Goal: Task Accomplishment & Management: Manage account settings

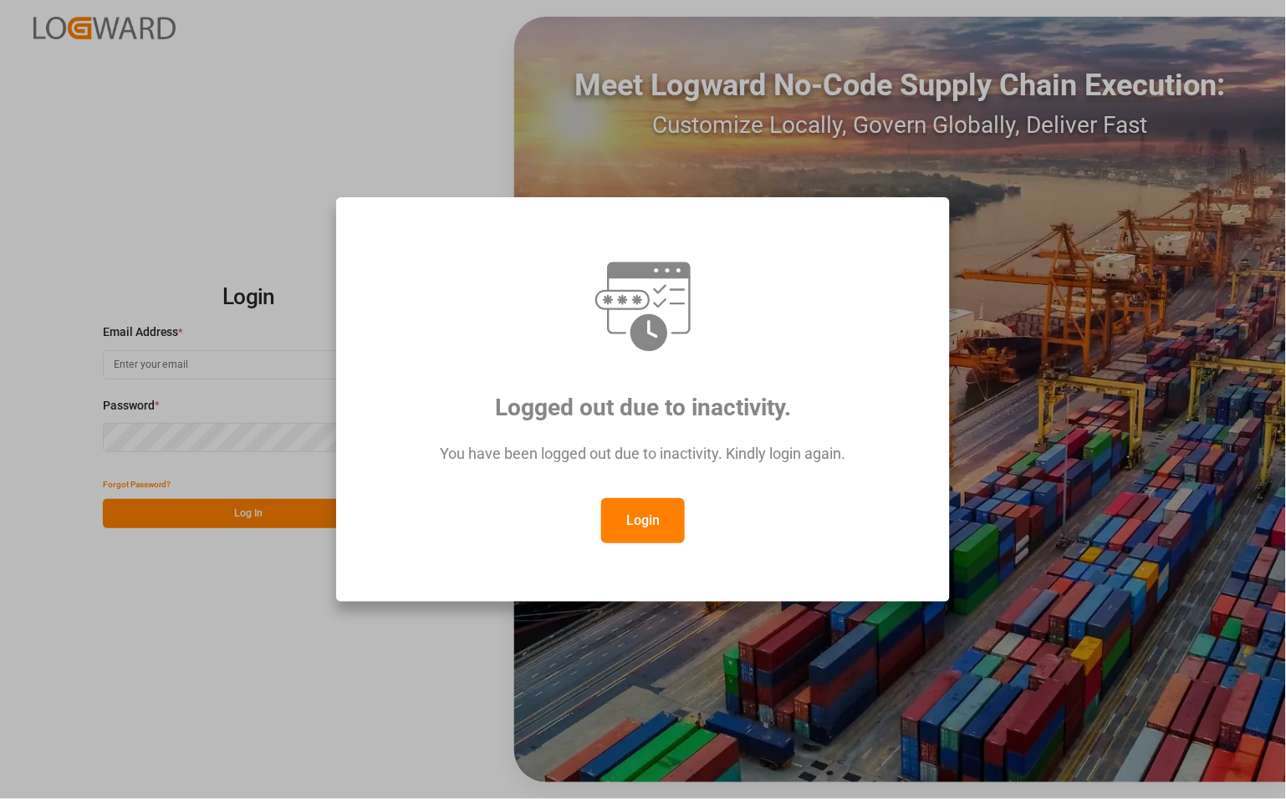
click at [644, 523] on button "Login" at bounding box center [643, 520] width 84 height 45
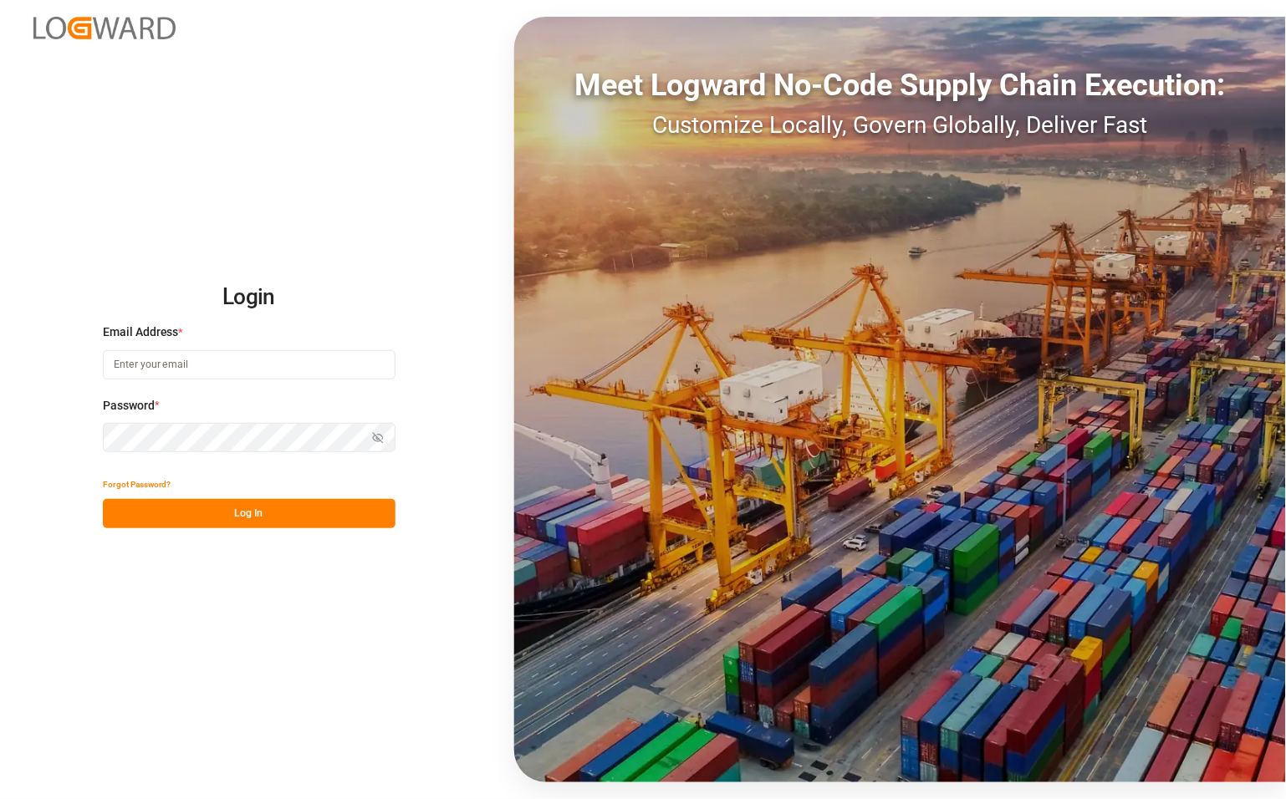
click at [269, 366] on input at bounding box center [249, 364] width 293 height 29
type input "[PERSON_NAME][EMAIL_ADDRESS][PERSON_NAME][DOMAIN_NAME]"
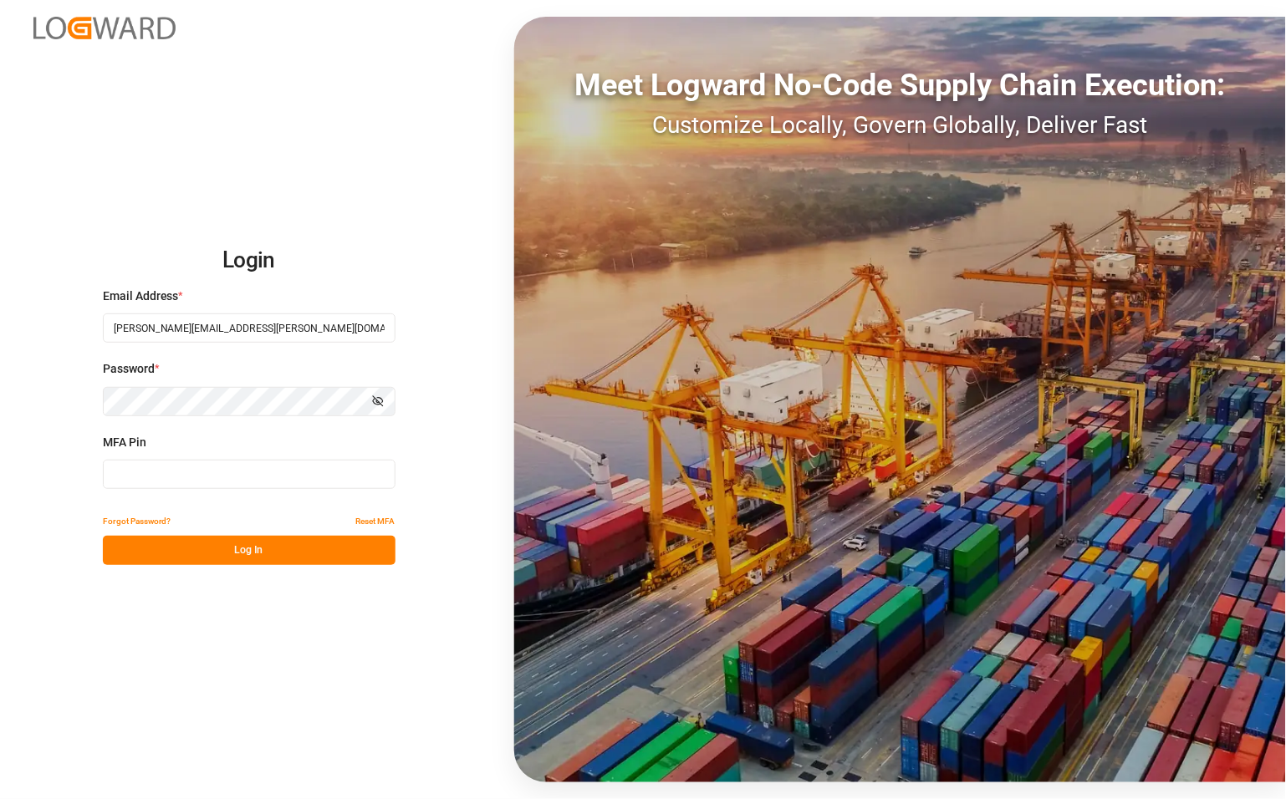
click at [209, 473] on input at bounding box center [249, 474] width 293 height 29
type input "190892"
click at [216, 544] on button "Log In" at bounding box center [249, 550] width 293 height 29
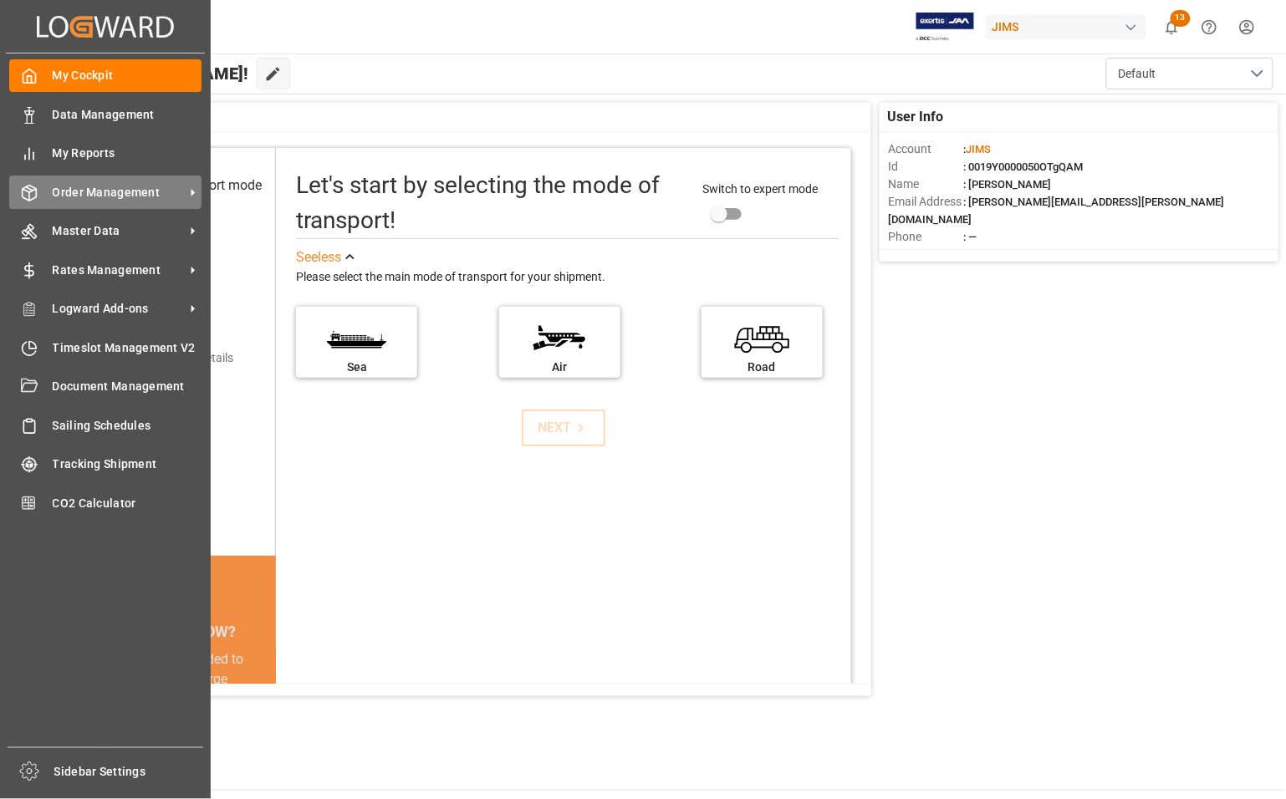
click at [71, 186] on span "Order Management" at bounding box center [119, 193] width 132 height 18
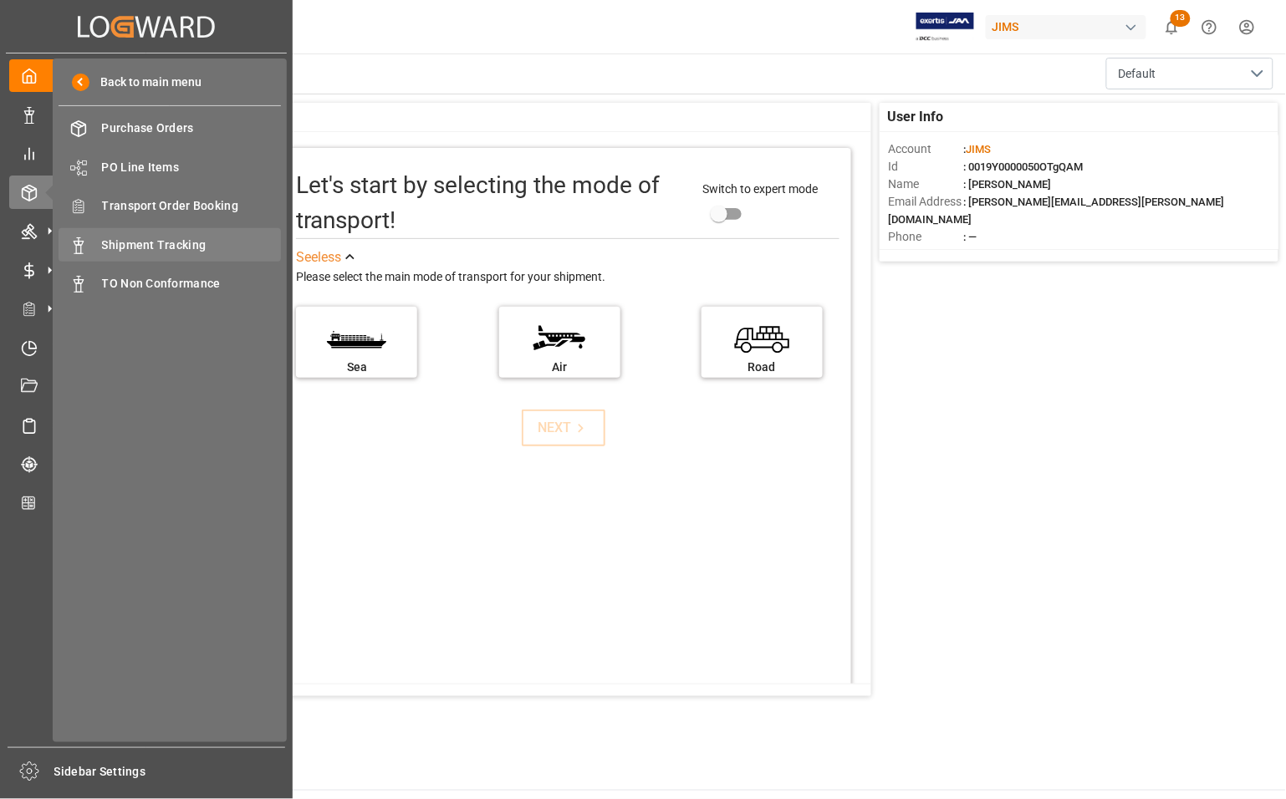
click at [151, 243] on span "Shipment Tracking" at bounding box center [192, 246] width 180 height 18
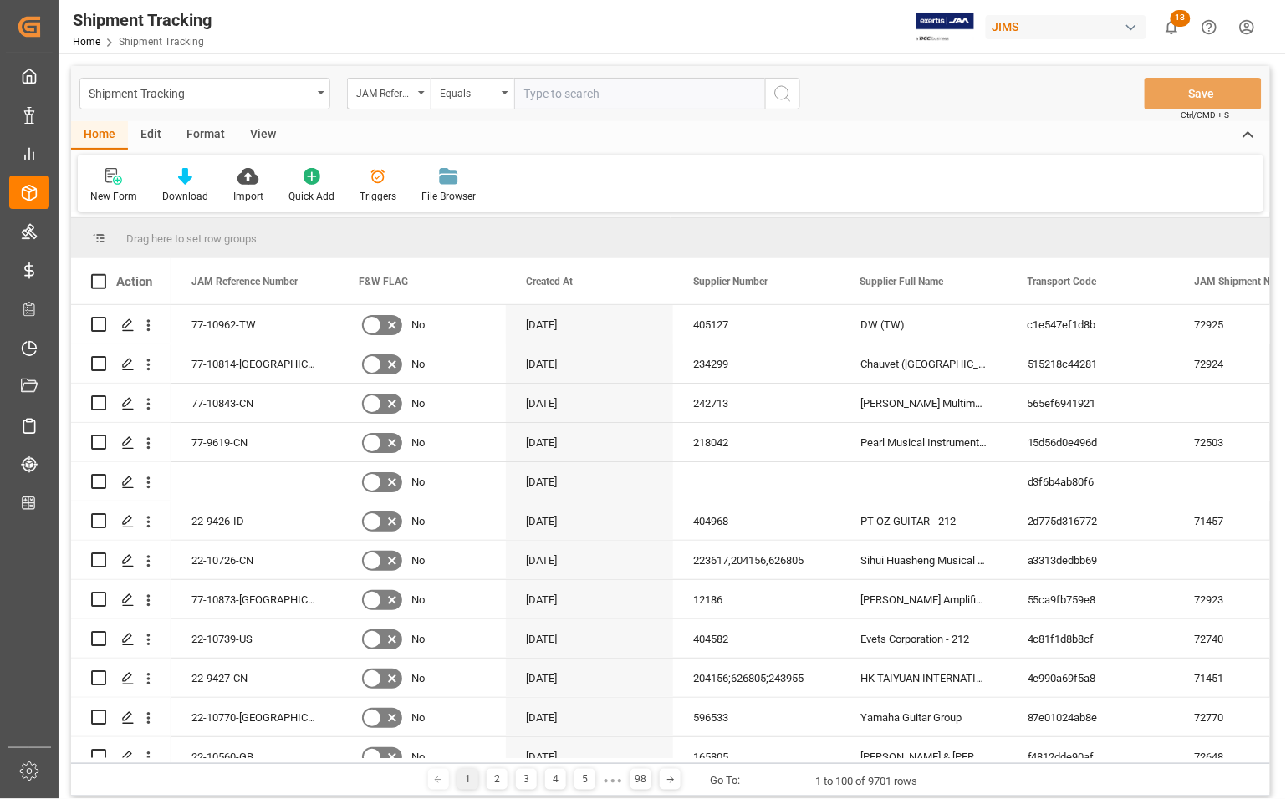
click at [608, 98] on input "text" at bounding box center [639, 94] width 251 height 32
type input "77-10085-CN"
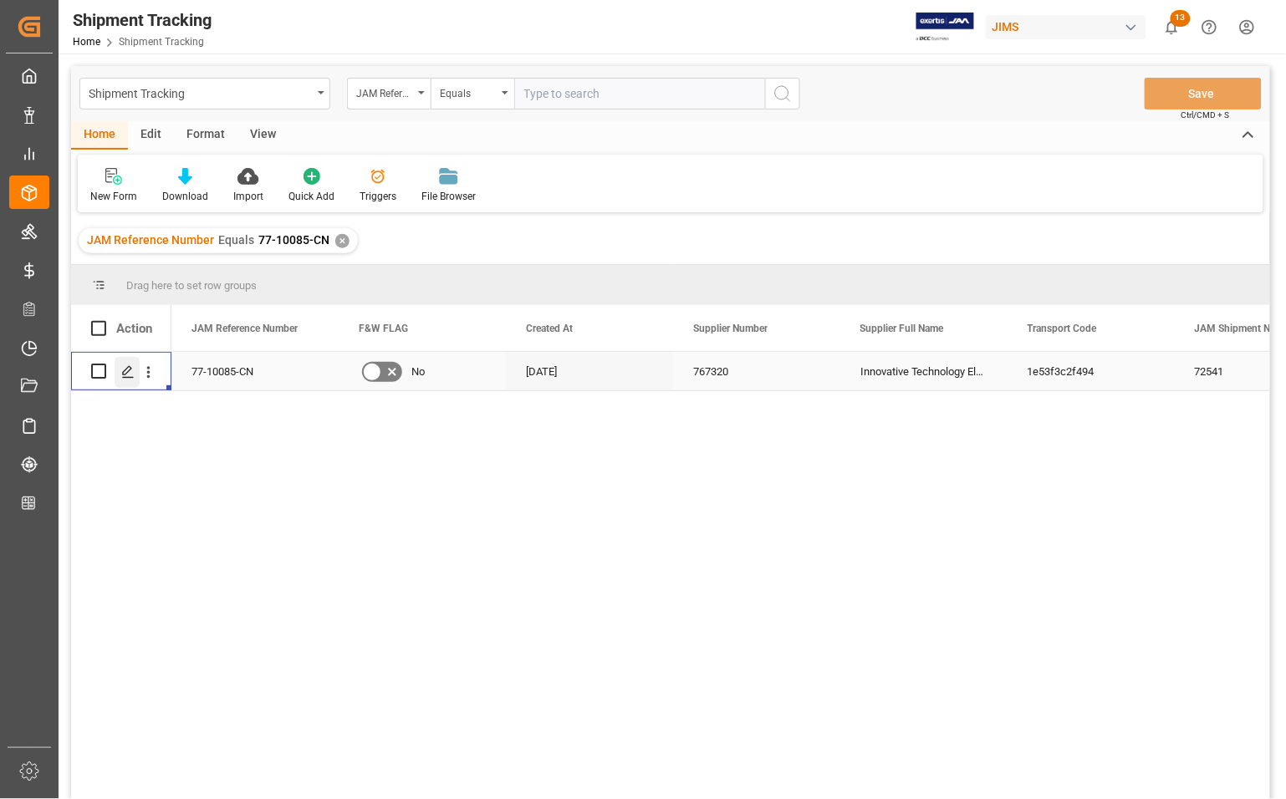
click at [126, 374] on polygon "Press SPACE to select this row." at bounding box center [127, 370] width 8 height 8
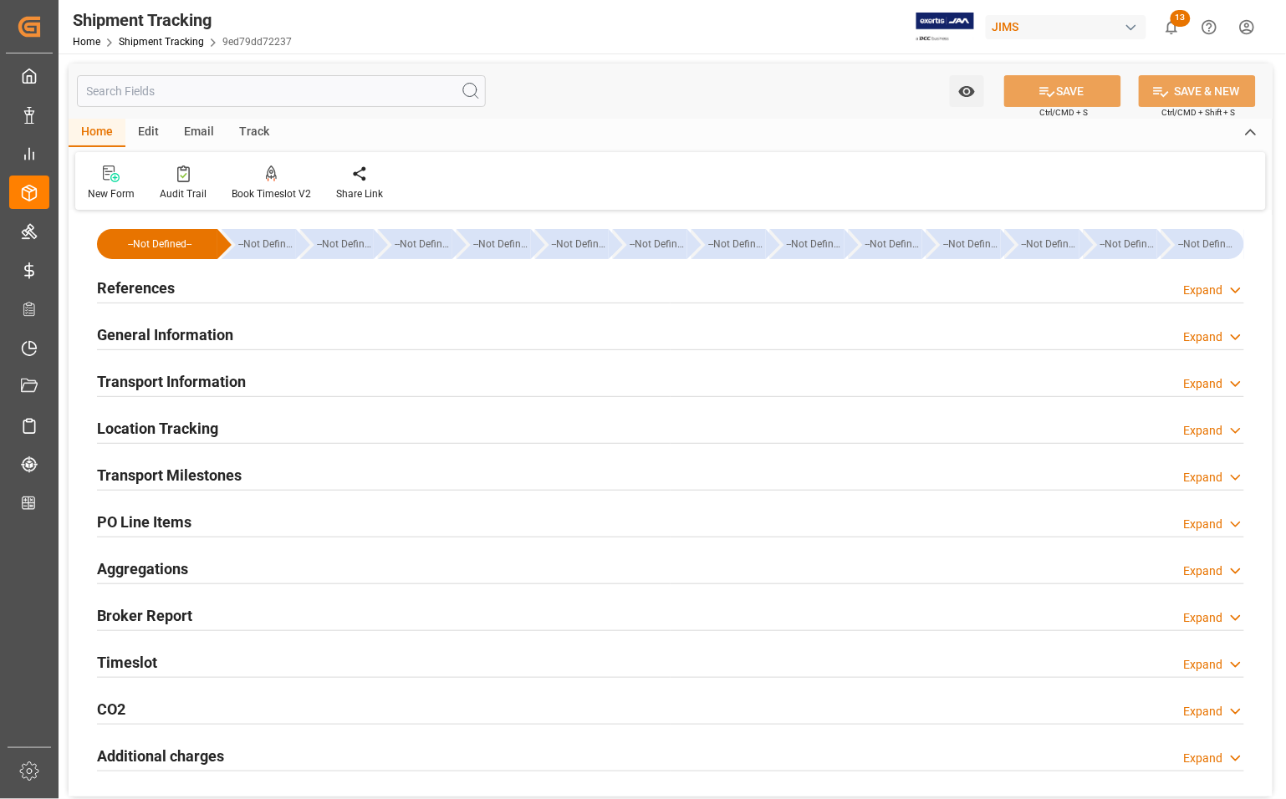
click at [134, 472] on h2 "Transport Milestones" at bounding box center [169, 475] width 145 height 23
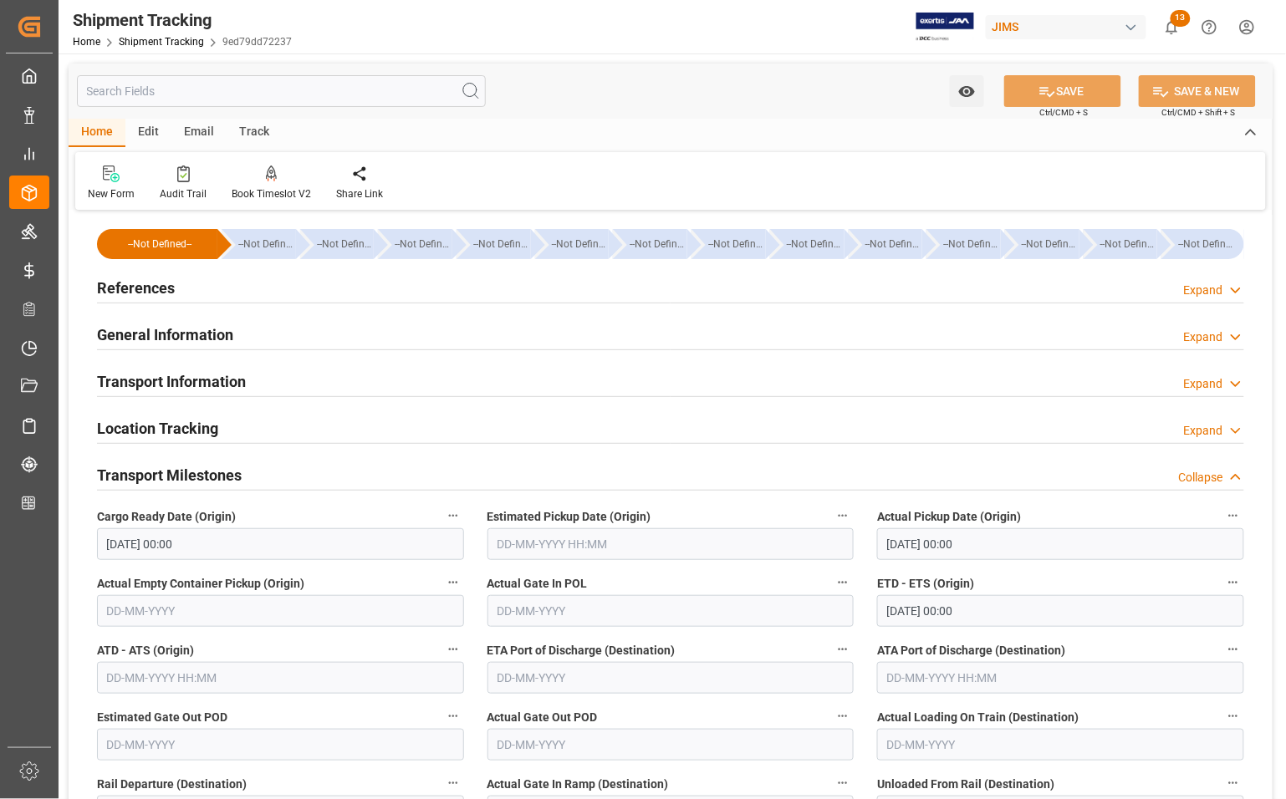
click at [955, 614] on input "[DATE] 00:00" at bounding box center [1060, 611] width 367 height 32
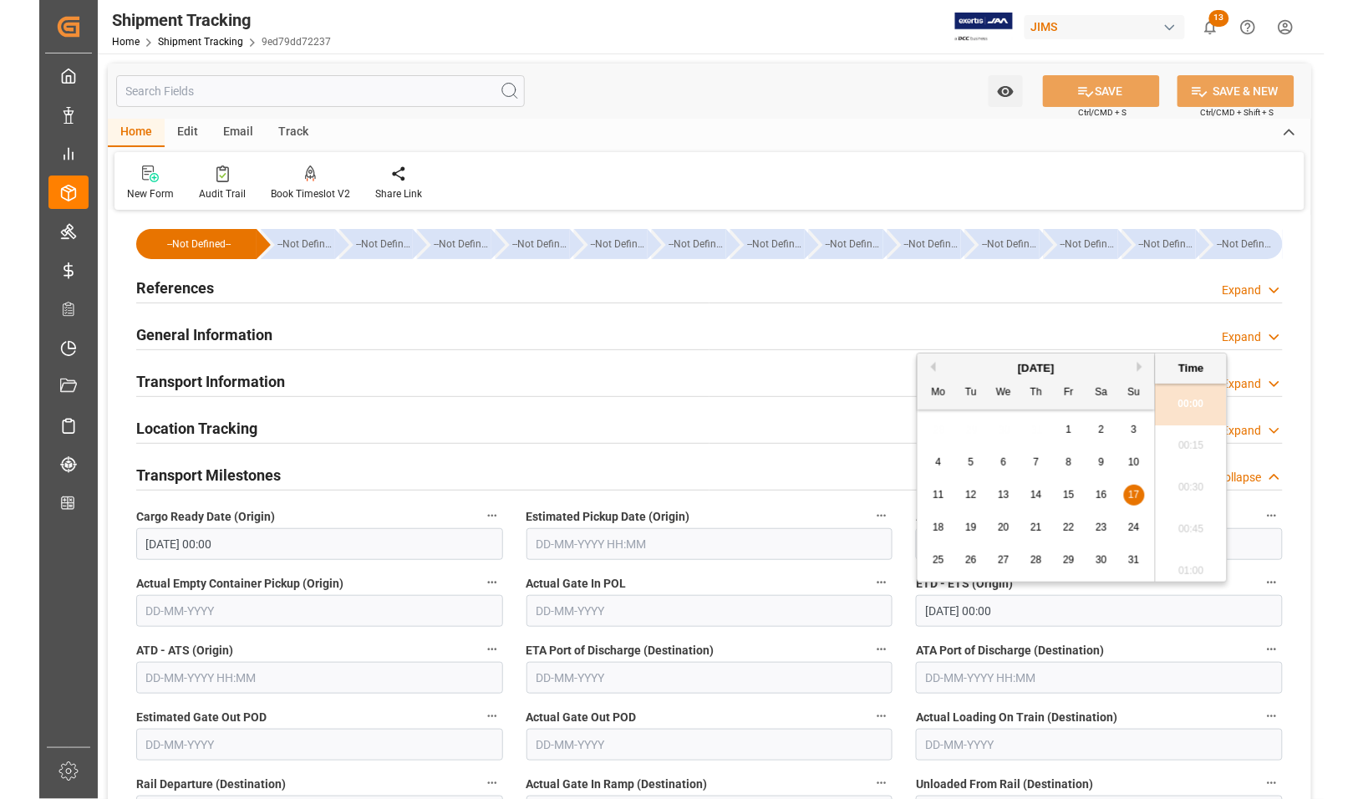
scroll to position [104, 0]
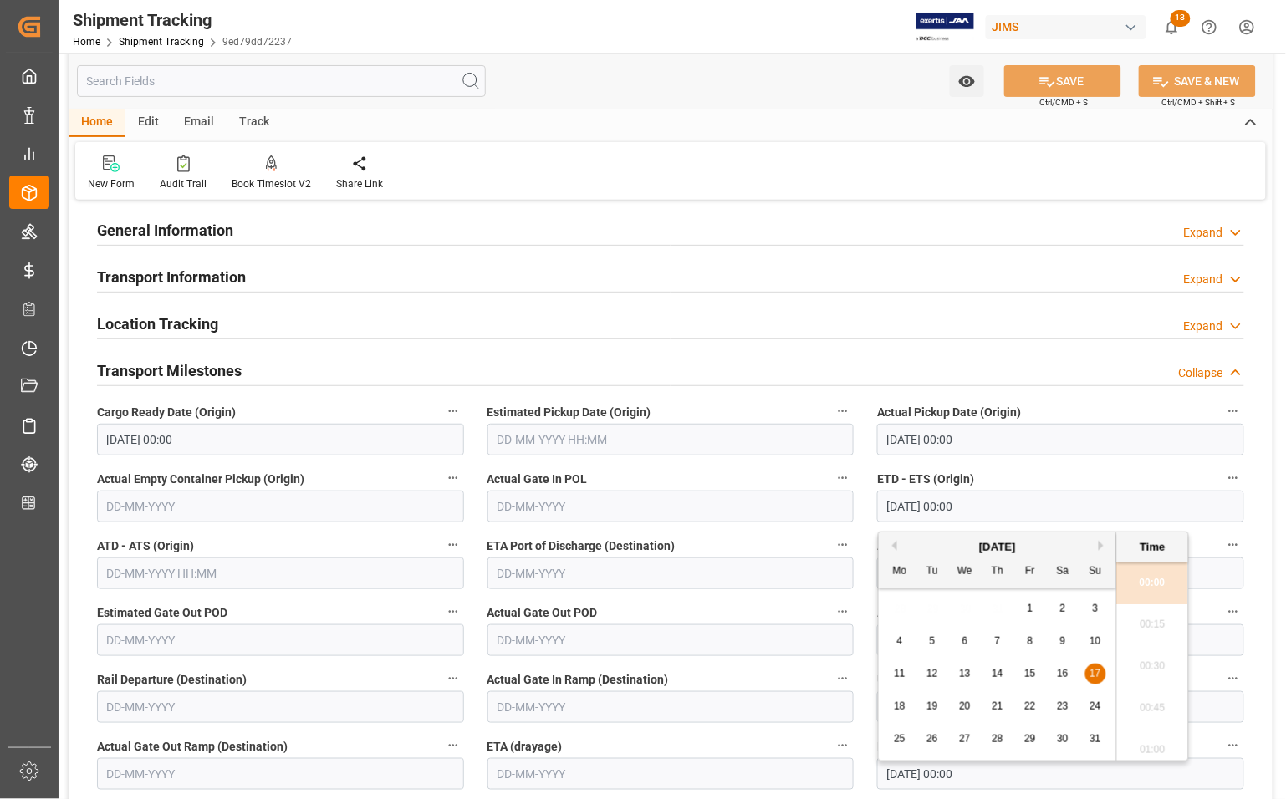
click at [792, 503] on input "text" at bounding box center [670, 507] width 367 height 32
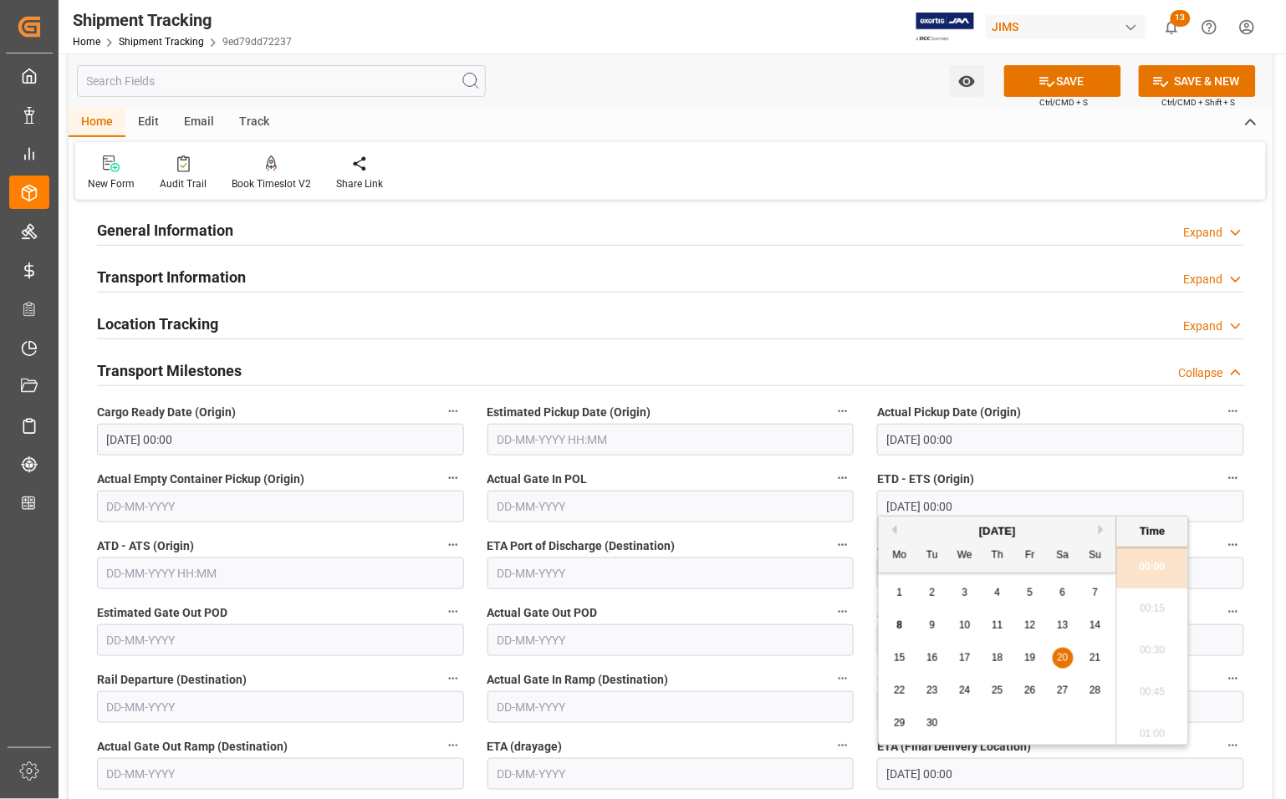
click at [970, 779] on input "[DATE] 00:00" at bounding box center [1060, 774] width 367 height 32
click at [1035, 660] on span "19" at bounding box center [1029, 658] width 11 height 12
type input "[DATE] 00:00"
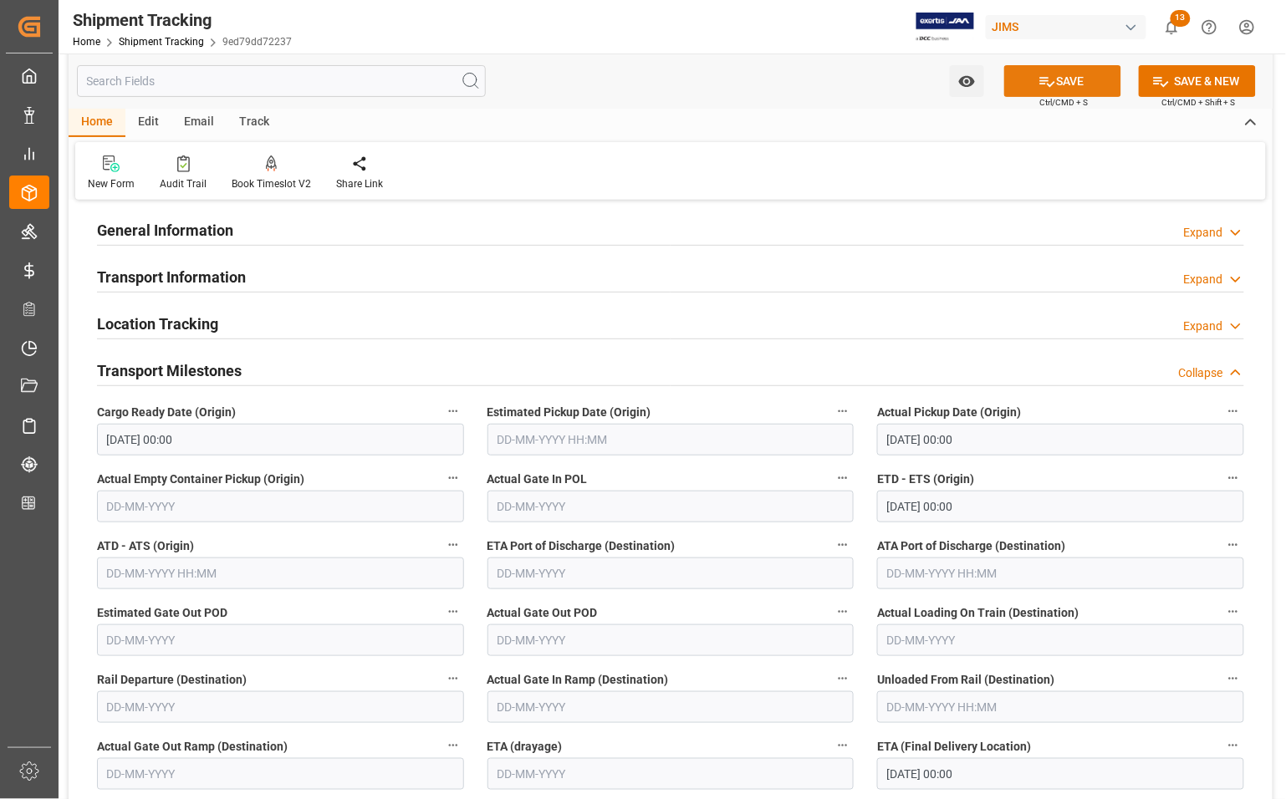
click at [1079, 88] on button "SAVE" at bounding box center [1062, 81] width 117 height 32
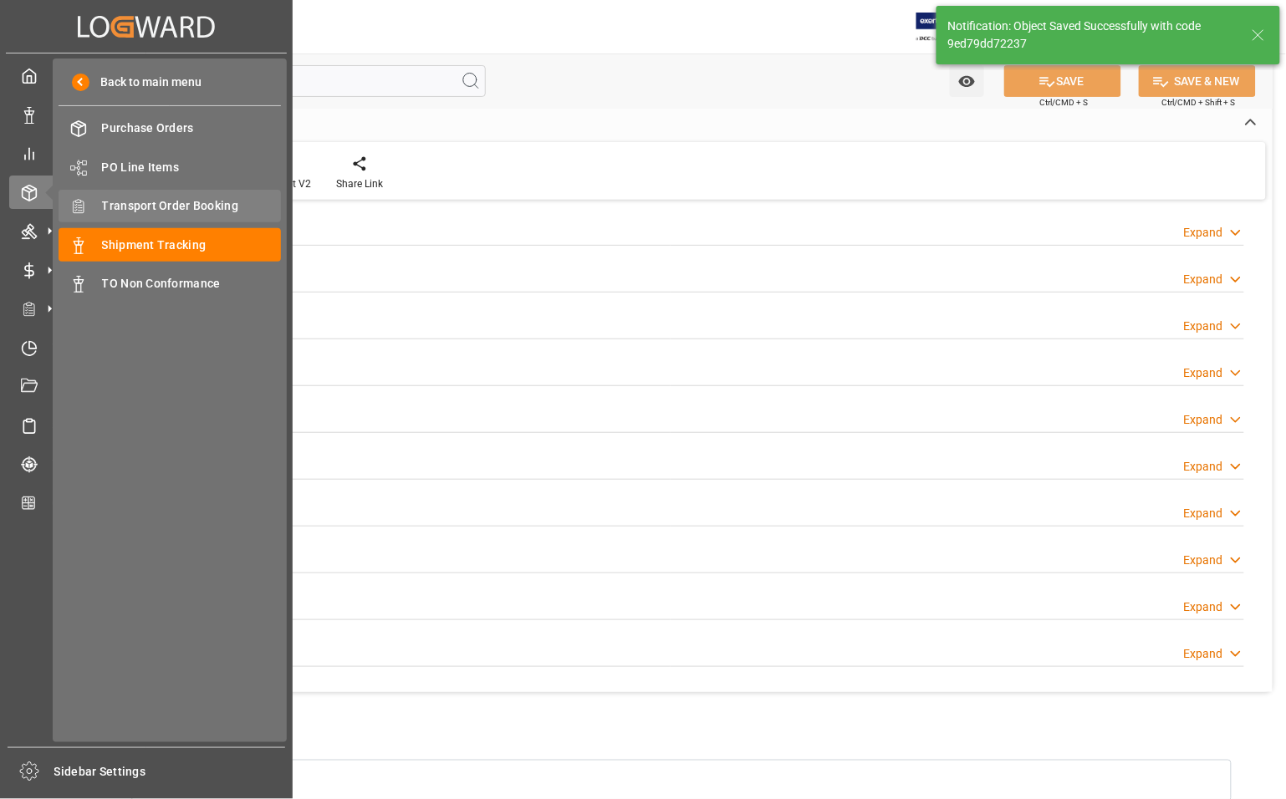
click at [114, 206] on span "Transport Order Booking" at bounding box center [192, 206] width 180 height 18
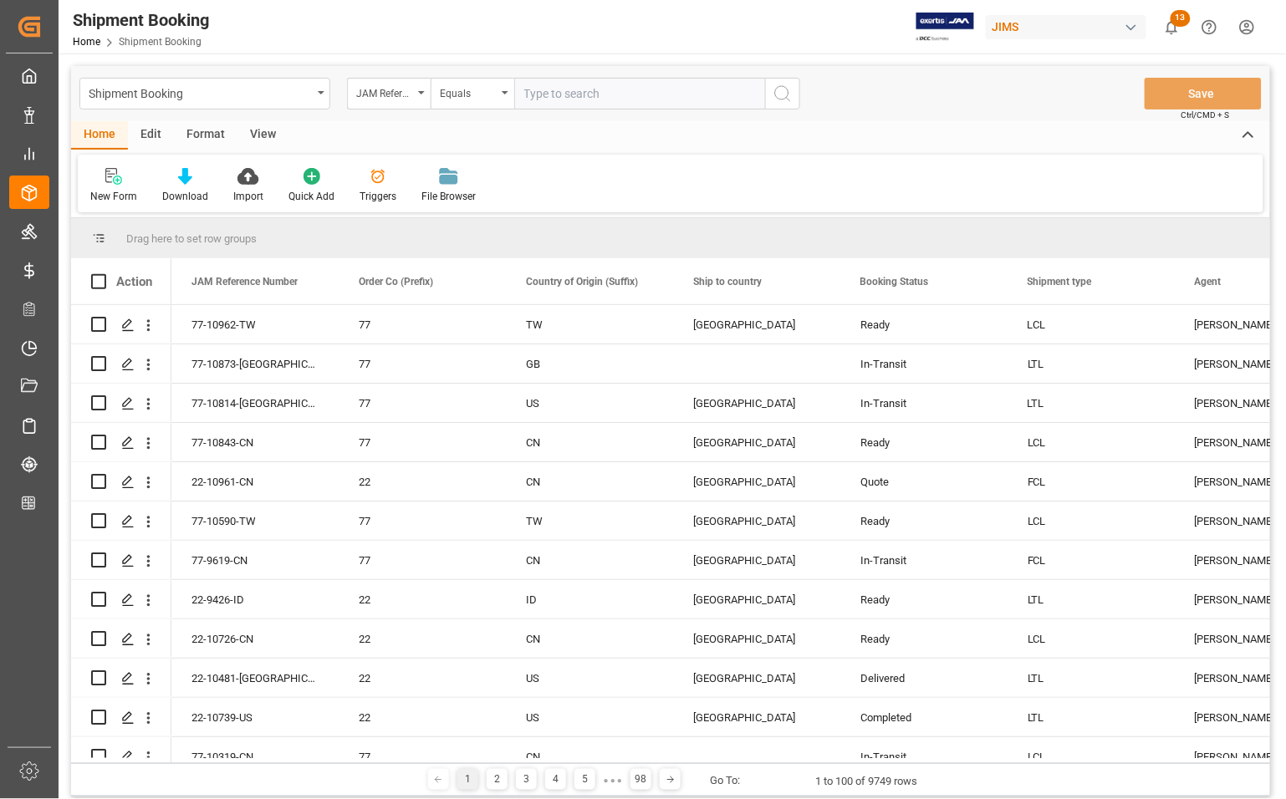
click at [644, 100] on input "text" at bounding box center [639, 94] width 251 height 32
click at [586, 99] on input "text" at bounding box center [639, 94] width 251 height 32
type input "77-10085-CN"
click at [786, 94] on icon "search button" at bounding box center [782, 94] width 20 height 20
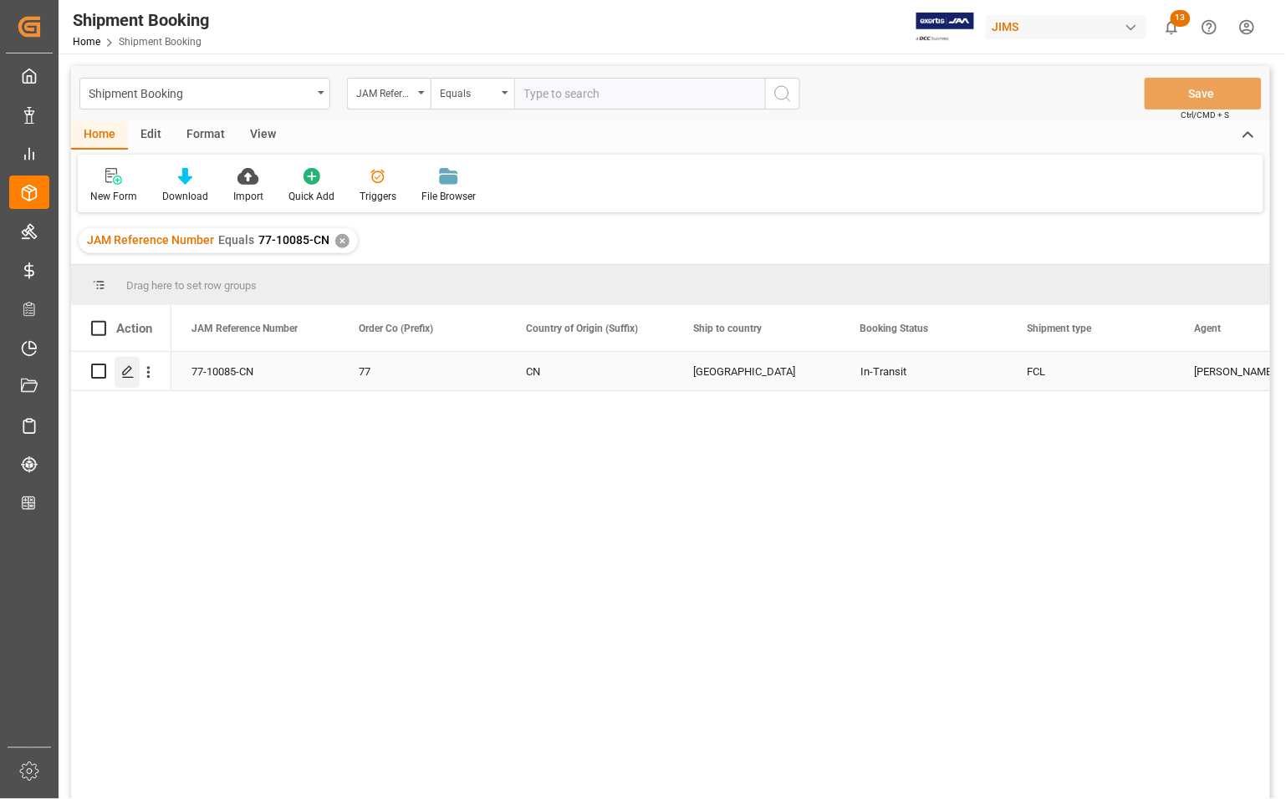
click at [128, 377] on line "Press SPACE to select this row." at bounding box center [128, 377] width 10 height 0
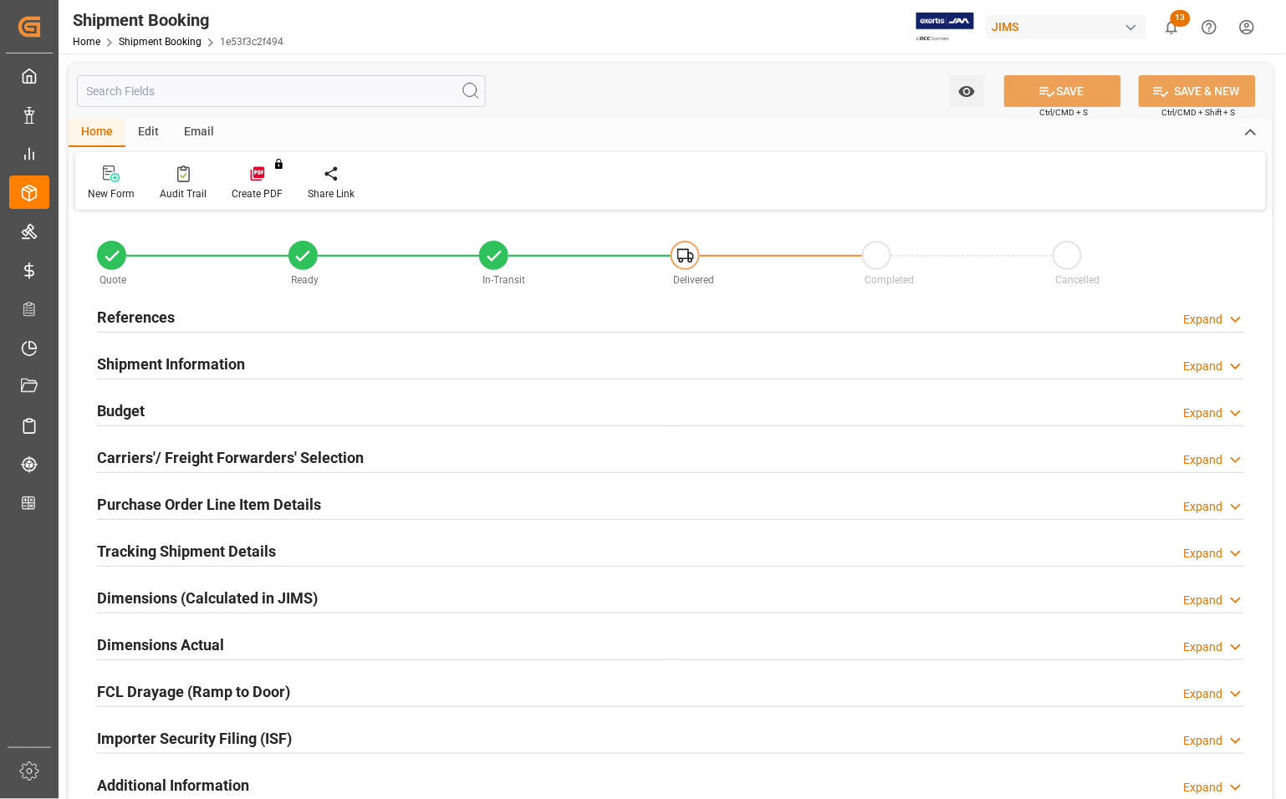
type input "1"
type input "[DATE]"
click at [125, 313] on h2 "References" at bounding box center [136, 317] width 78 height 23
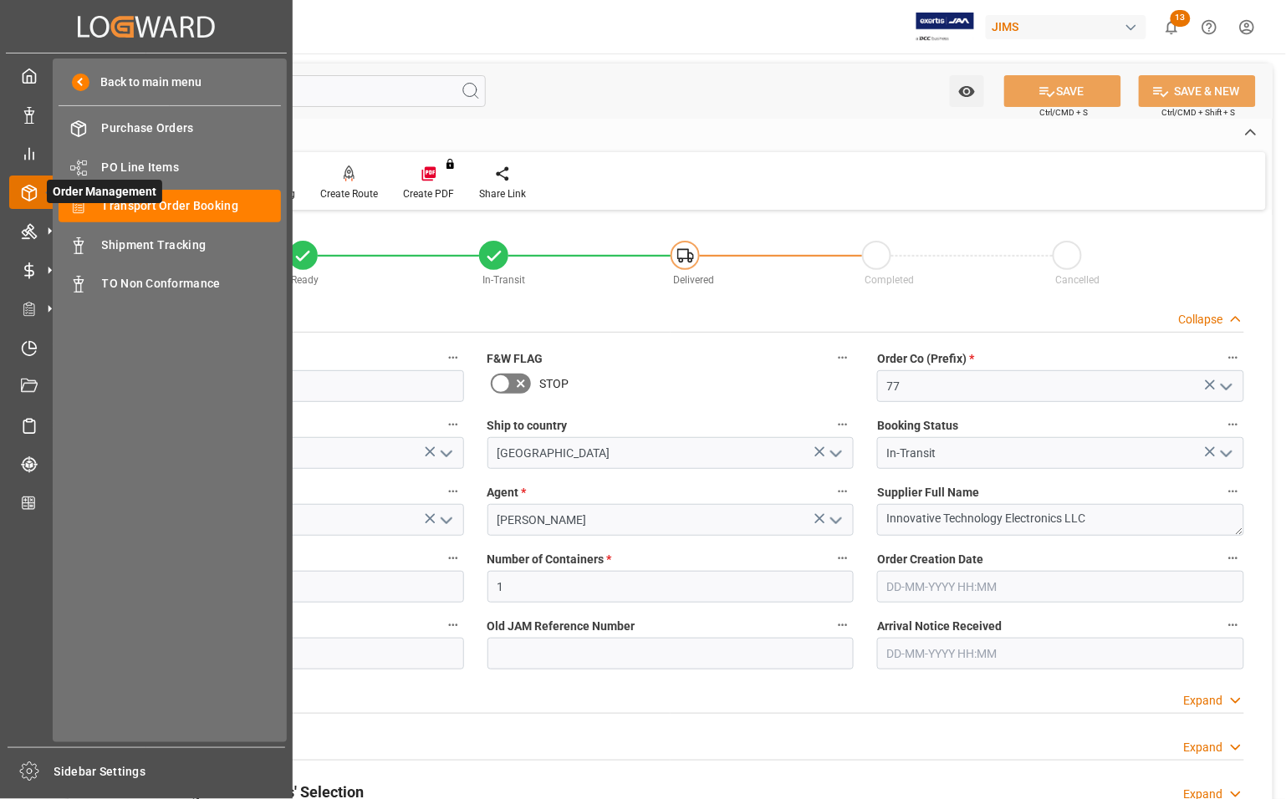
click at [110, 202] on span "Order Management" at bounding box center [104, 191] width 115 height 23
click at [207, 201] on span "Transport Order Booking" at bounding box center [192, 206] width 180 height 18
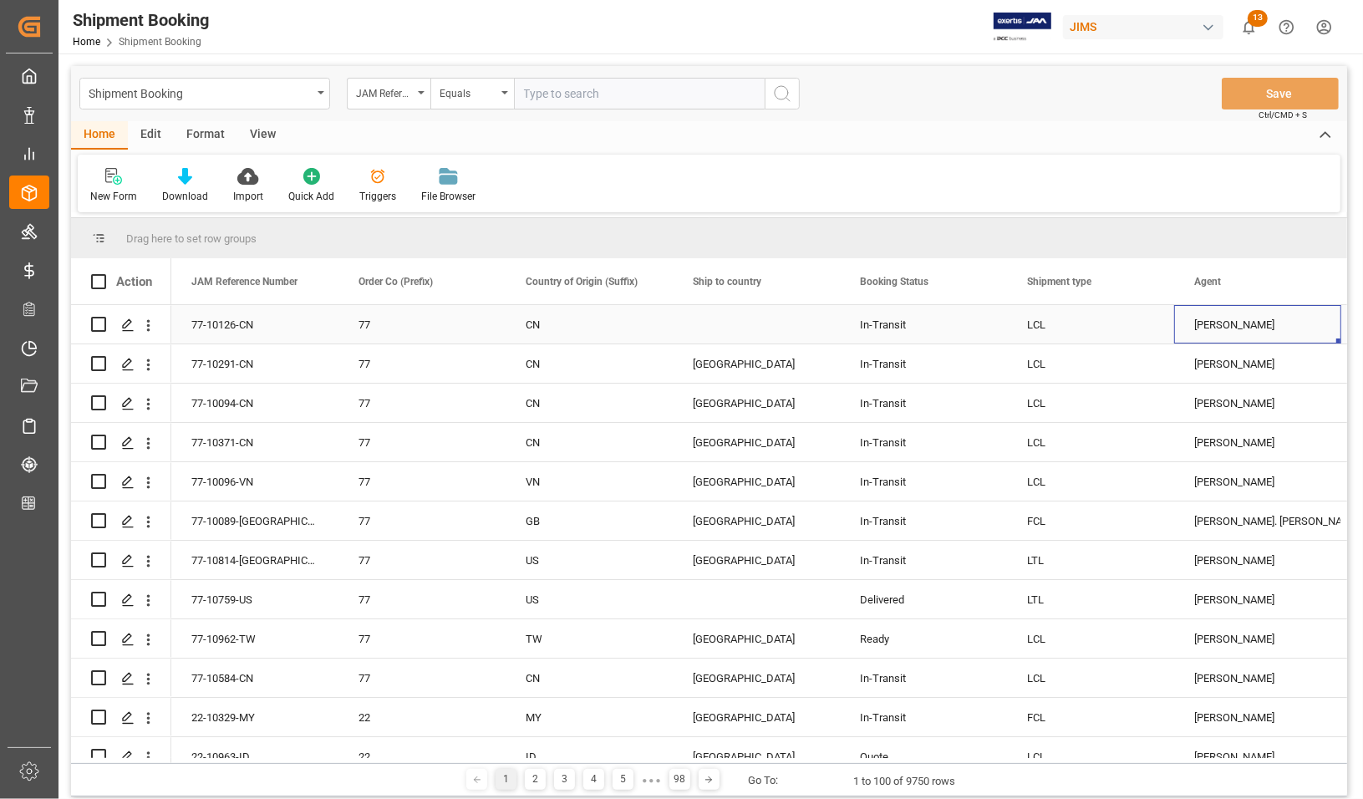
click at [1285, 323] on div "[PERSON_NAME]" at bounding box center [1258, 325] width 127 height 38
click at [1268, 283] on div "Agent" at bounding box center [1251, 281] width 112 height 46
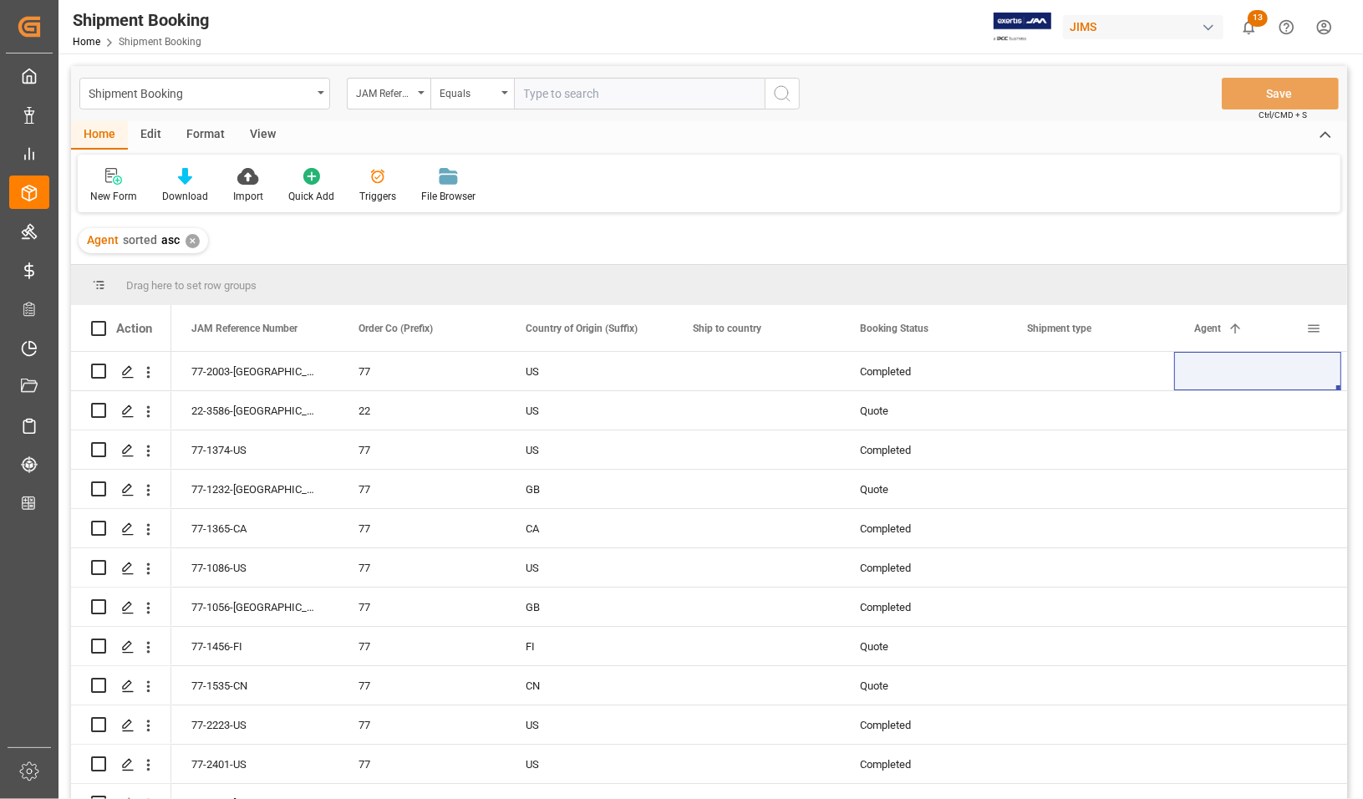
click at [1285, 324] on span at bounding box center [1314, 328] width 15 height 15
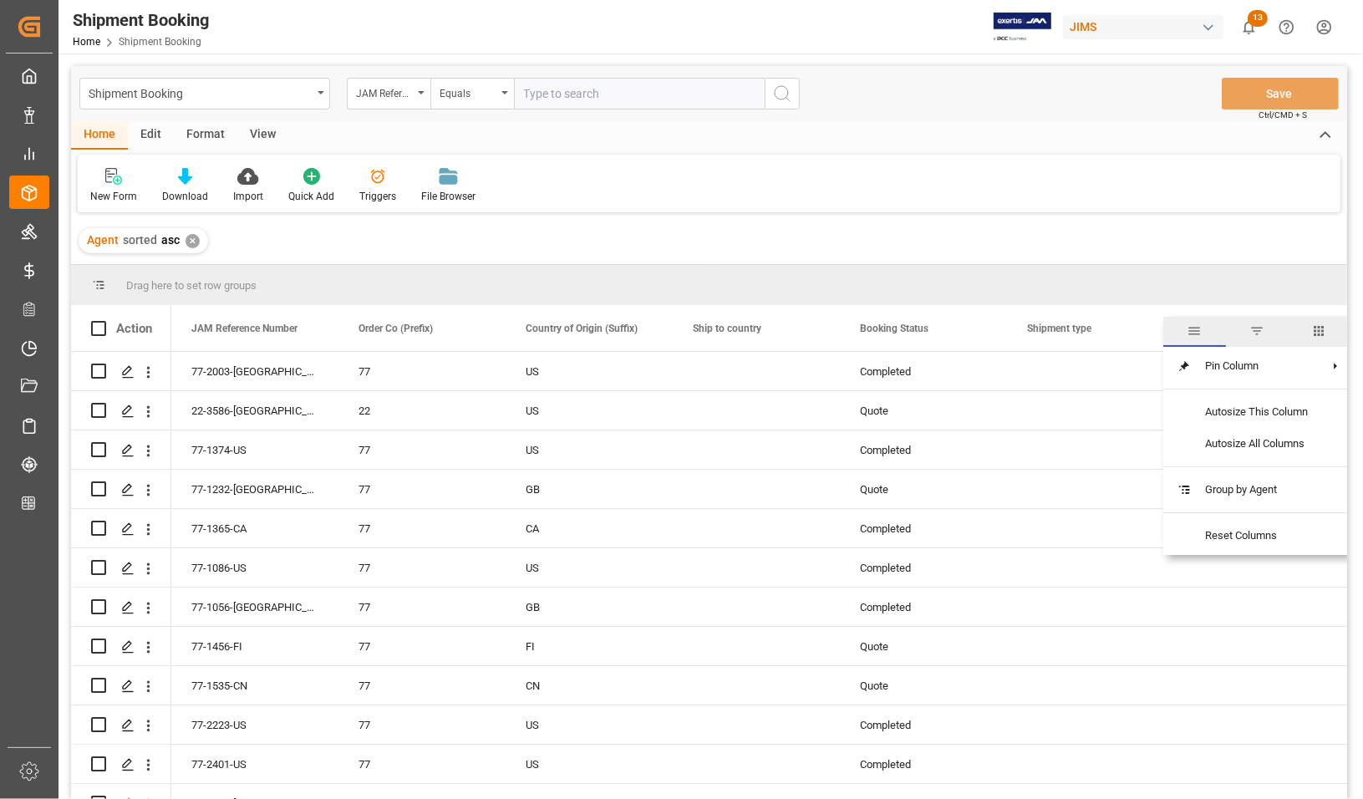
click at [1259, 326] on span "filter" at bounding box center [1257, 330] width 15 height 15
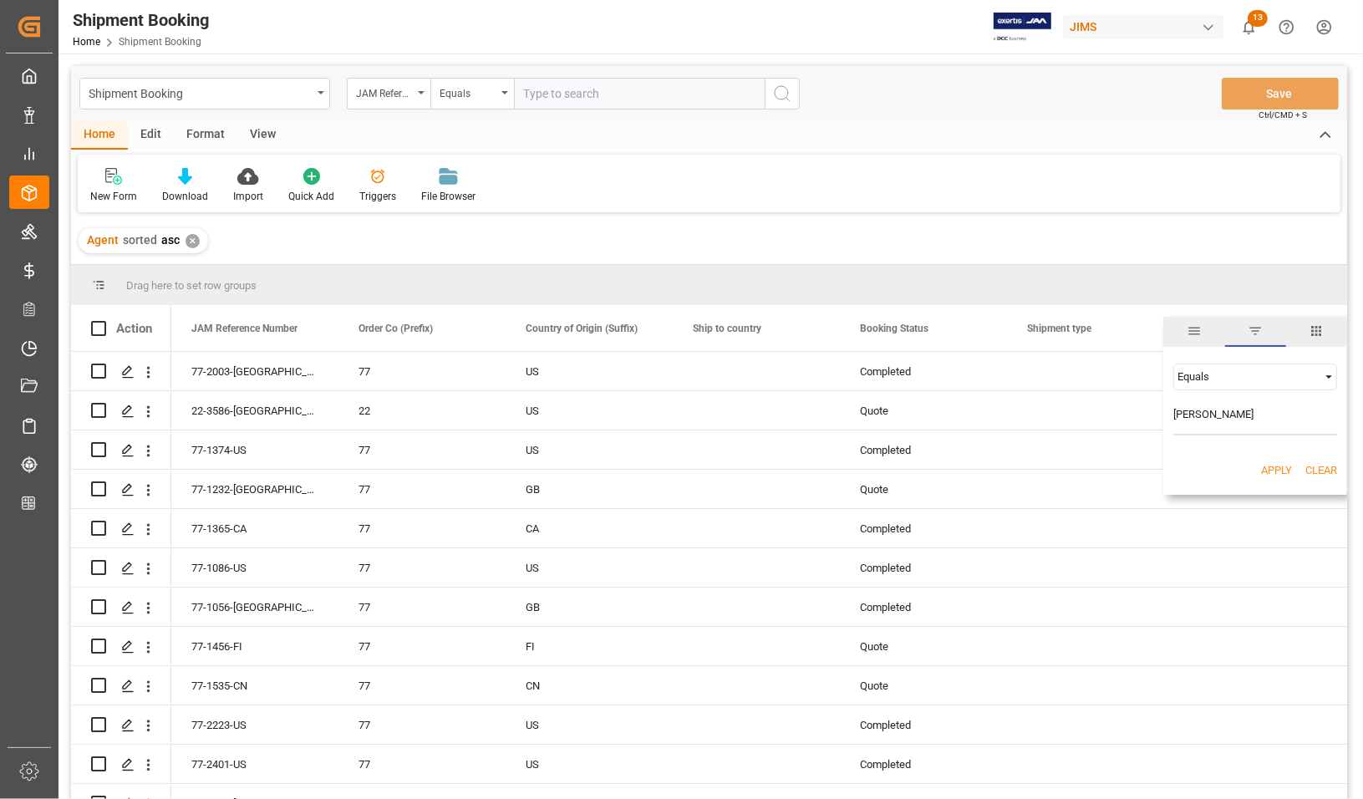
type input "[PERSON_NAME]"
click at [1271, 469] on button "Apply" at bounding box center [1276, 470] width 31 height 17
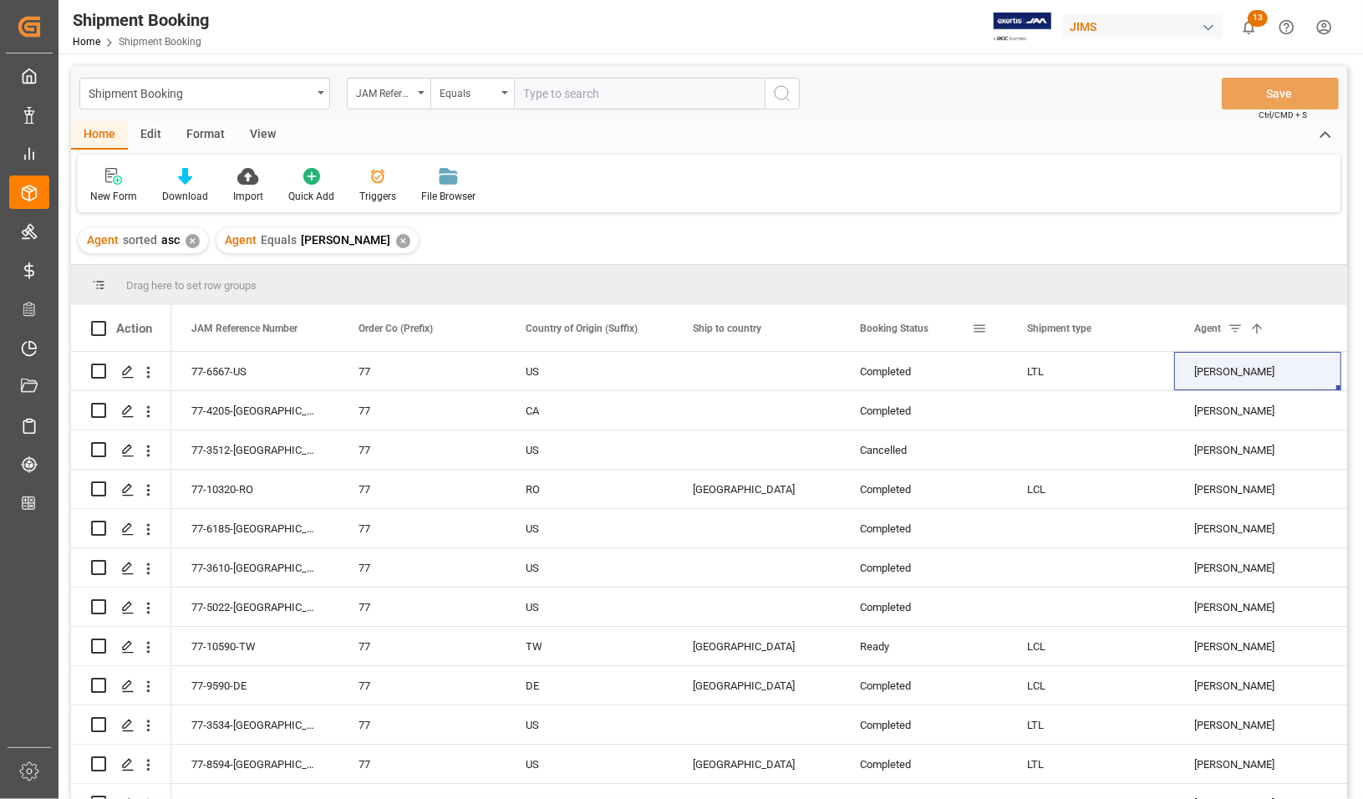
click at [975, 328] on span at bounding box center [979, 328] width 15 height 15
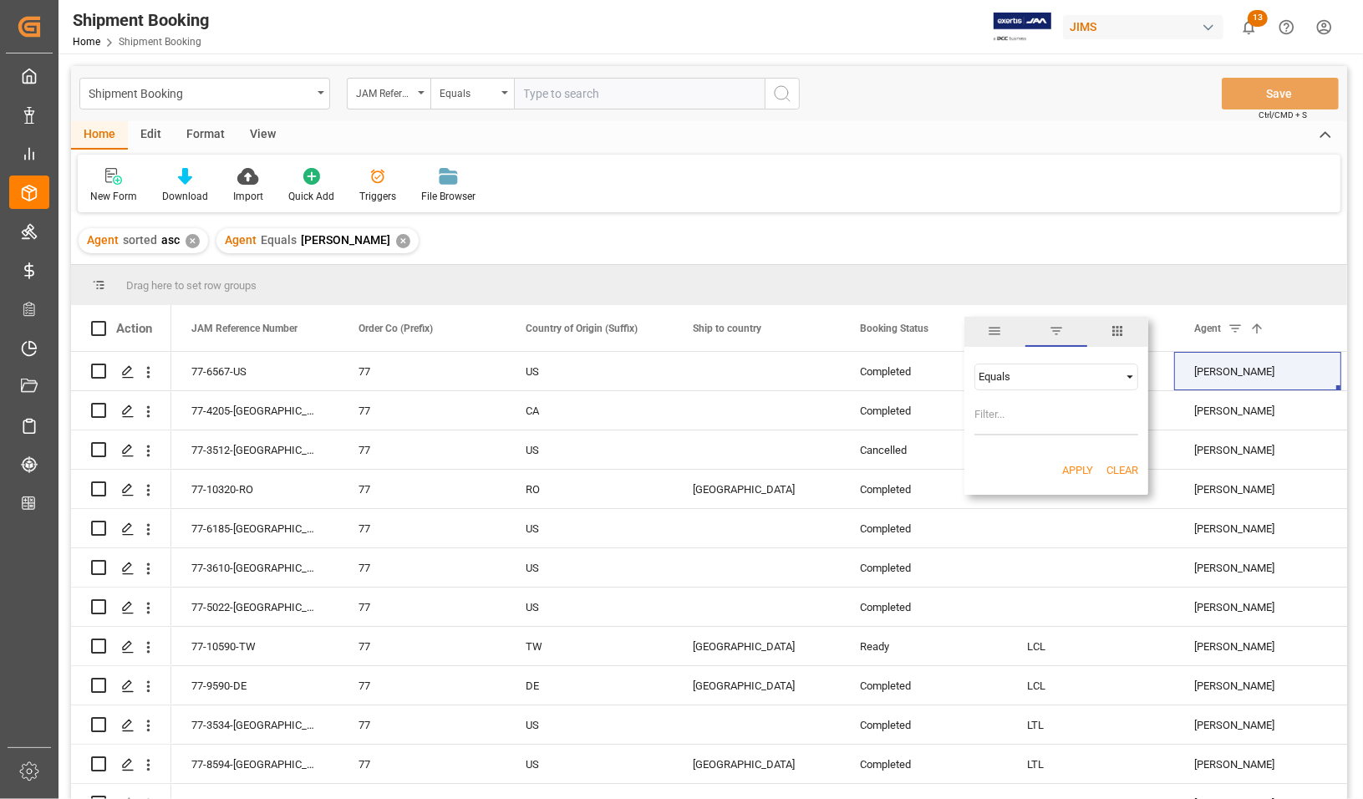
click at [1021, 414] on input "Filter Value" at bounding box center [1057, 418] width 164 height 33
type input "In Transit"
click at [1087, 466] on button "Apply" at bounding box center [1077, 470] width 31 height 17
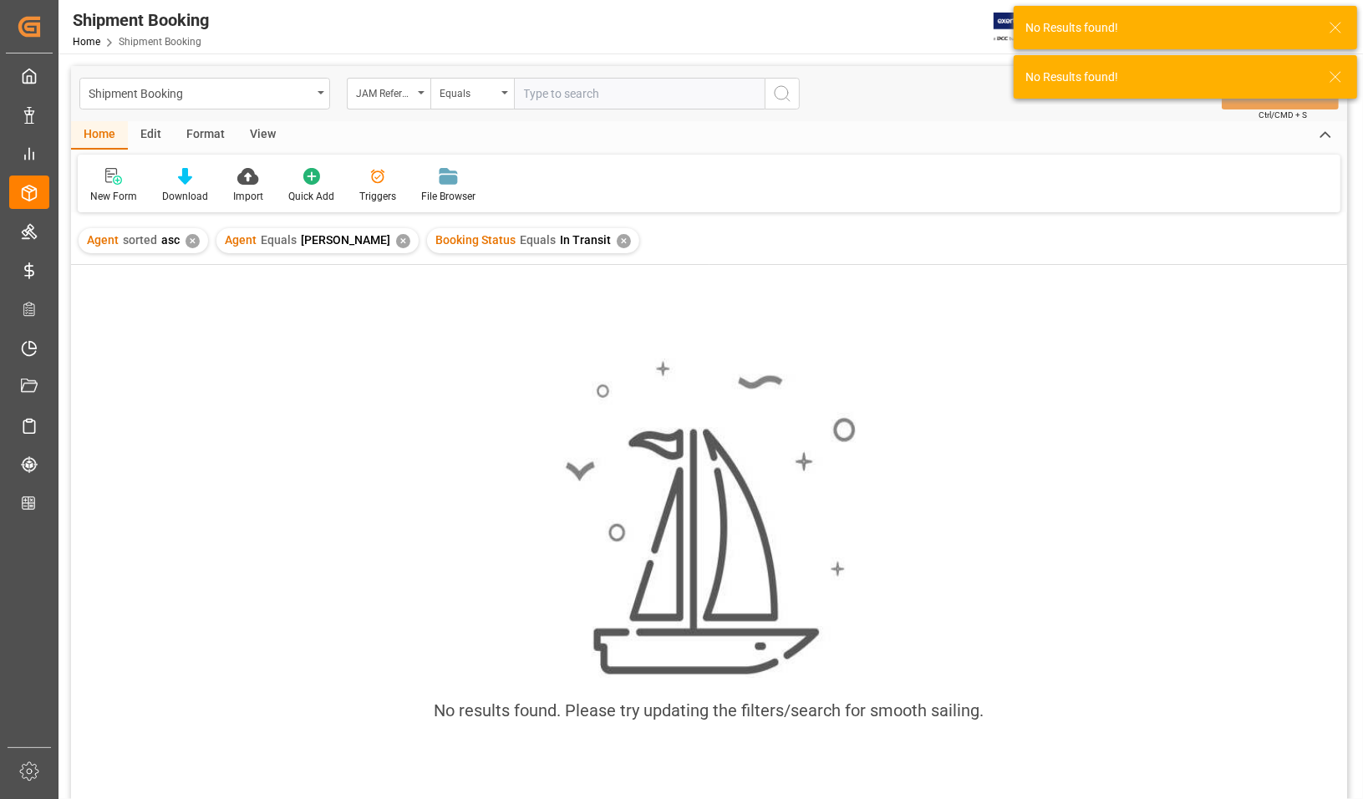
click at [188, 240] on div "✕" at bounding box center [193, 241] width 14 height 14
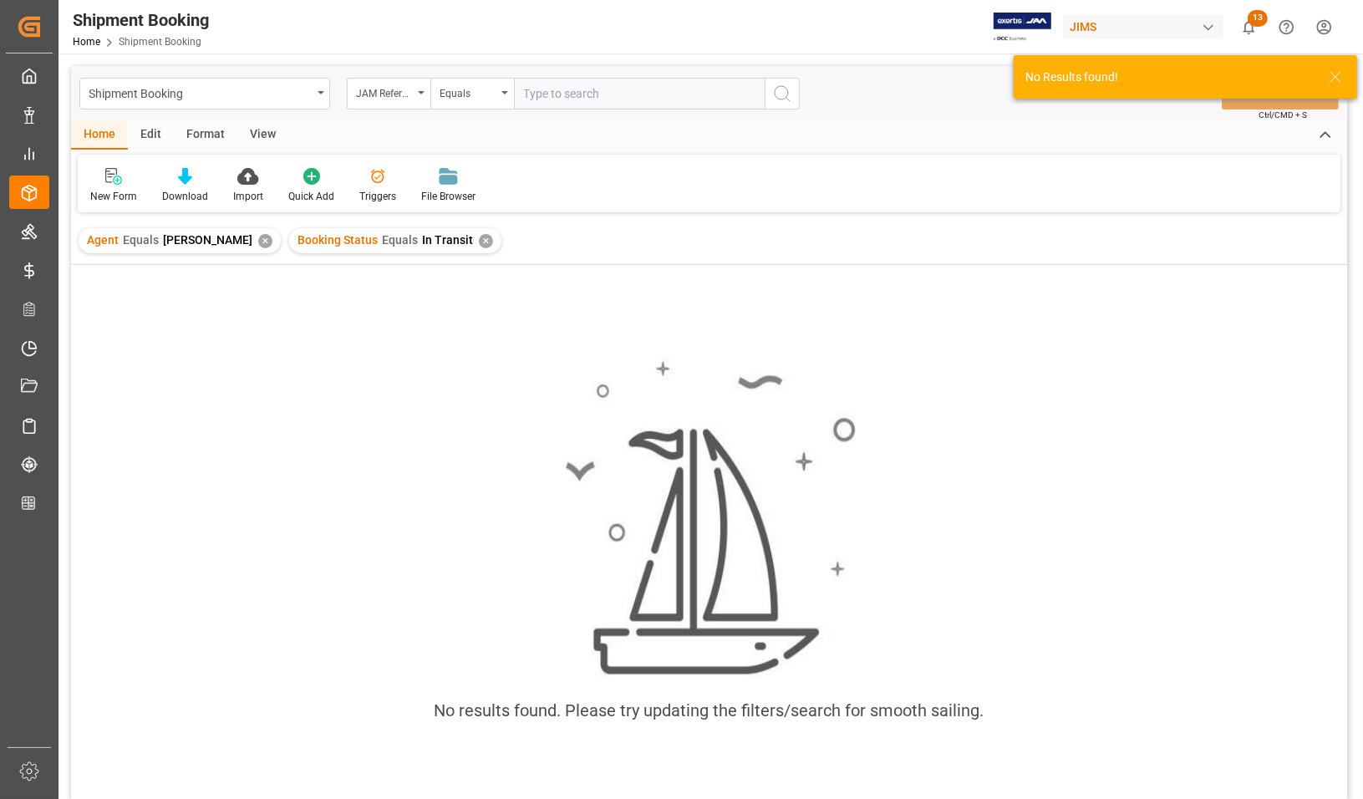
click at [493, 234] on div "✕" at bounding box center [486, 241] width 14 height 14
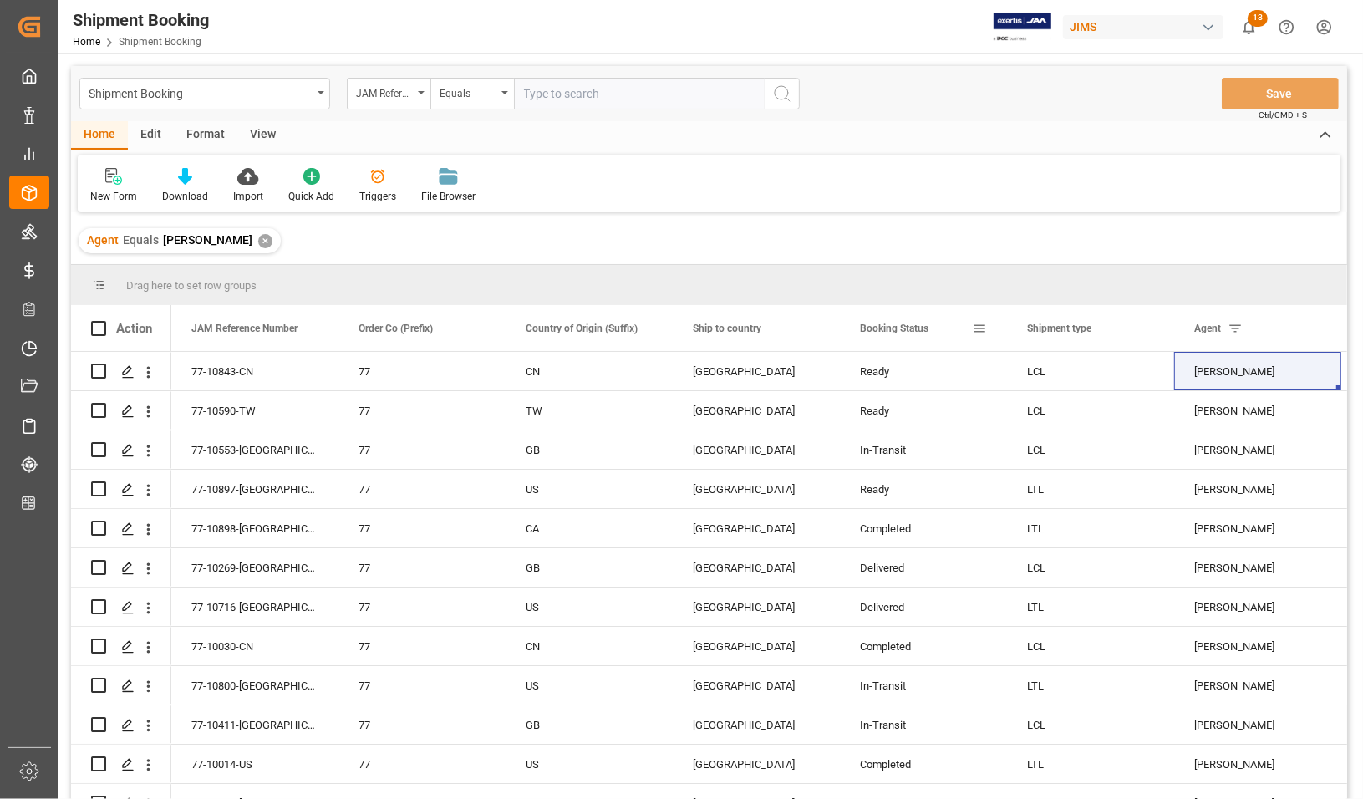
click at [943, 326] on div "Booking Status" at bounding box center [916, 328] width 112 height 46
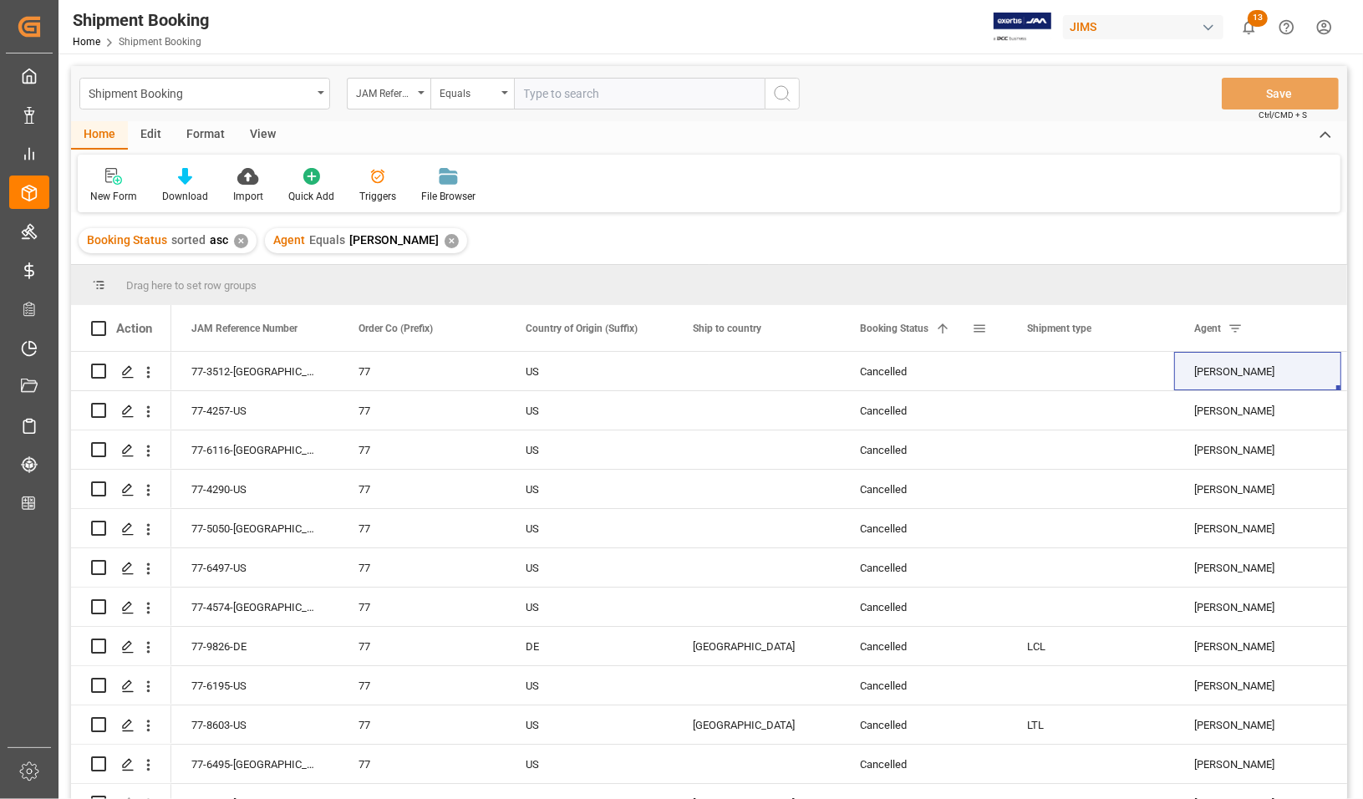
click at [943, 326] on span at bounding box center [942, 328] width 15 height 15
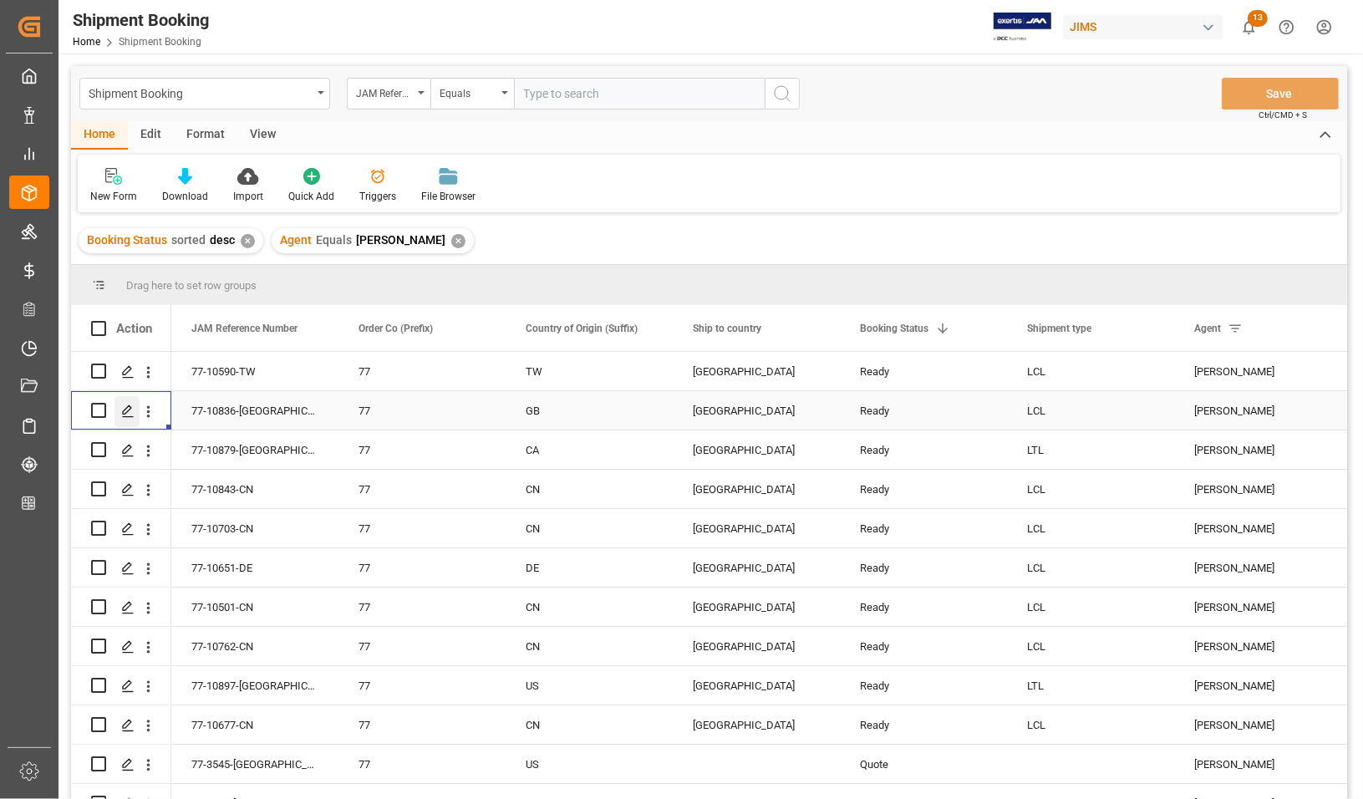
click at [130, 405] on icon "Press SPACE to select this row." at bounding box center [127, 411] width 13 height 13
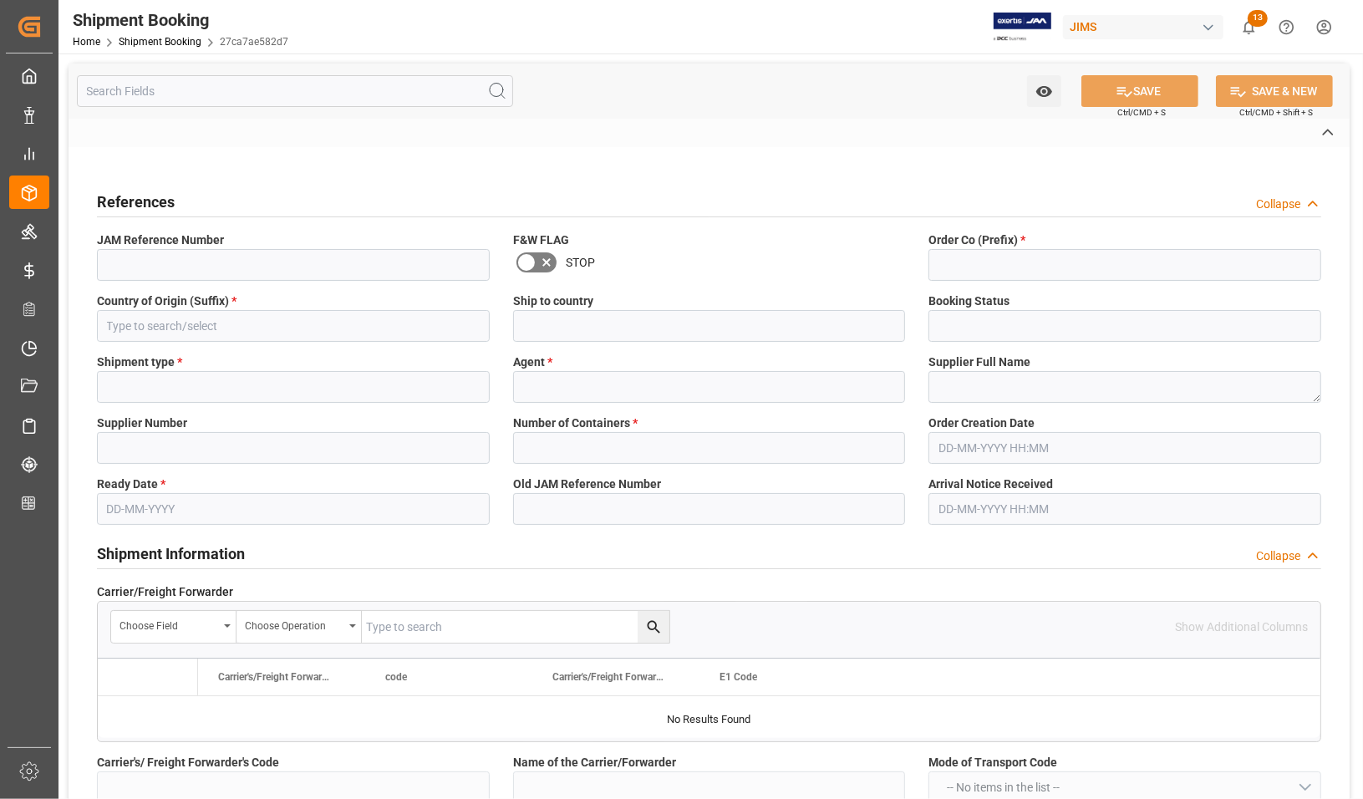
type input "77-10836-[GEOGRAPHIC_DATA]"
type input "77"
type input "GB"
type input "[GEOGRAPHIC_DATA]"
type input "Ready"
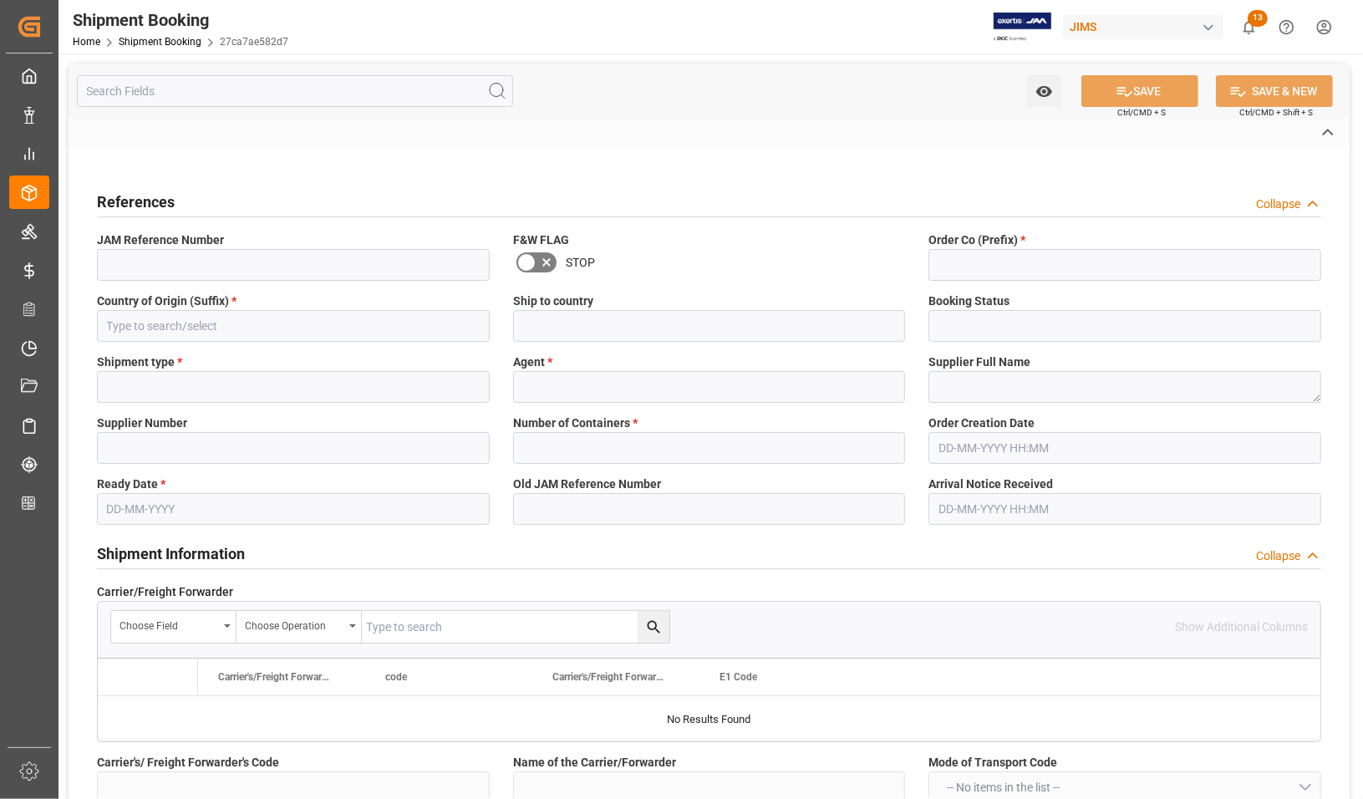
type input "LCL"
type input "[PERSON_NAME]"
type textarea "Chord Electronics Ltd"
type input "740745"
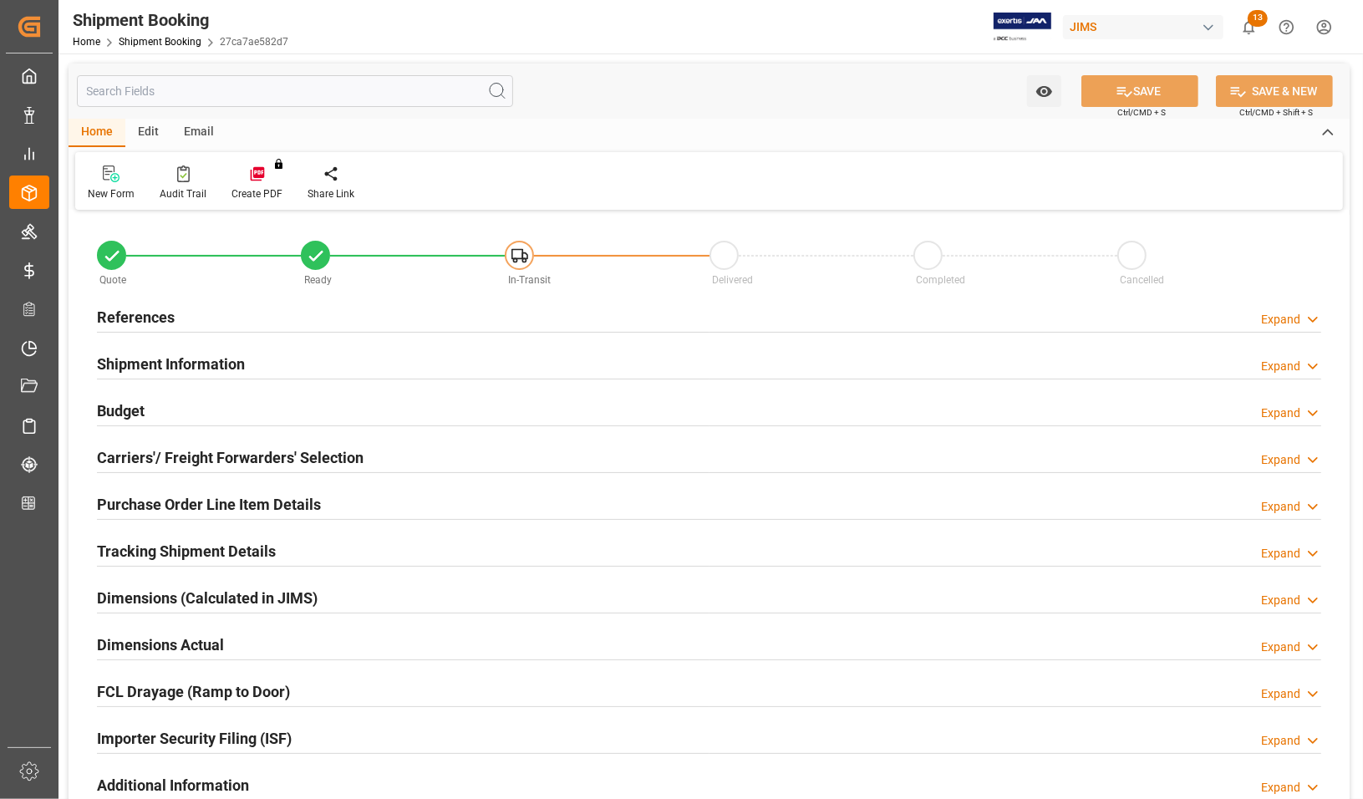
type input "0"
click at [115, 312] on h2 "References" at bounding box center [136, 317] width 78 height 23
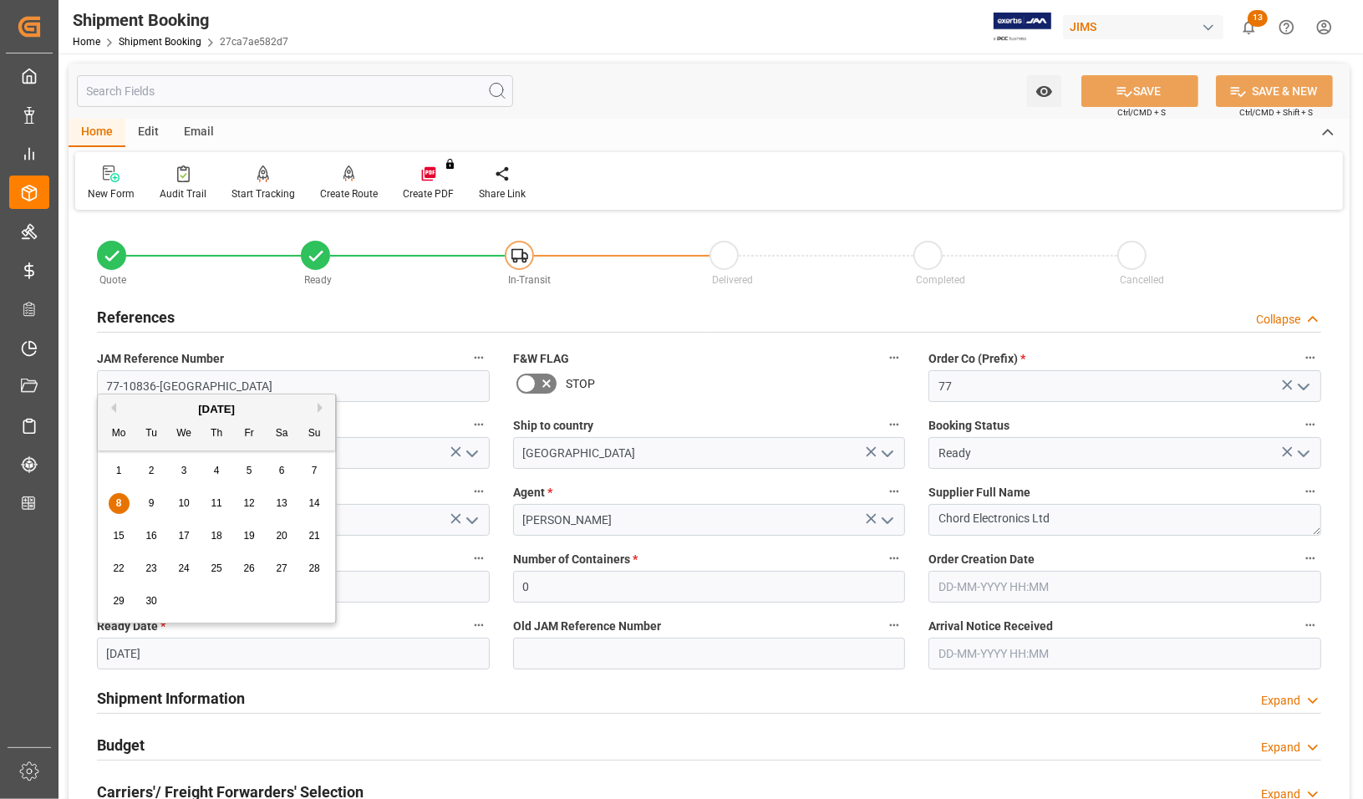
click at [168, 653] on input "[DATE]" at bounding box center [293, 654] width 393 height 32
click at [122, 536] on span "15" at bounding box center [118, 536] width 11 height 12
type input "[DATE]"
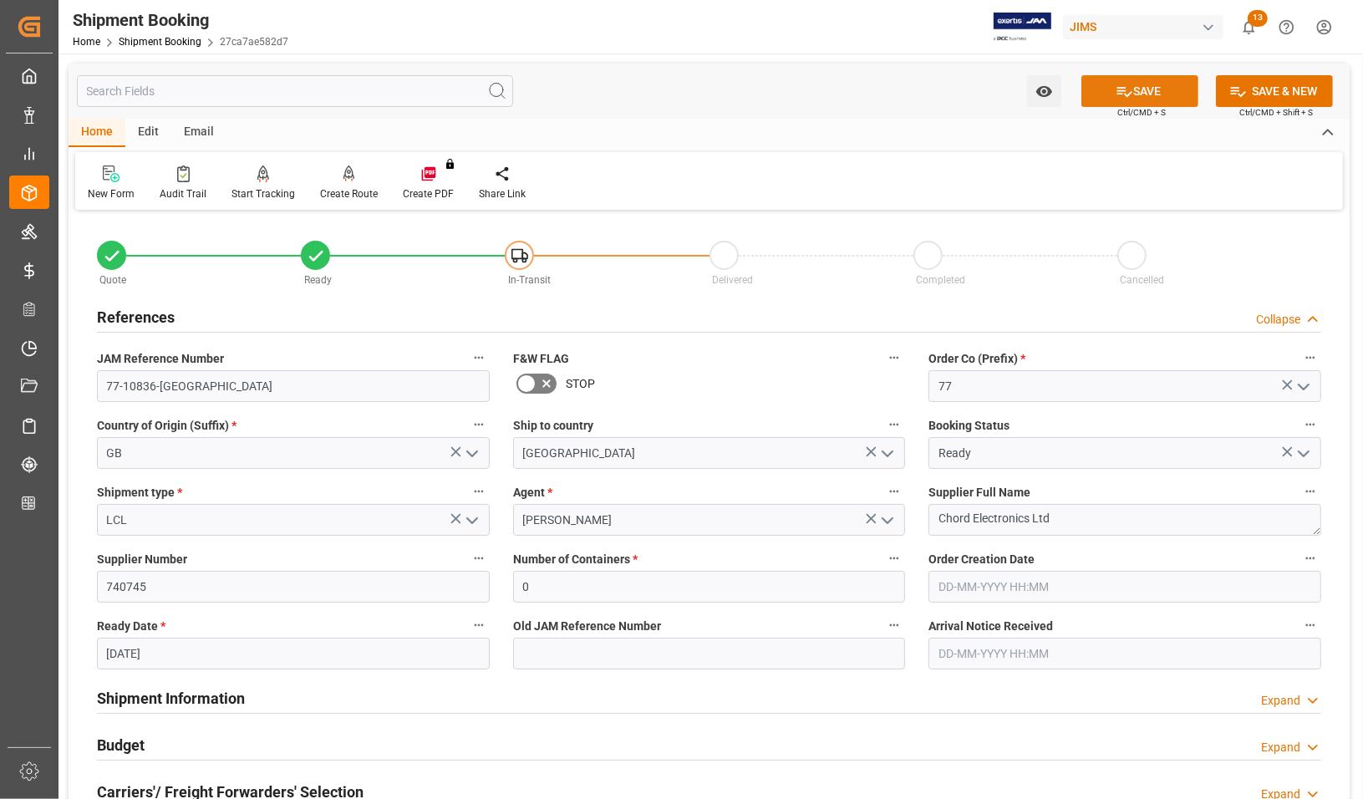
click at [1160, 85] on button "SAVE" at bounding box center [1140, 91] width 117 height 32
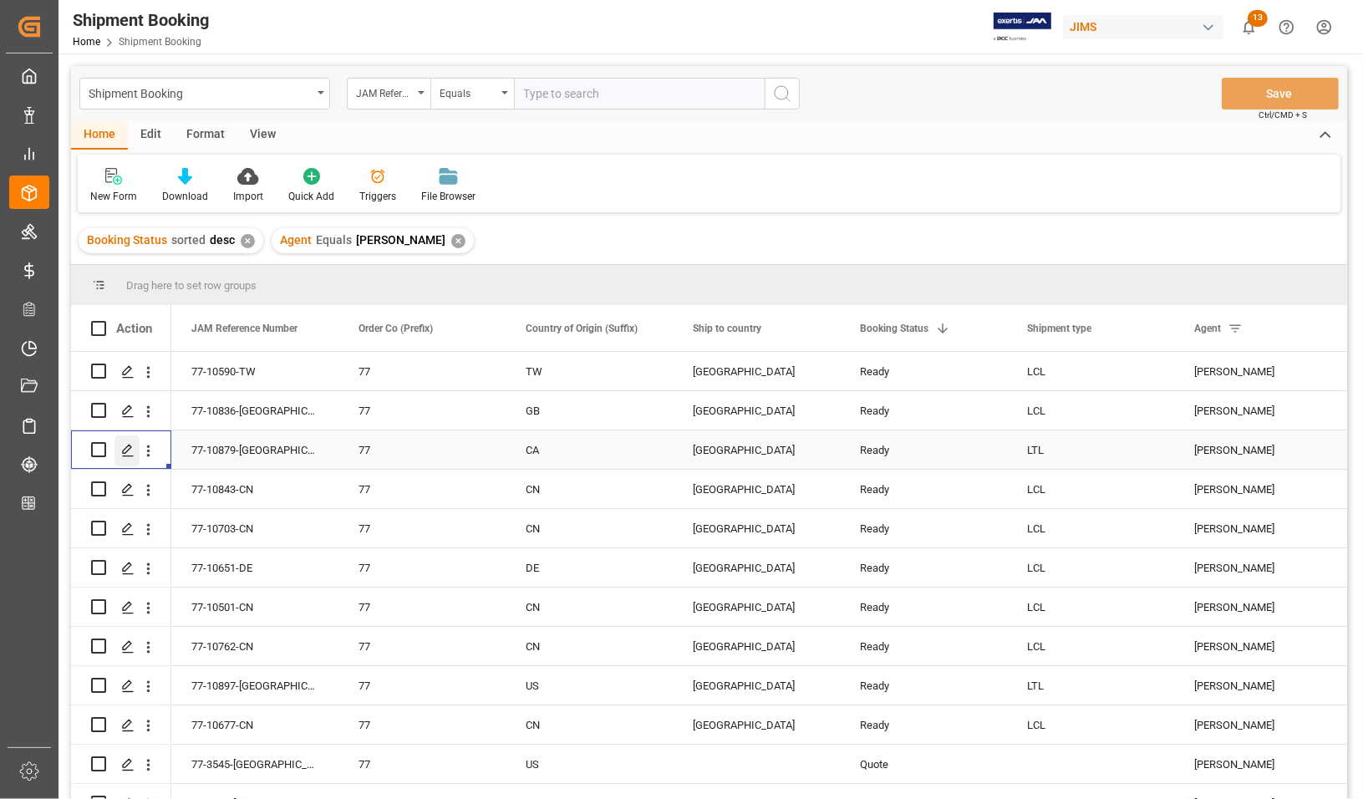
click at [121, 451] on icon "Press SPACE to select this row." at bounding box center [127, 450] width 13 height 13
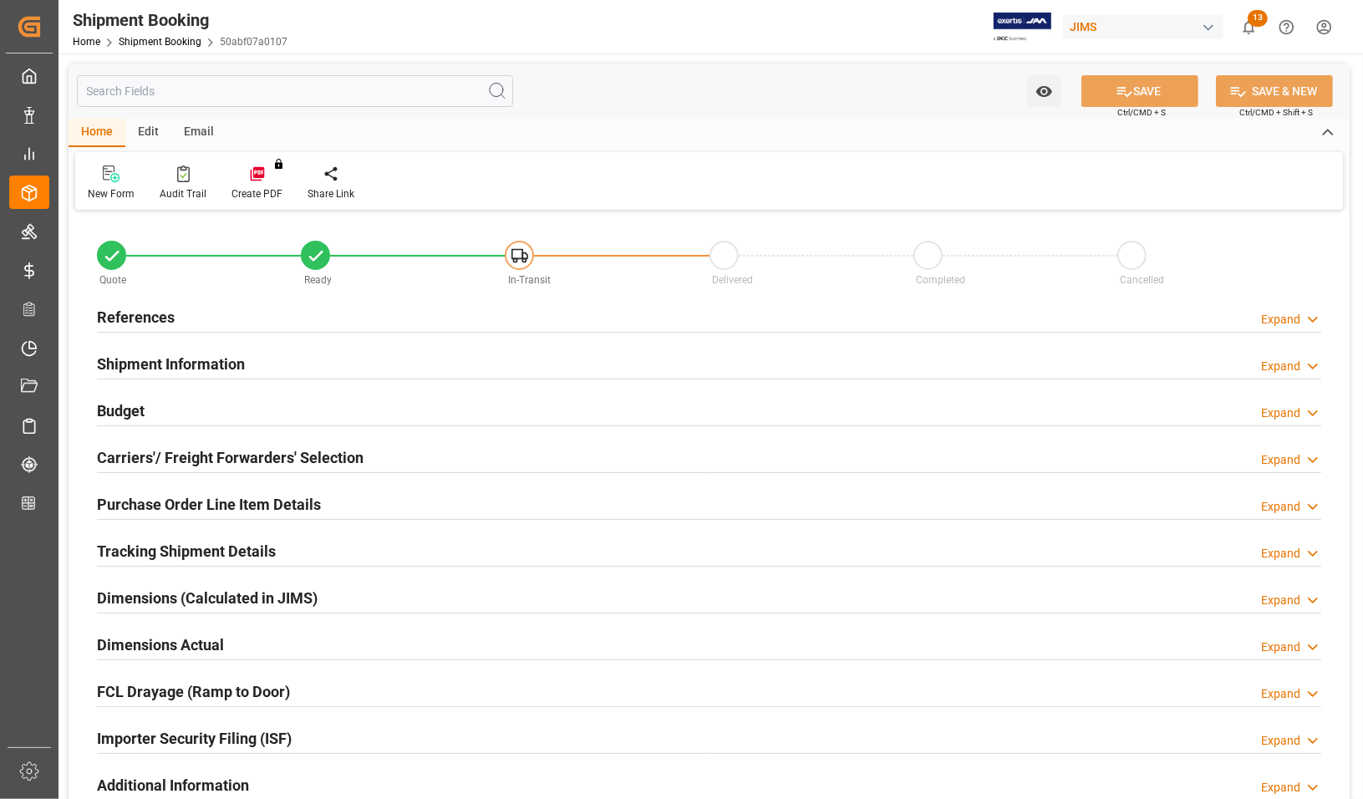
type input "0"
type input "[DATE] 00:00"
type input "[DATE]"
click at [122, 314] on h2 "References" at bounding box center [136, 317] width 78 height 23
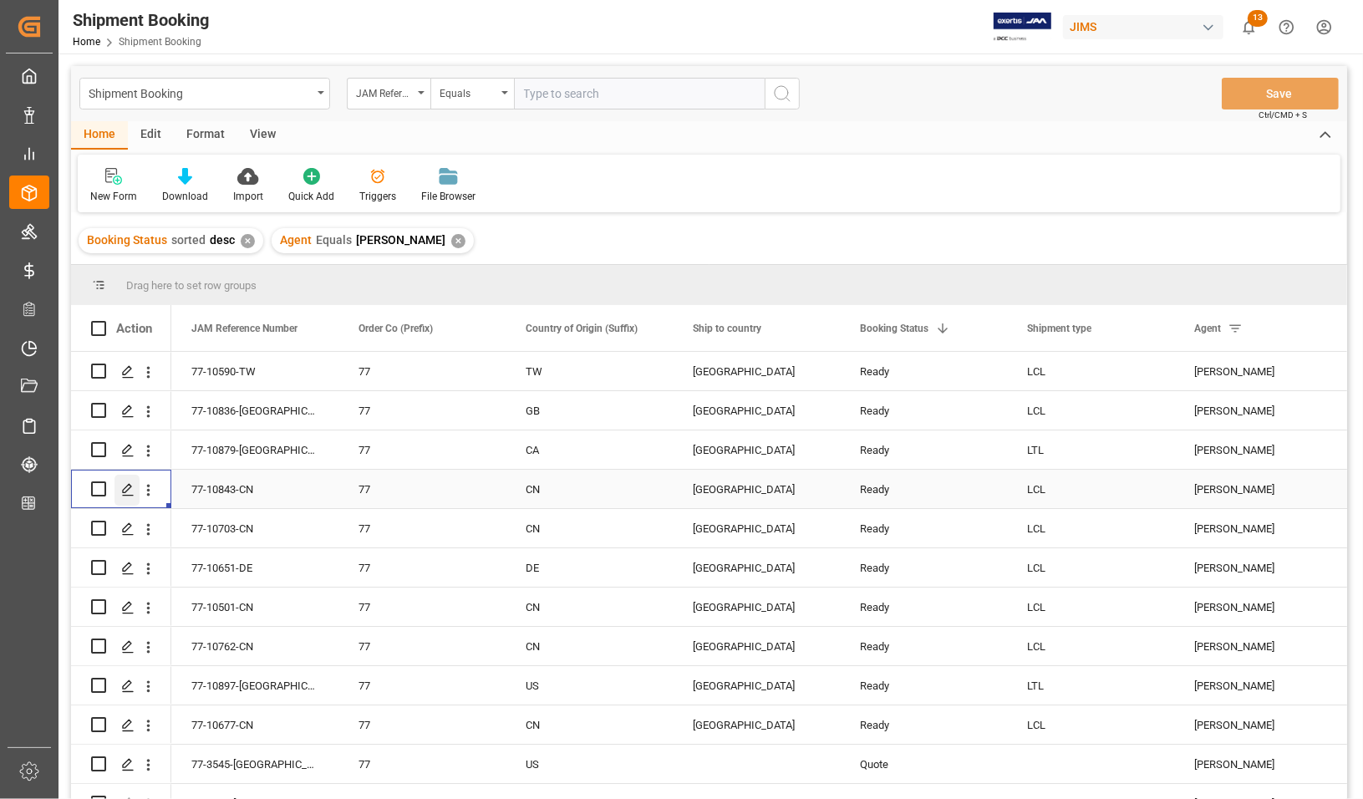
click at [127, 491] on icon "Press SPACE to select this row." at bounding box center [127, 489] width 13 height 13
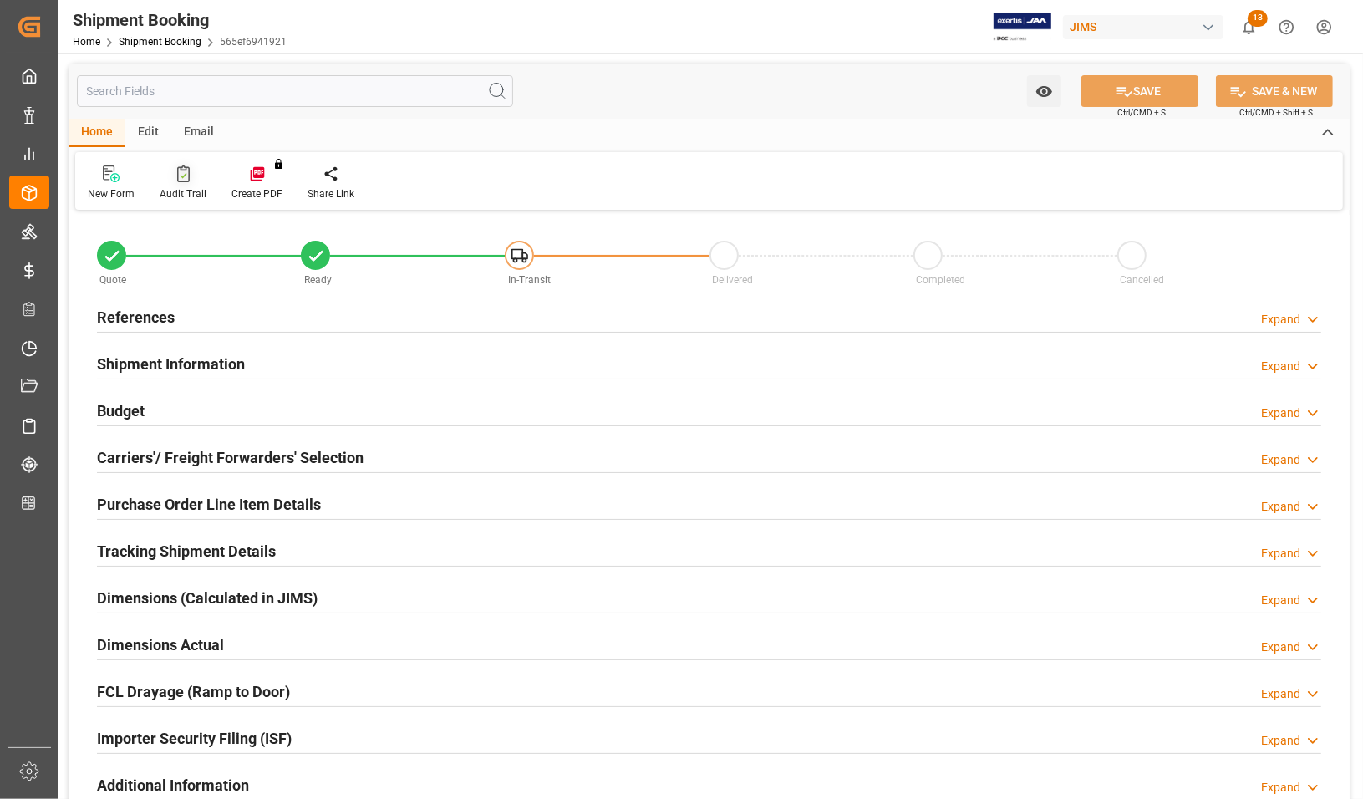
type input "[DATE] 00:00"
type input "[DATE]"
click at [136, 318] on h2 "References" at bounding box center [136, 317] width 78 height 23
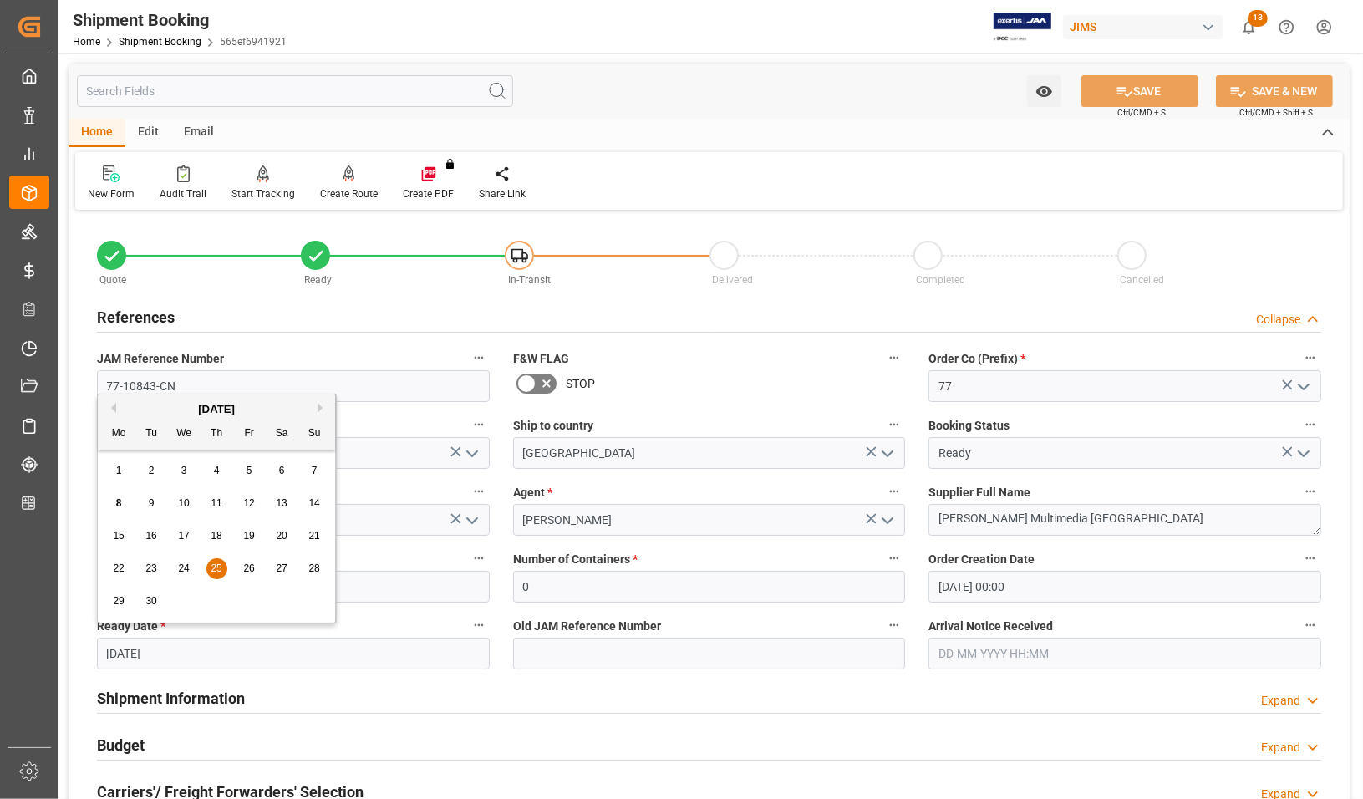
click at [167, 648] on input "[DATE]" at bounding box center [293, 654] width 393 height 32
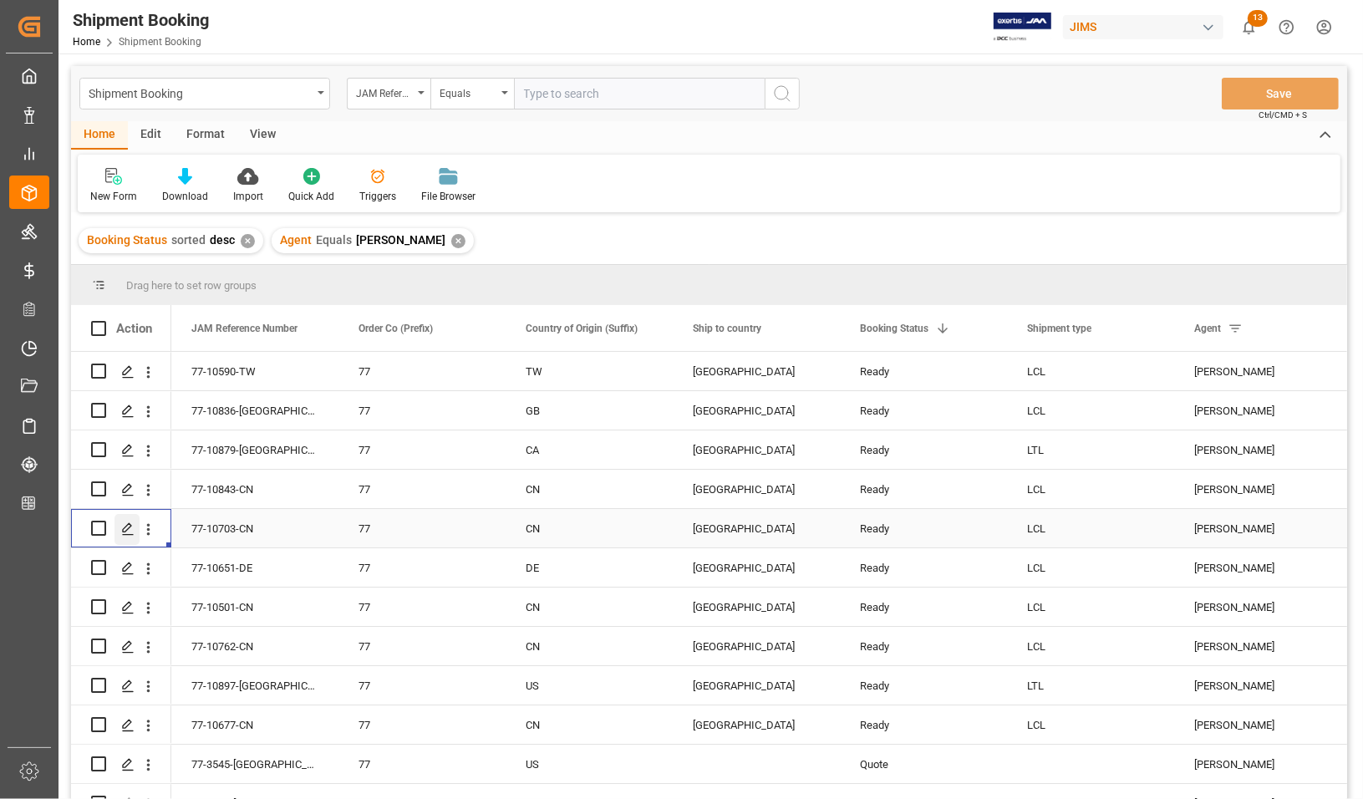
click at [128, 529] on icon "Press SPACE to select this row." at bounding box center [127, 528] width 13 height 13
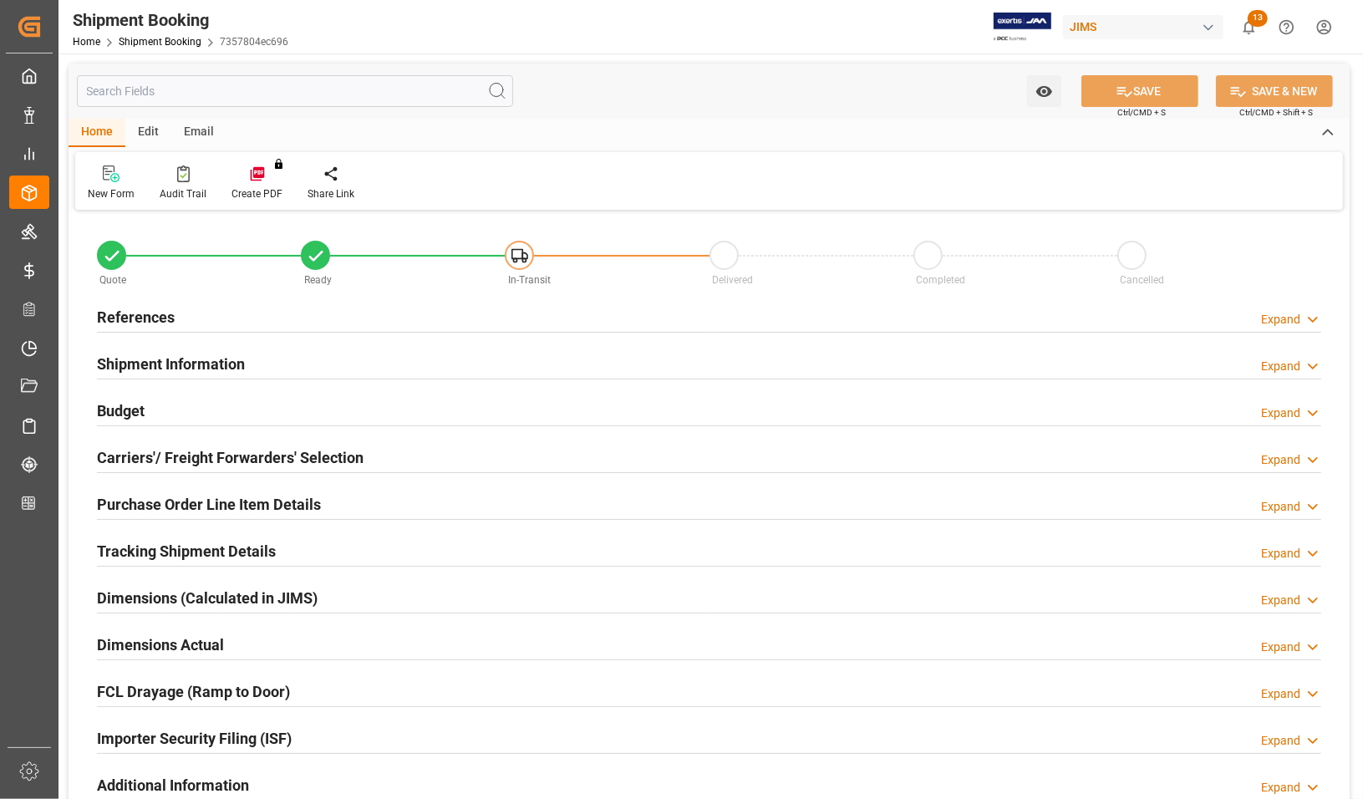
type input "0"
type input "[DATE] 00:00"
click at [115, 322] on h2 "References" at bounding box center [136, 317] width 78 height 23
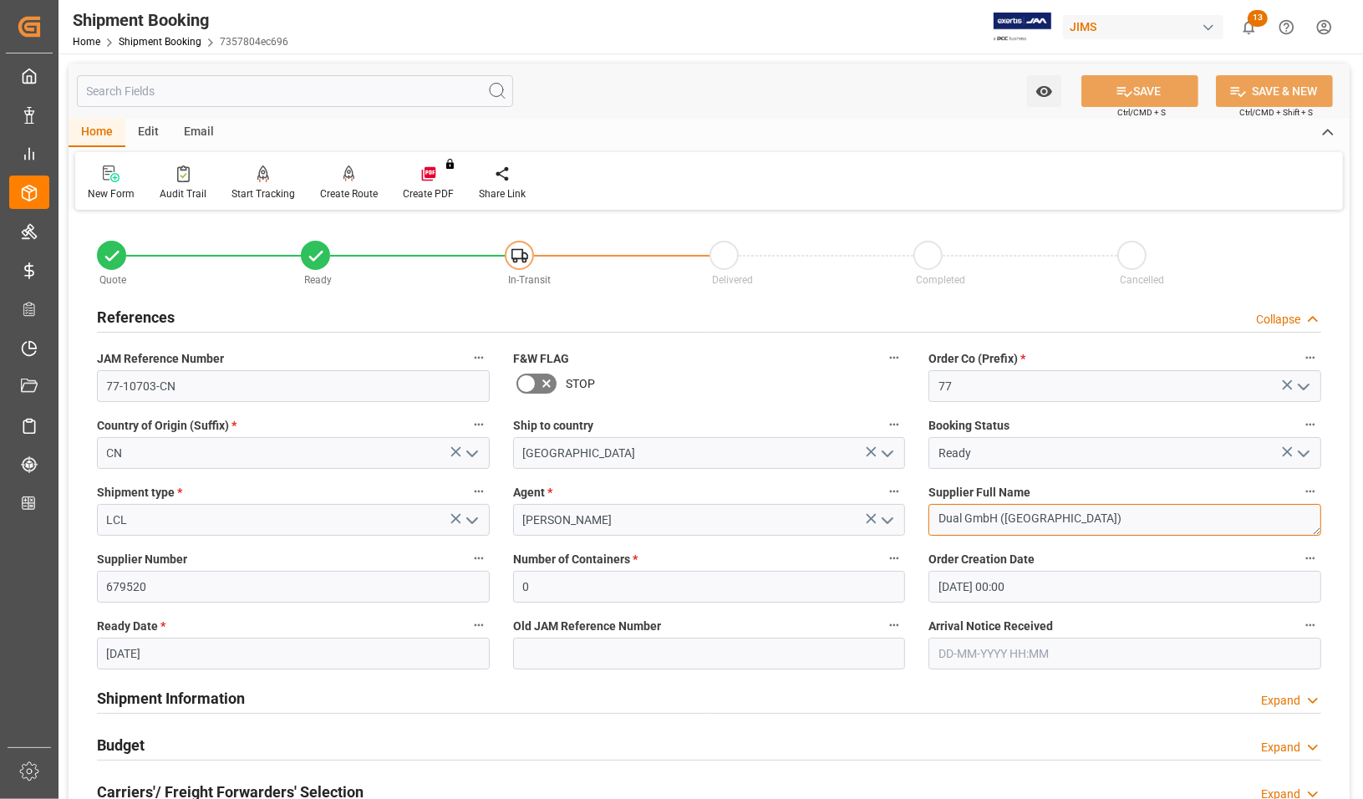
drag, startPoint x: 938, startPoint y: 517, endPoint x: 1072, endPoint y: 517, distance: 134.6
click at [1072, 517] on textarea "Dual GmbH ([GEOGRAPHIC_DATA])" at bounding box center [1125, 520] width 393 height 32
drag, startPoint x: 1072, startPoint y: 517, endPoint x: 874, endPoint y: 522, distance: 199.0
click at [874, 522] on div "Quote Ready In-Transit Delivered Completed Cancelled References Collapse JAM Re…" at bounding box center [709, 734] width 1281 height 1039
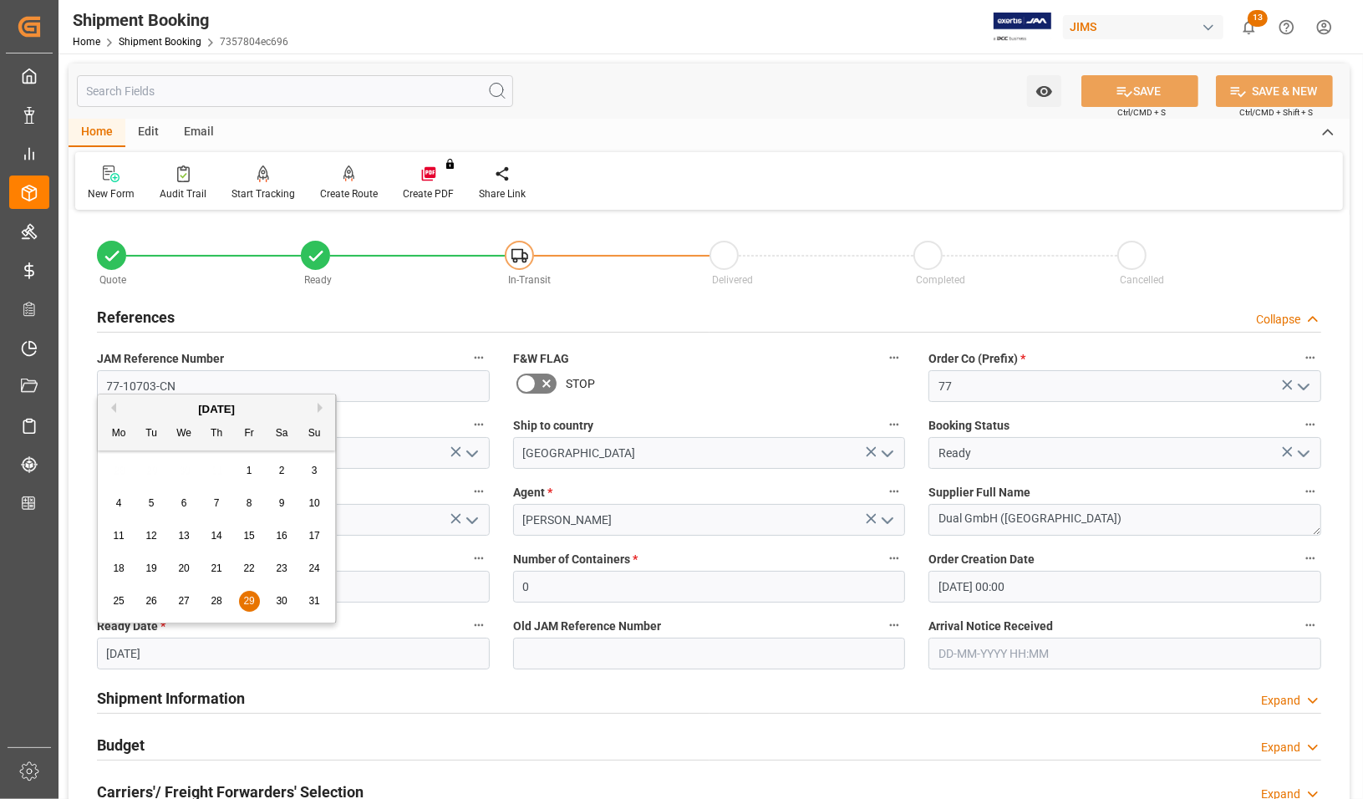
click at [170, 646] on input "[DATE]" at bounding box center [293, 654] width 393 height 32
click at [319, 406] on button "Next Month" at bounding box center [323, 408] width 10 height 10
click at [253, 502] on span "12" at bounding box center [248, 503] width 11 height 12
type input "[DATE]"
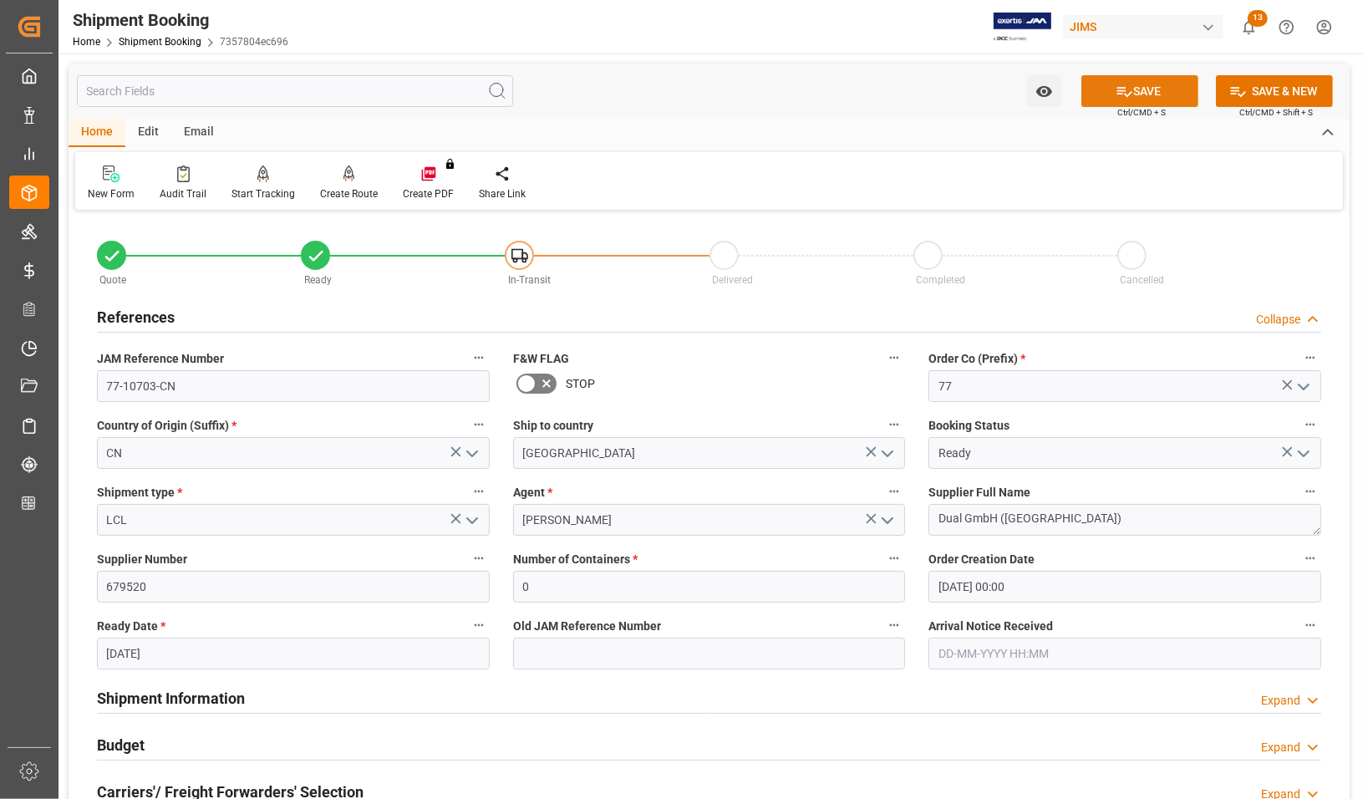
click at [1118, 94] on icon at bounding box center [1125, 92] width 18 height 18
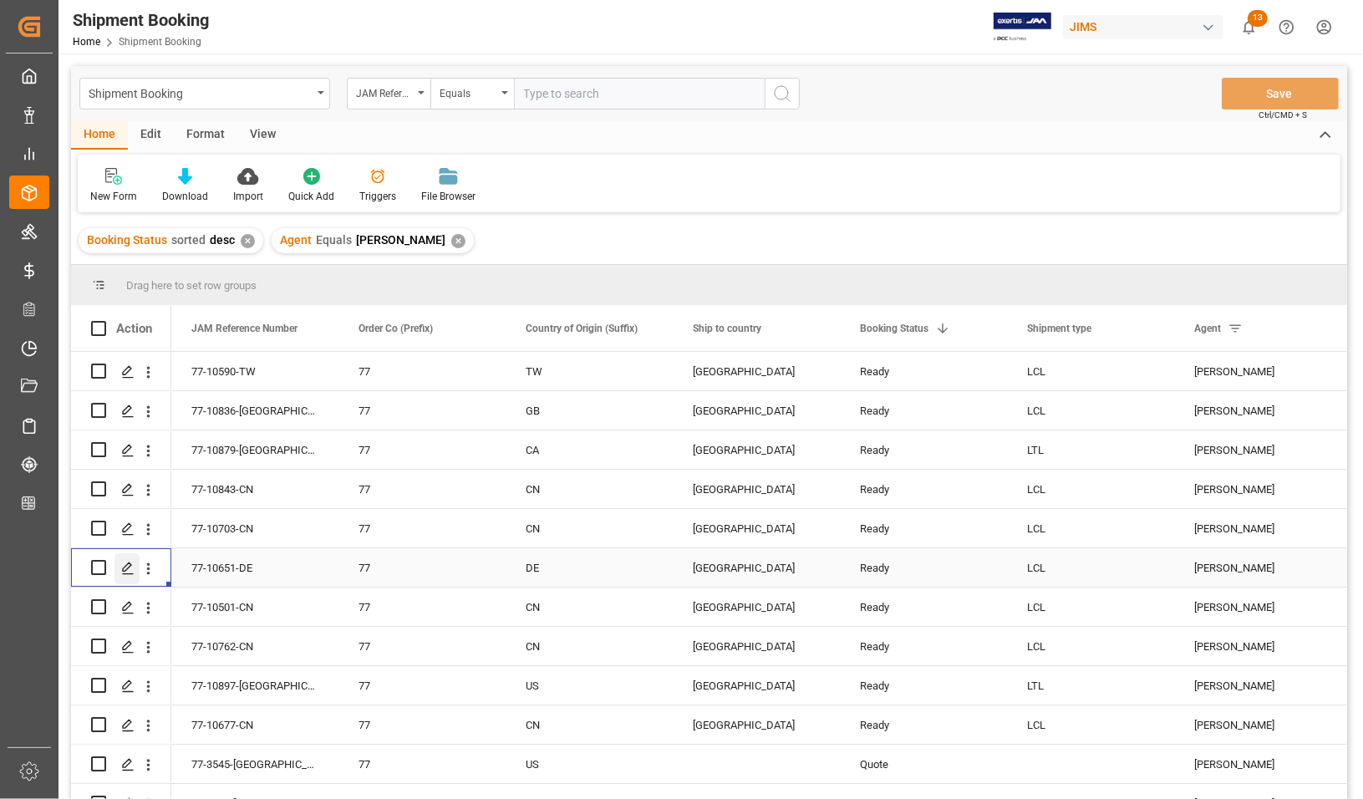
click at [126, 568] on icon "Press SPACE to select this row." at bounding box center [127, 568] width 13 height 13
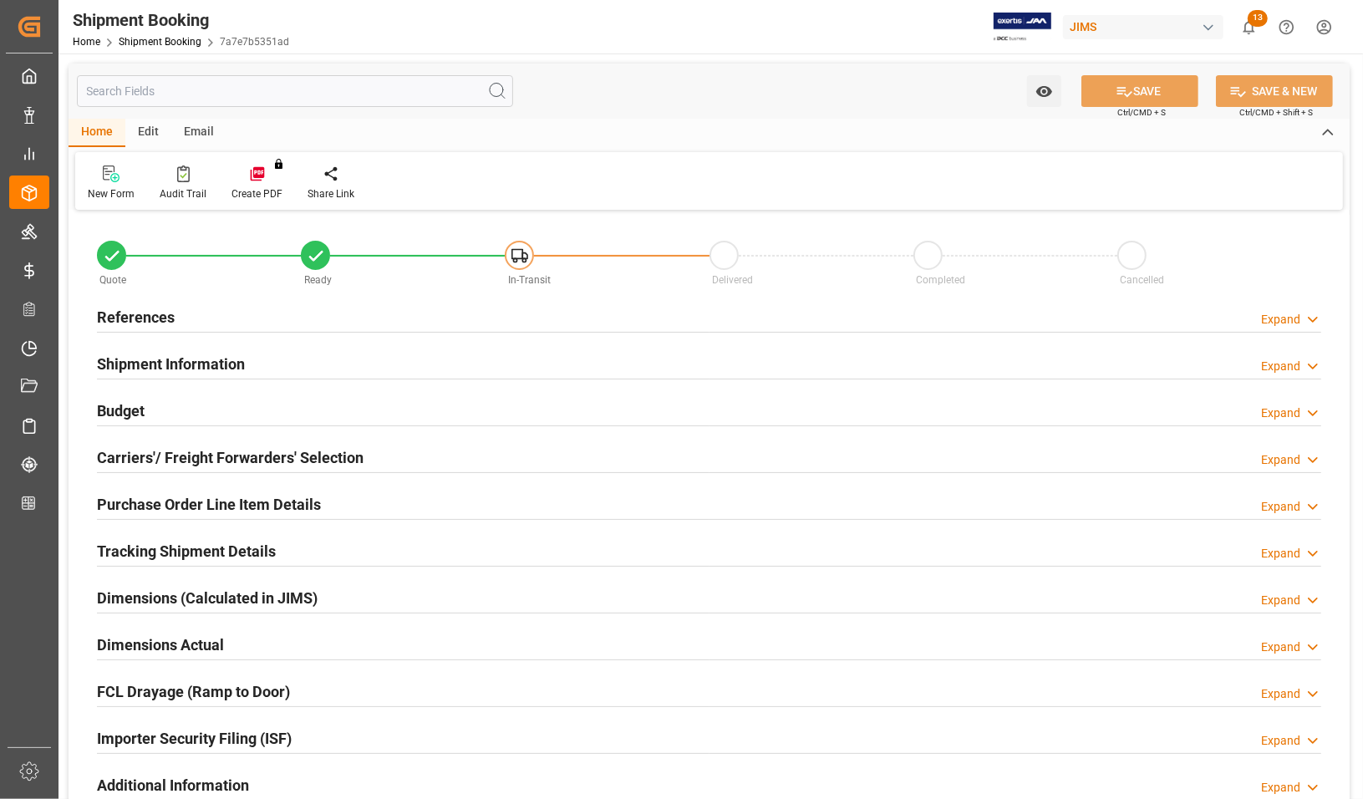
type input "0"
click at [127, 314] on h2 "References" at bounding box center [136, 317] width 78 height 23
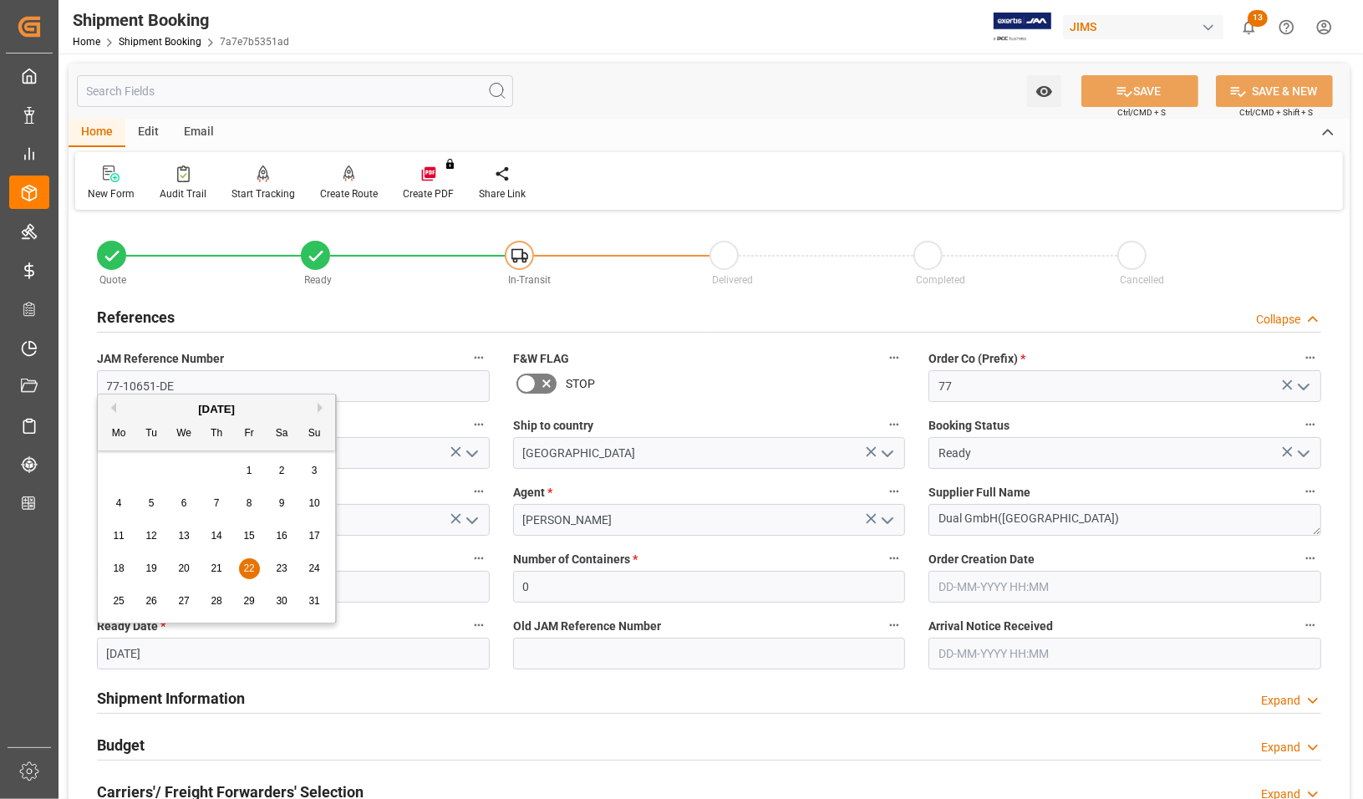
click at [174, 653] on input "[DATE]" at bounding box center [293, 654] width 393 height 32
click at [318, 408] on button "Next Month" at bounding box center [323, 408] width 10 height 10
click at [186, 502] on span "10" at bounding box center [183, 503] width 11 height 12
type input "[DATE]"
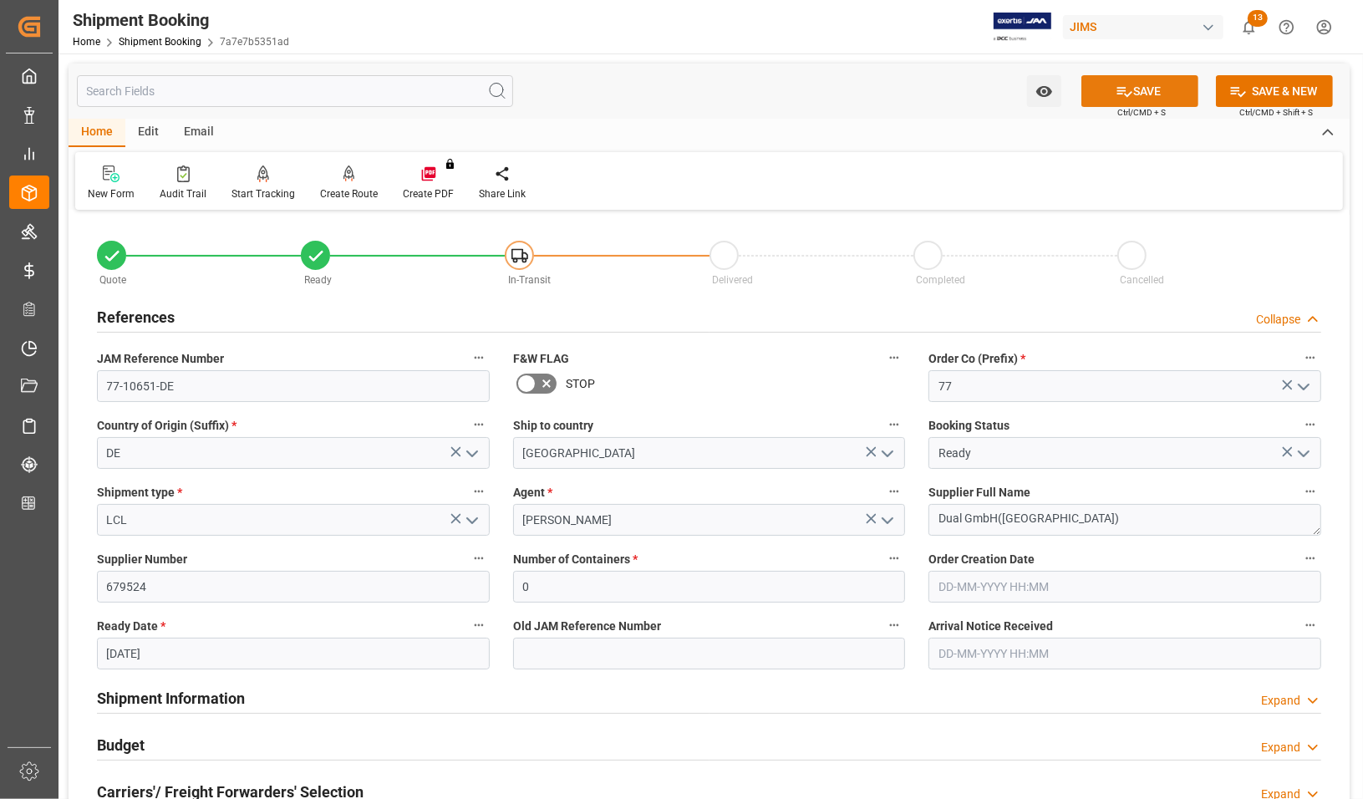
click at [1101, 93] on button "SAVE" at bounding box center [1140, 91] width 117 height 32
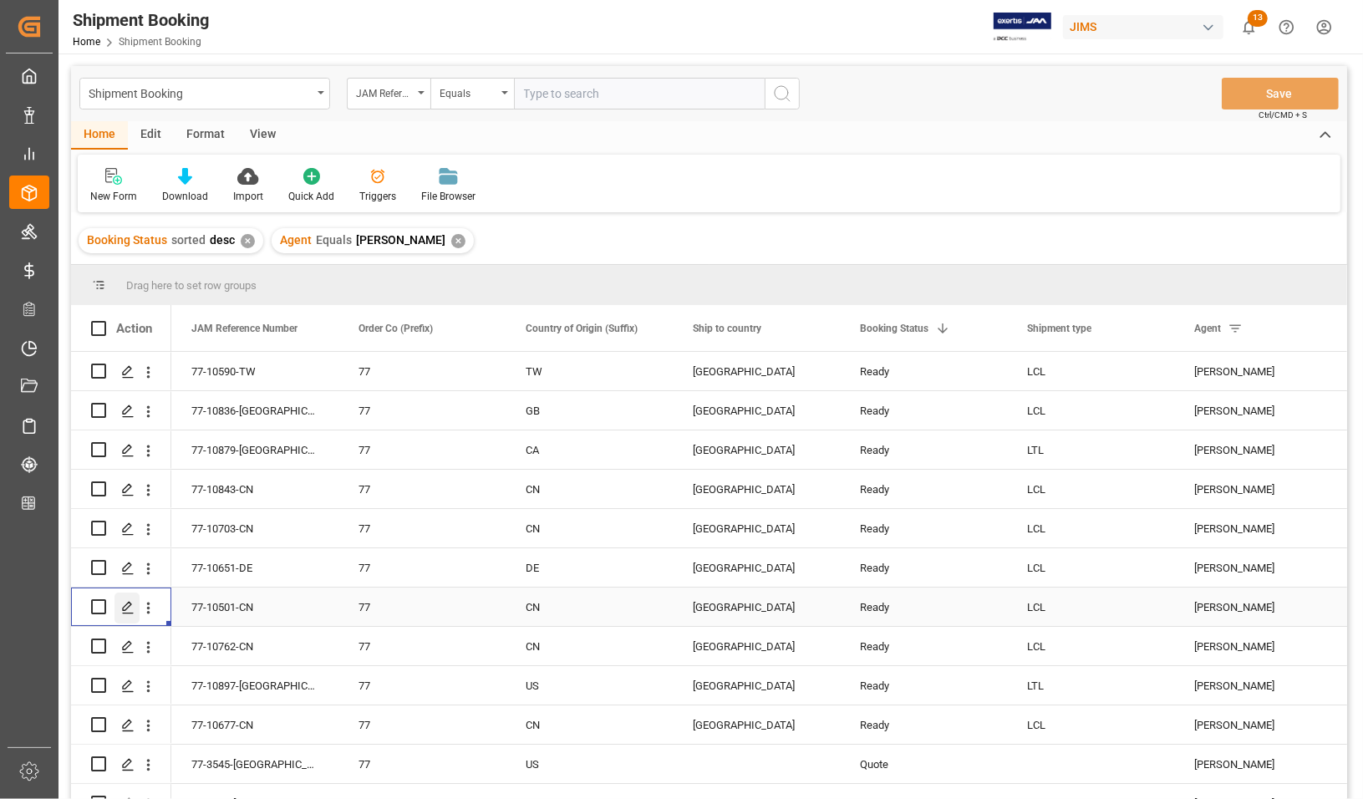
click at [127, 610] on icon "Press SPACE to select this row." at bounding box center [127, 607] width 13 height 13
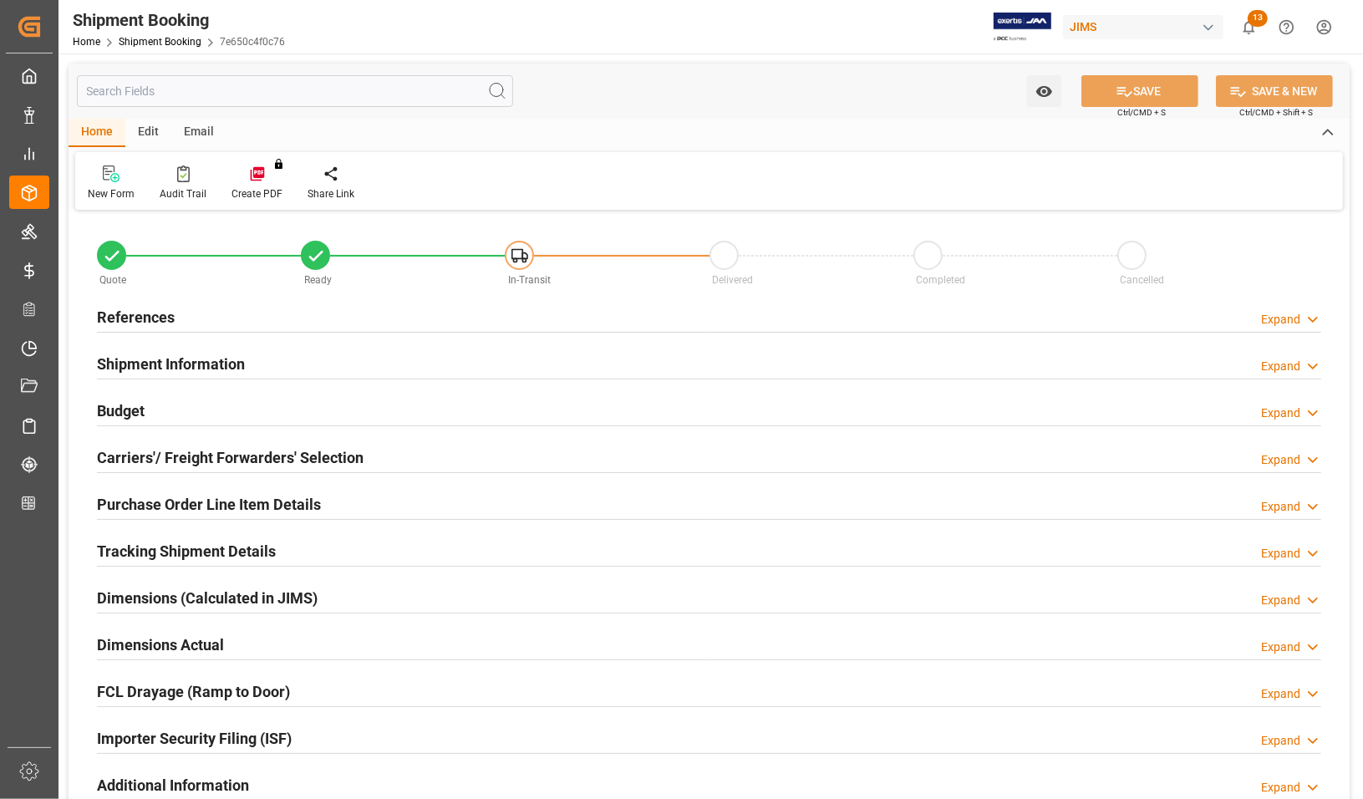
type input "0"
type input "[DATE] 00:00"
type input "[DATE]"
click at [124, 318] on h2 "References" at bounding box center [136, 317] width 78 height 23
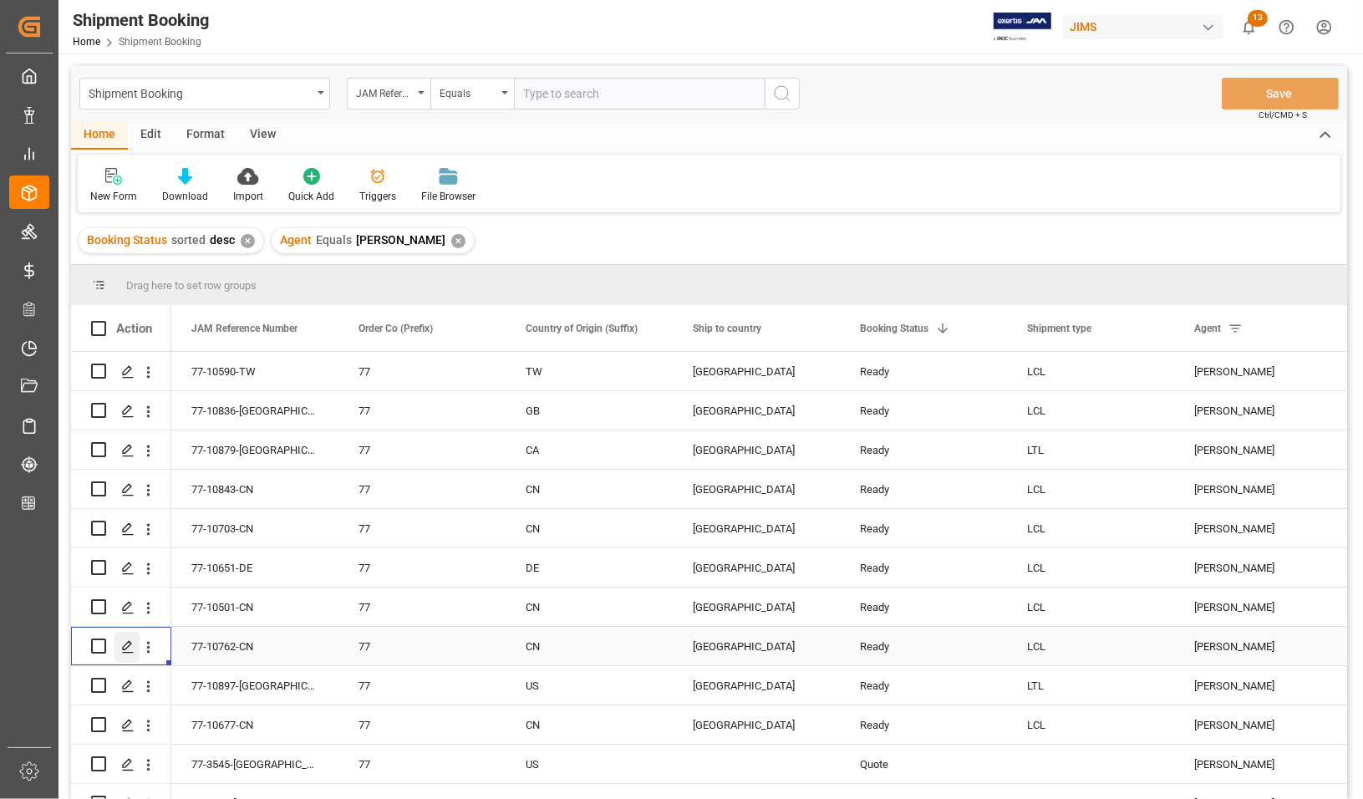
click at [127, 650] on icon "Press SPACE to select this row." at bounding box center [127, 646] width 13 height 13
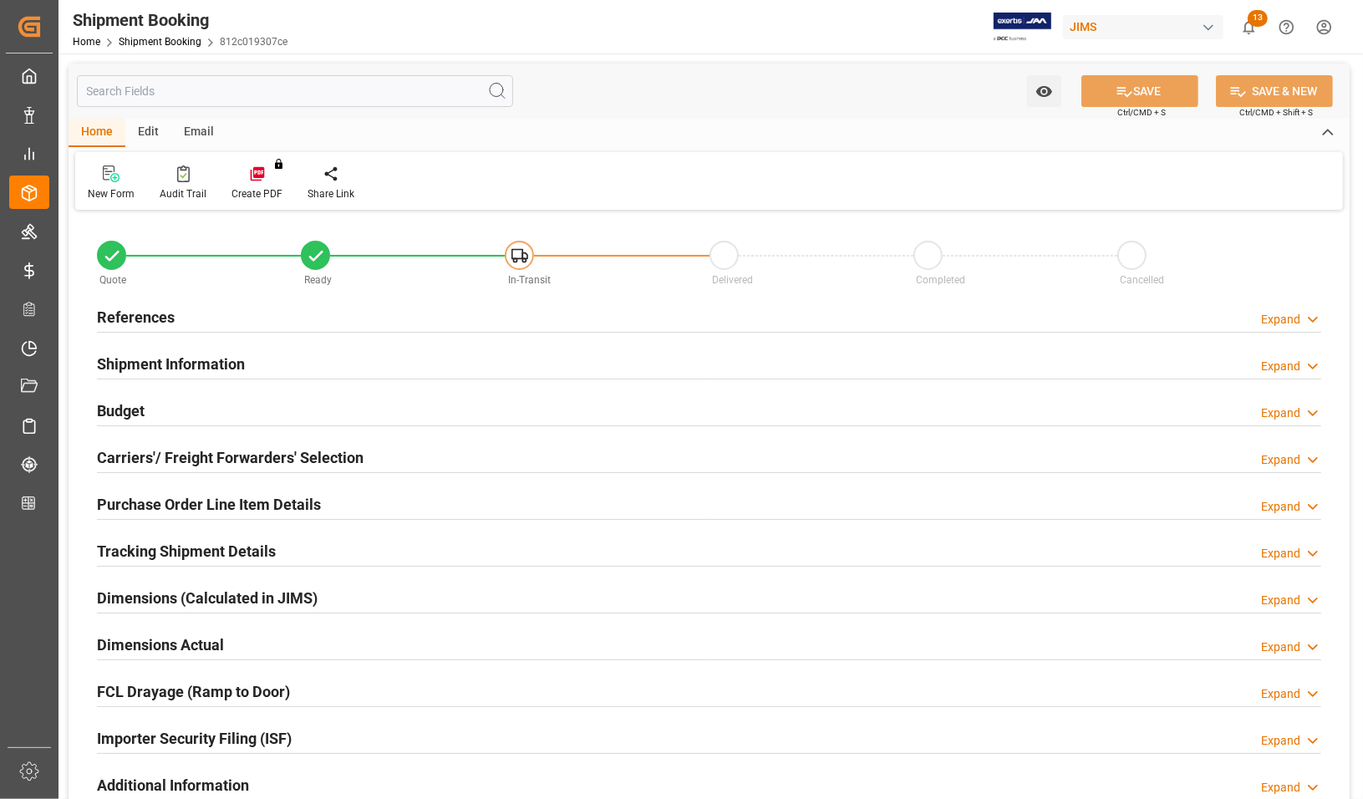
type input "0"
type input "[DATE]"
click at [122, 302] on div "References" at bounding box center [136, 316] width 78 height 32
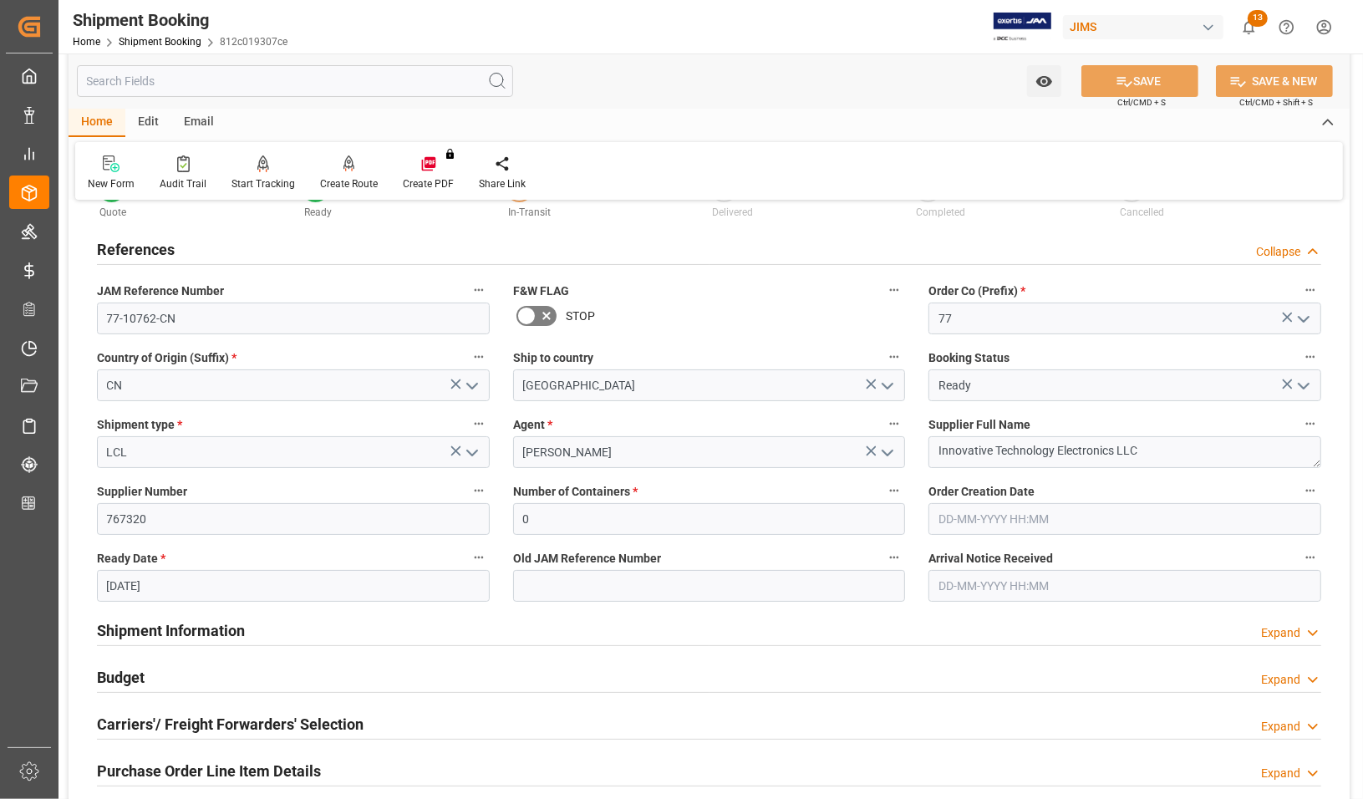
scroll to position [104, 0]
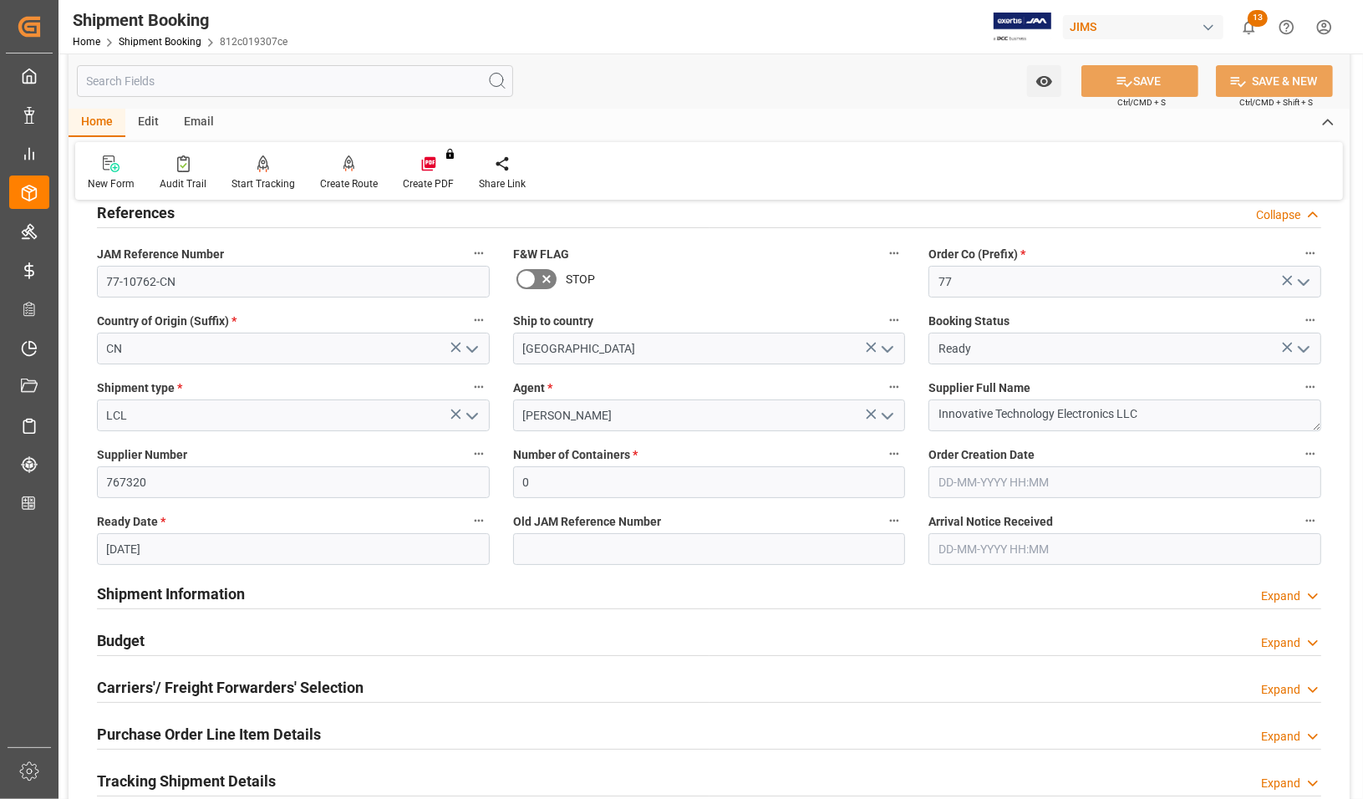
click at [186, 684] on h2 "Carriers'/ Freight Forwarders' Selection" at bounding box center [230, 687] width 267 height 23
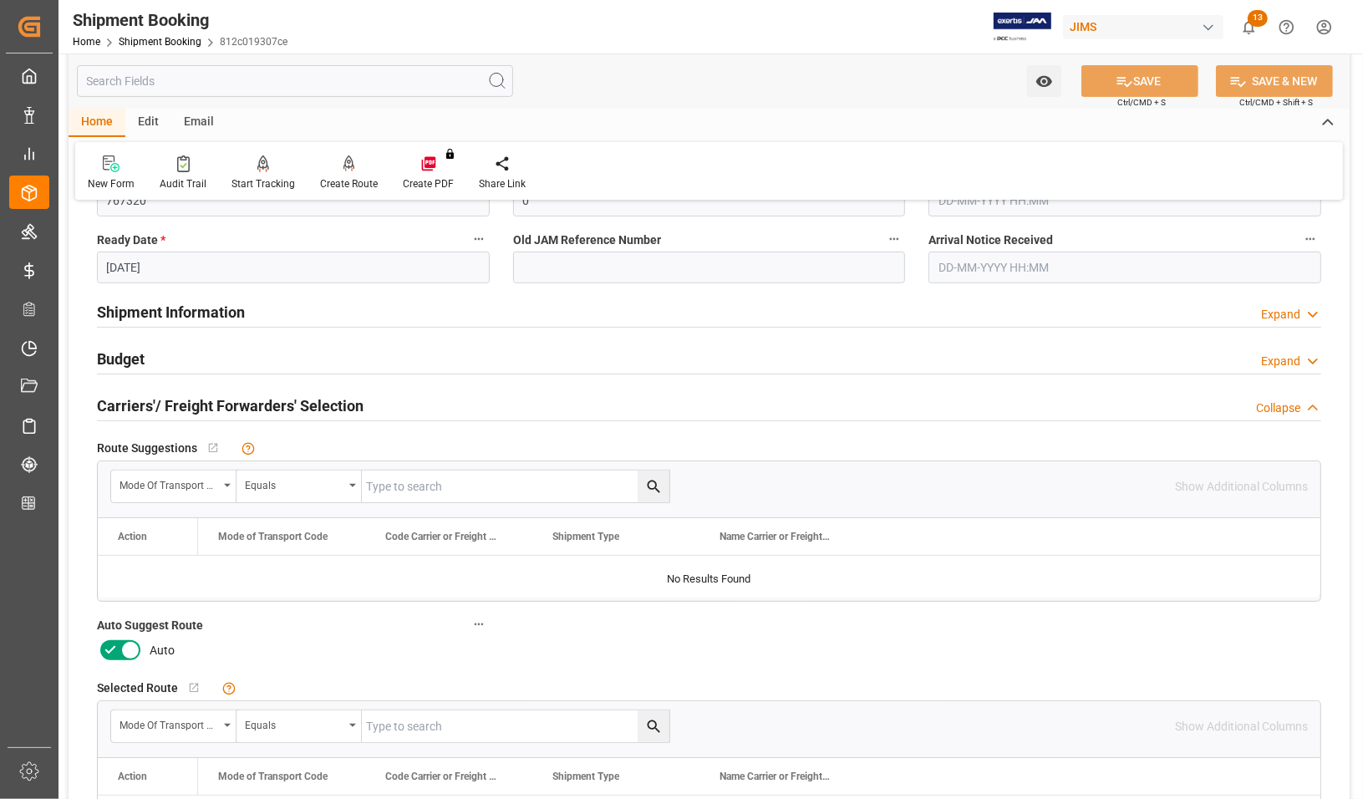
scroll to position [418, 0]
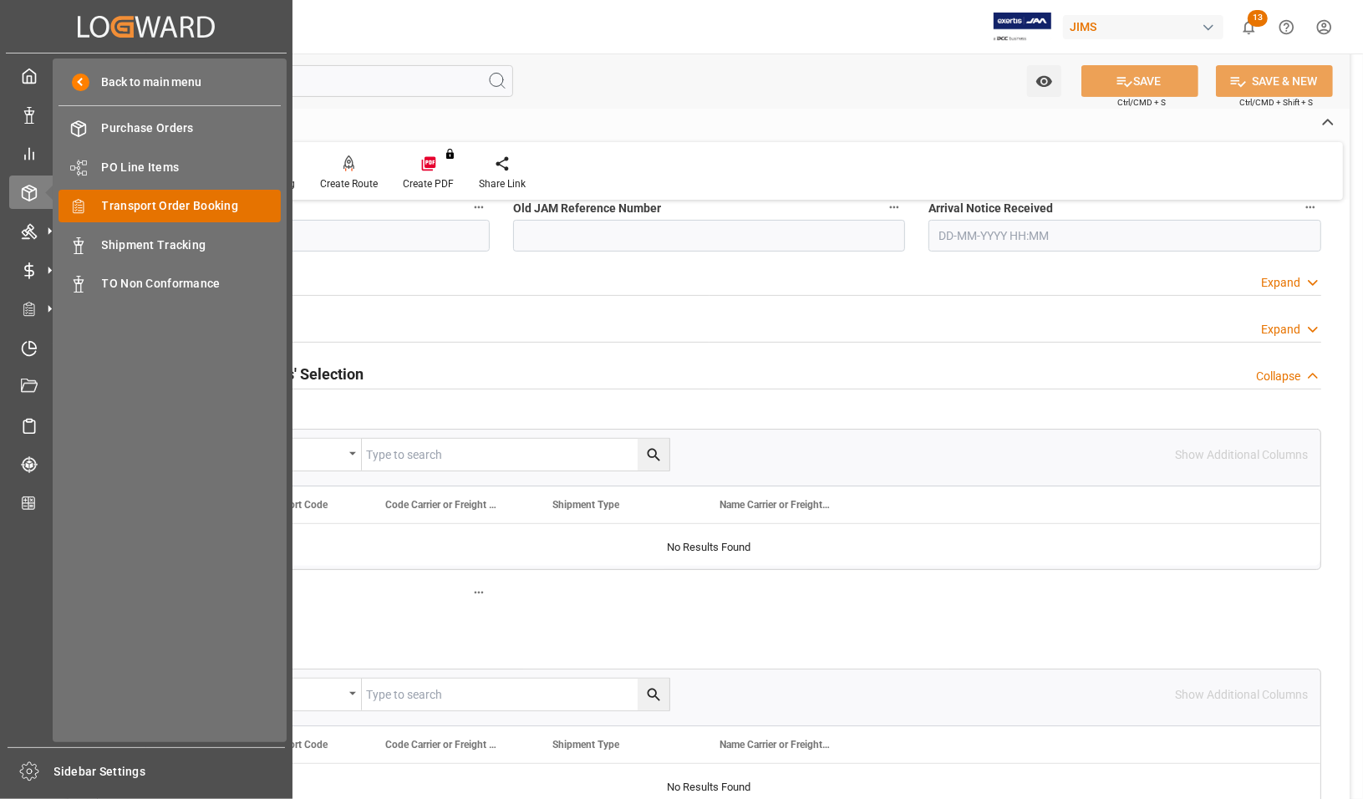
click at [135, 206] on span "Transport Order Booking" at bounding box center [192, 206] width 180 height 18
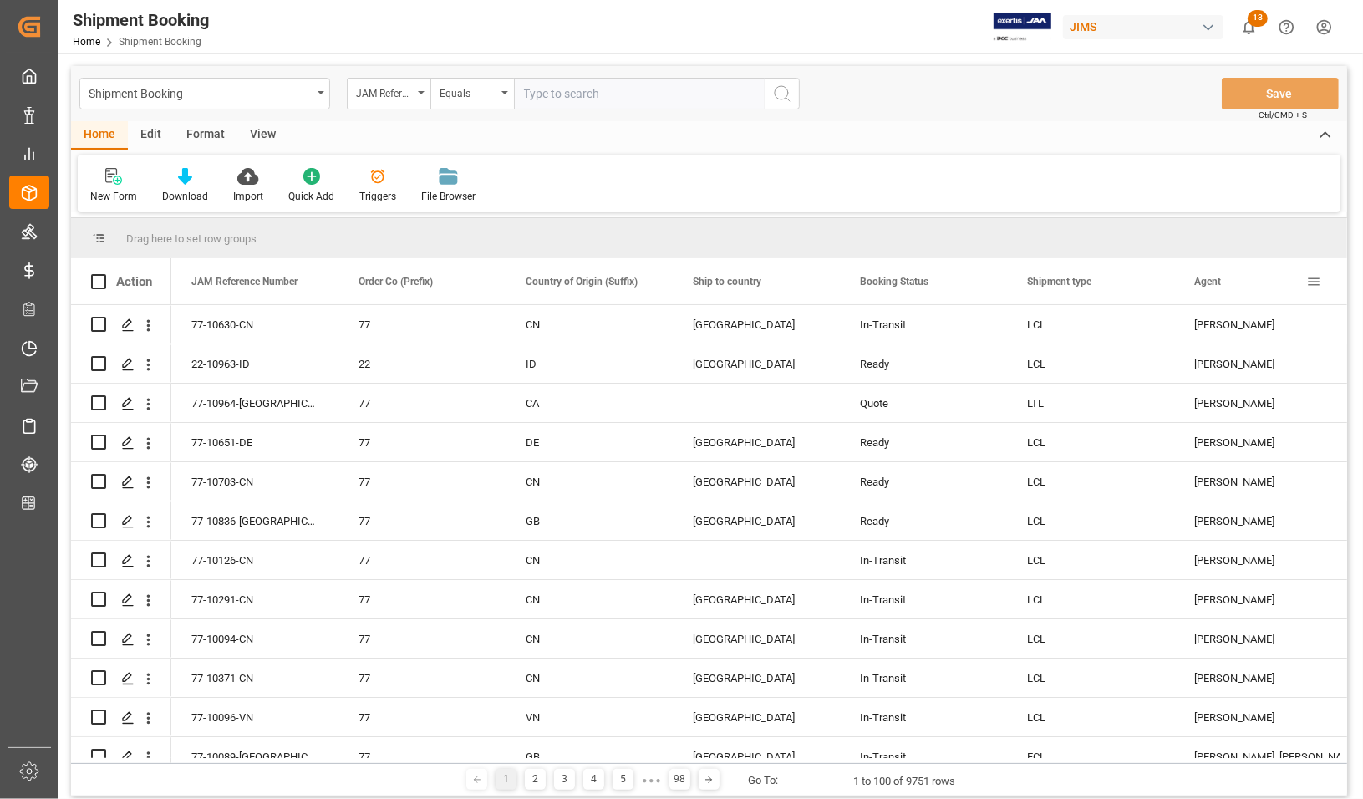
click at [1285, 280] on span at bounding box center [1314, 281] width 15 height 15
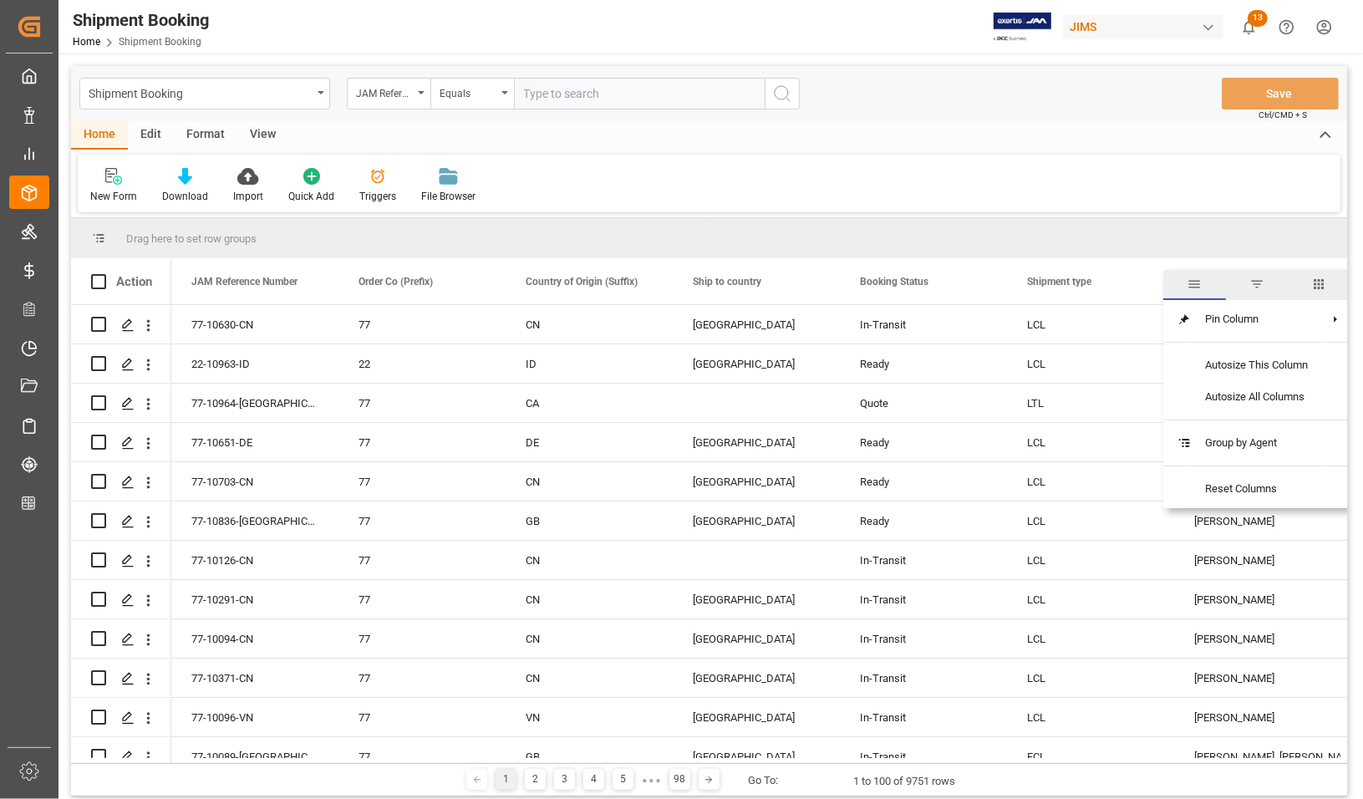
click at [1252, 281] on span "filter" at bounding box center [1257, 284] width 15 height 15
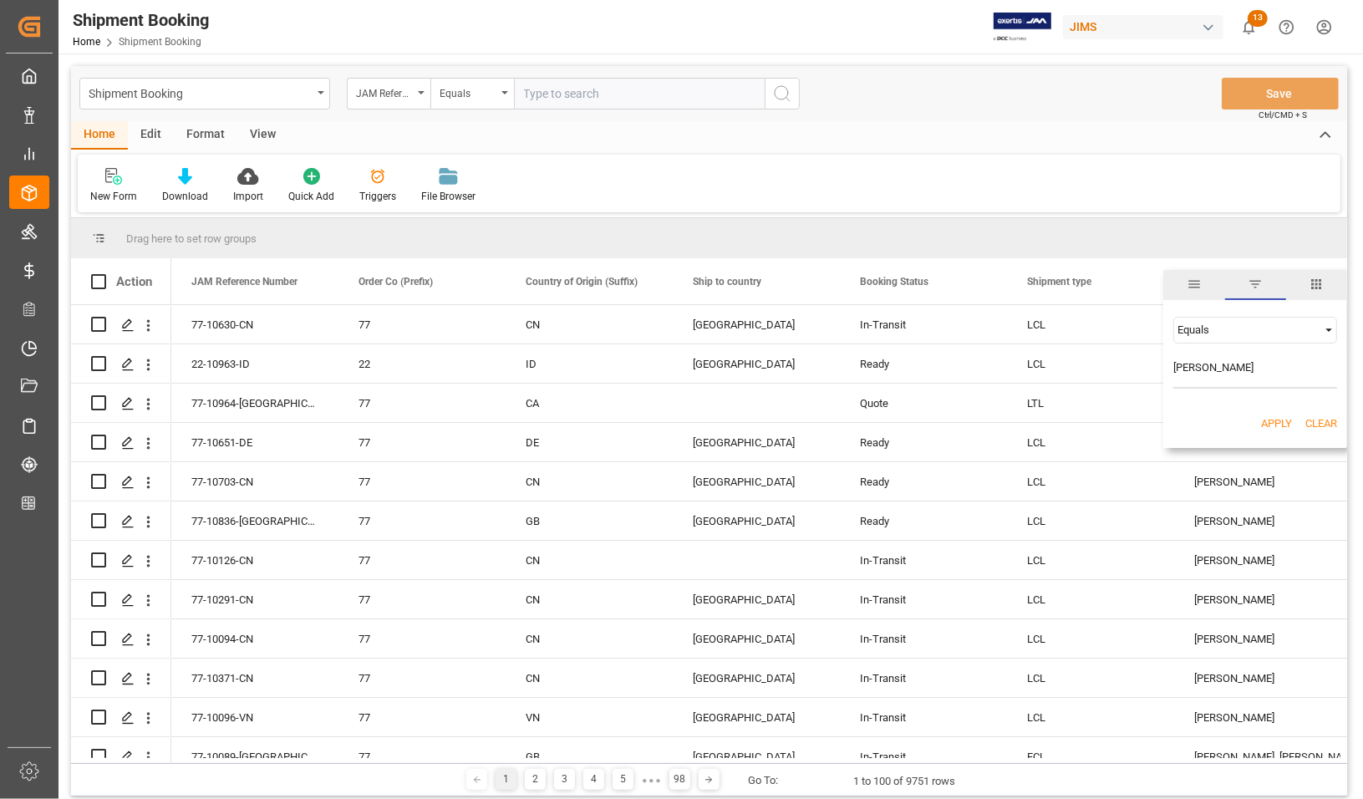
type input "[PERSON_NAME]"
drag, startPoint x: 1271, startPoint y: 424, endPoint x: 1049, endPoint y: 399, distance: 223.8
click at [1271, 422] on button "Apply" at bounding box center [1276, 423] width 31 height 17
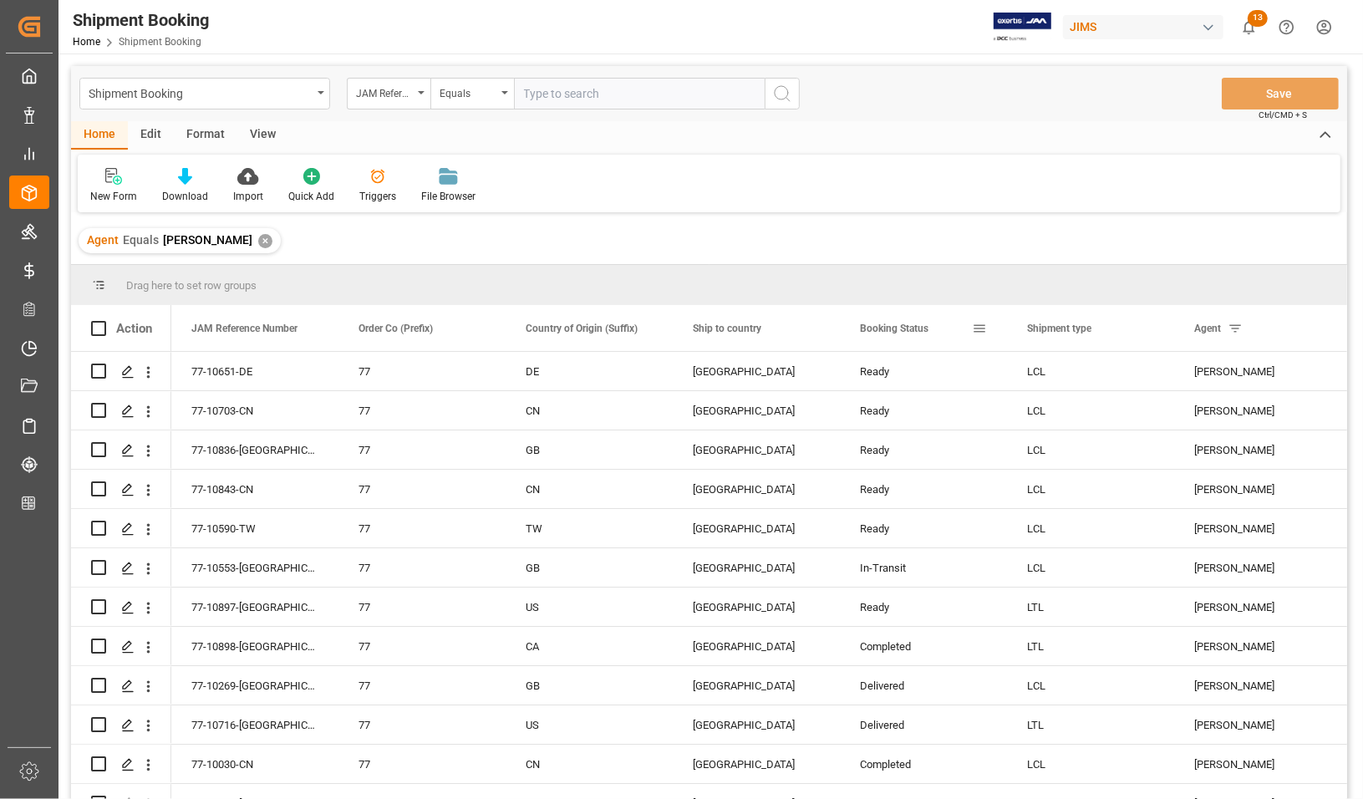
click at [945, 328] on div "Booking Status" at bounding box center [916, 328] width 112 height 46
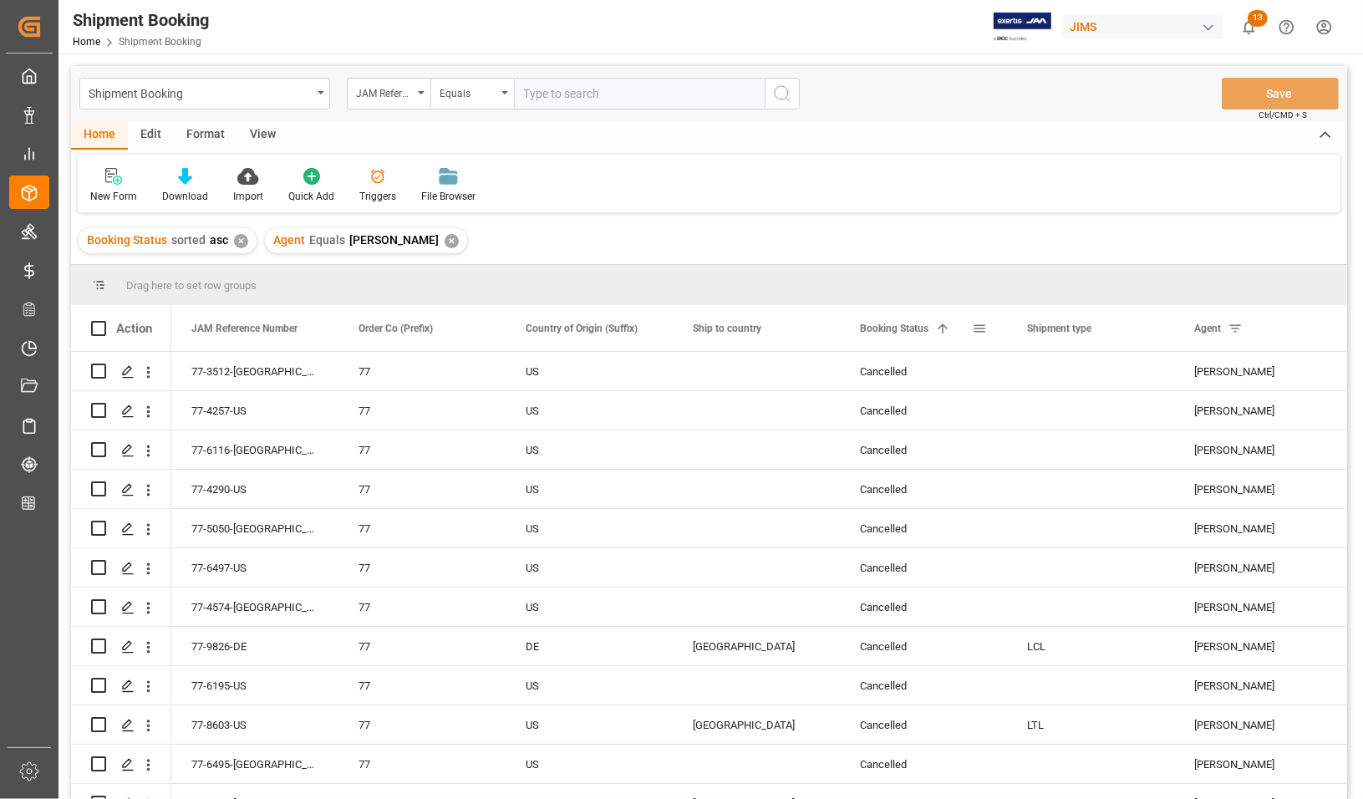
click at [945, 328] on span at bounding box center [942, 328] width 15 height 15
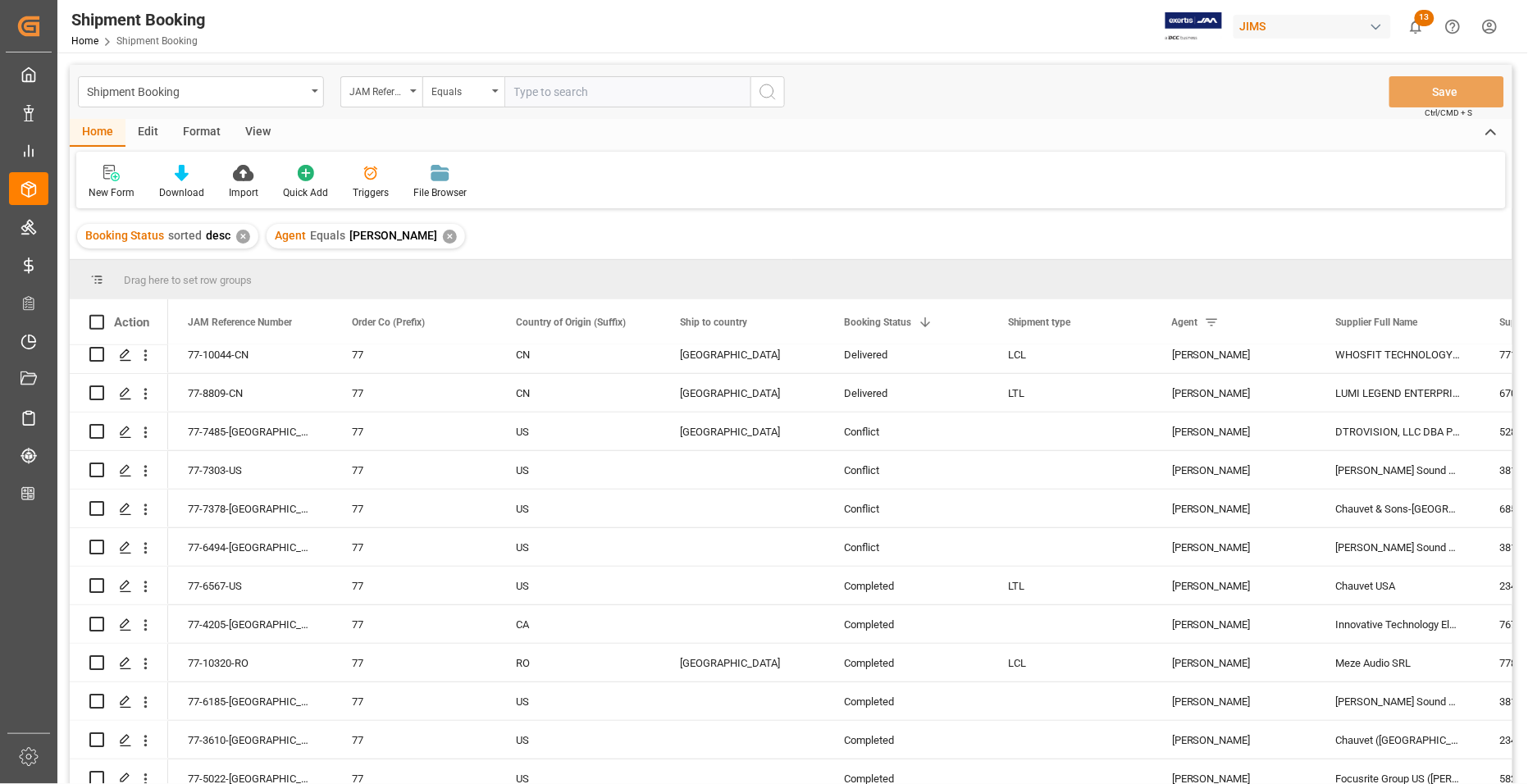
scroll to position [2358, 0]
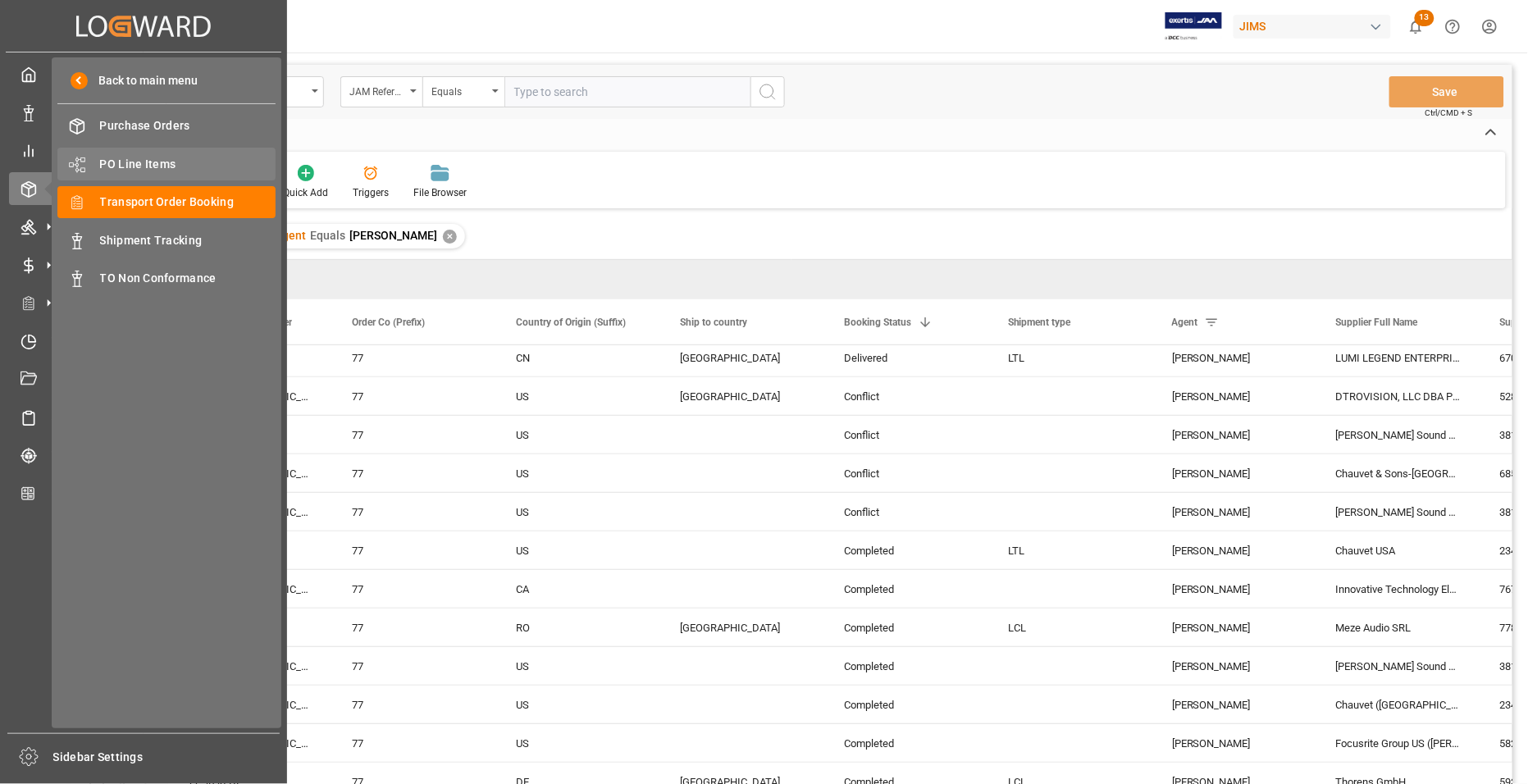
drag, startPoint x: 113, startPoint y: 205, endPoint x: 269, endPoint y: 152, distance: 164.8
click at [113, 203] on span "Transport Order Booking" at bounding box center [188, 202] width 177 height 18
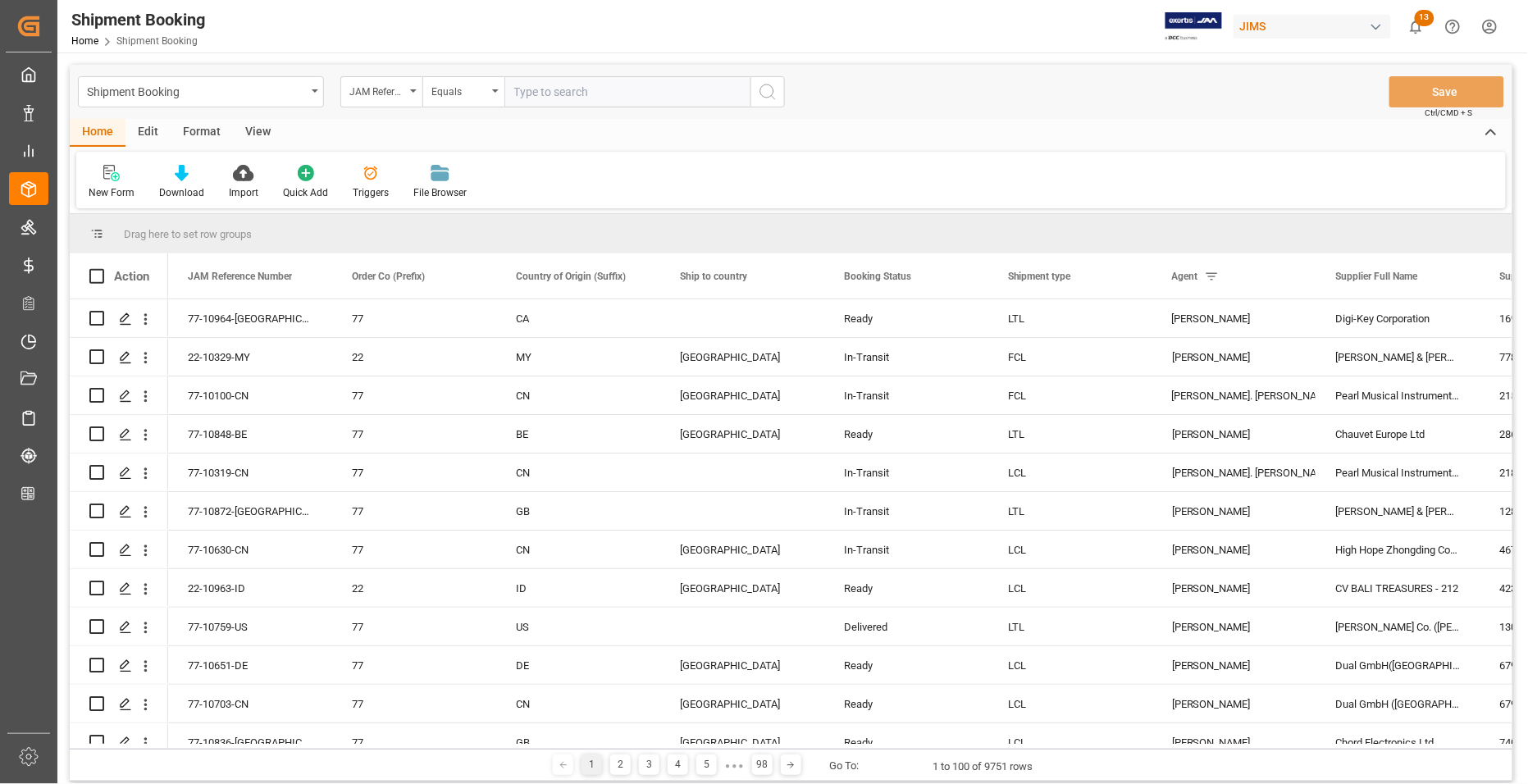
click at [588, 91] on input "text" at bounding box center [627, 92] width 246 height 31
type input "77-10030-CN"
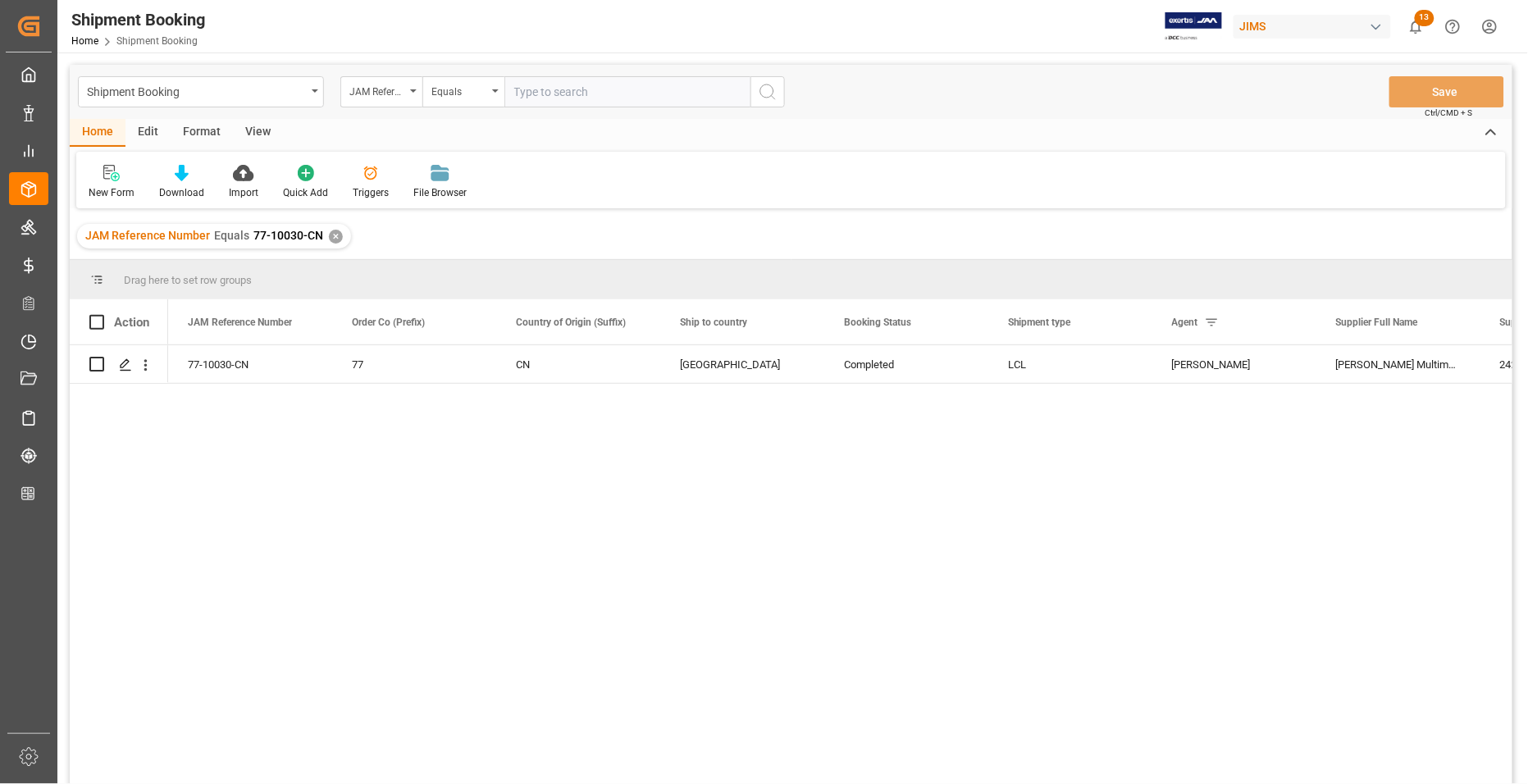
click at [557, 92] on input "text" at bounding box center [627, 92] width 246 height 31
type input "77-10666-CN"
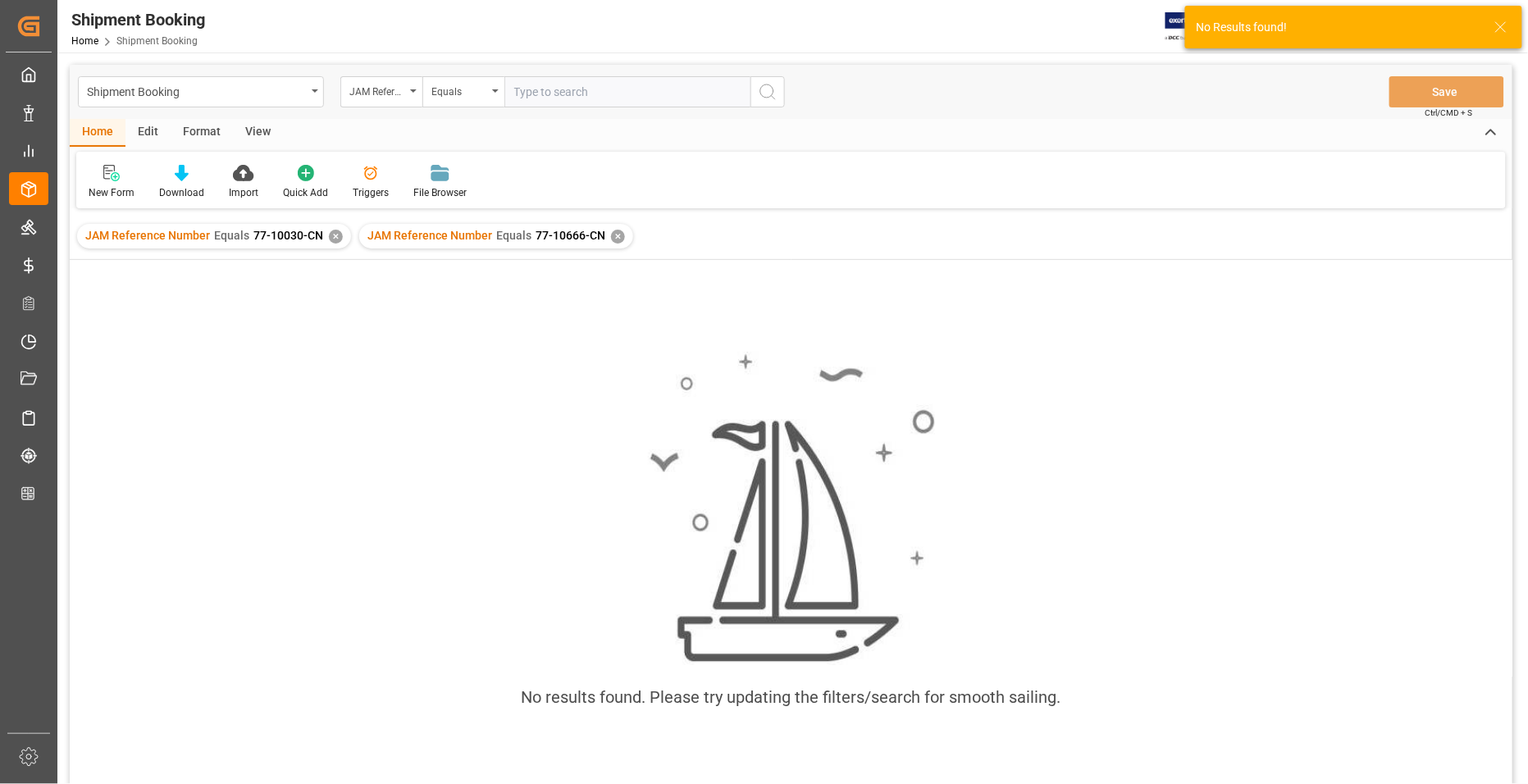
click at [328, 242] on div "JAM Reference Number Equals 77-10030-CN ✕" at bounding box center [214, 235] width 274 height 25
click at [333, 236] on div "✕" at bounding box center [336, 236] width 14 height 14
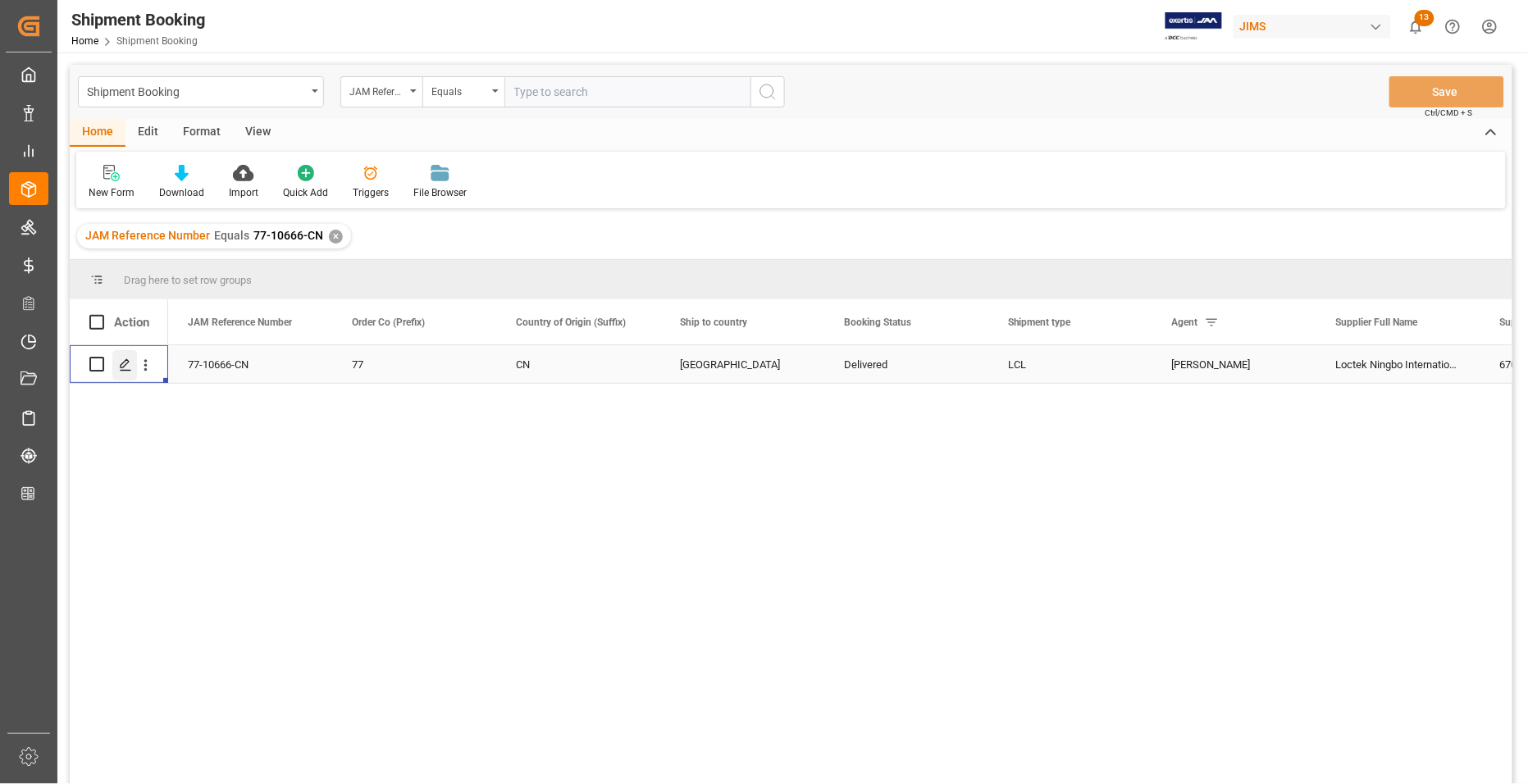
click at [122, 367] on polygon "Press SPACE to select this row." at bounding box center [125, 363] width 8 height 8
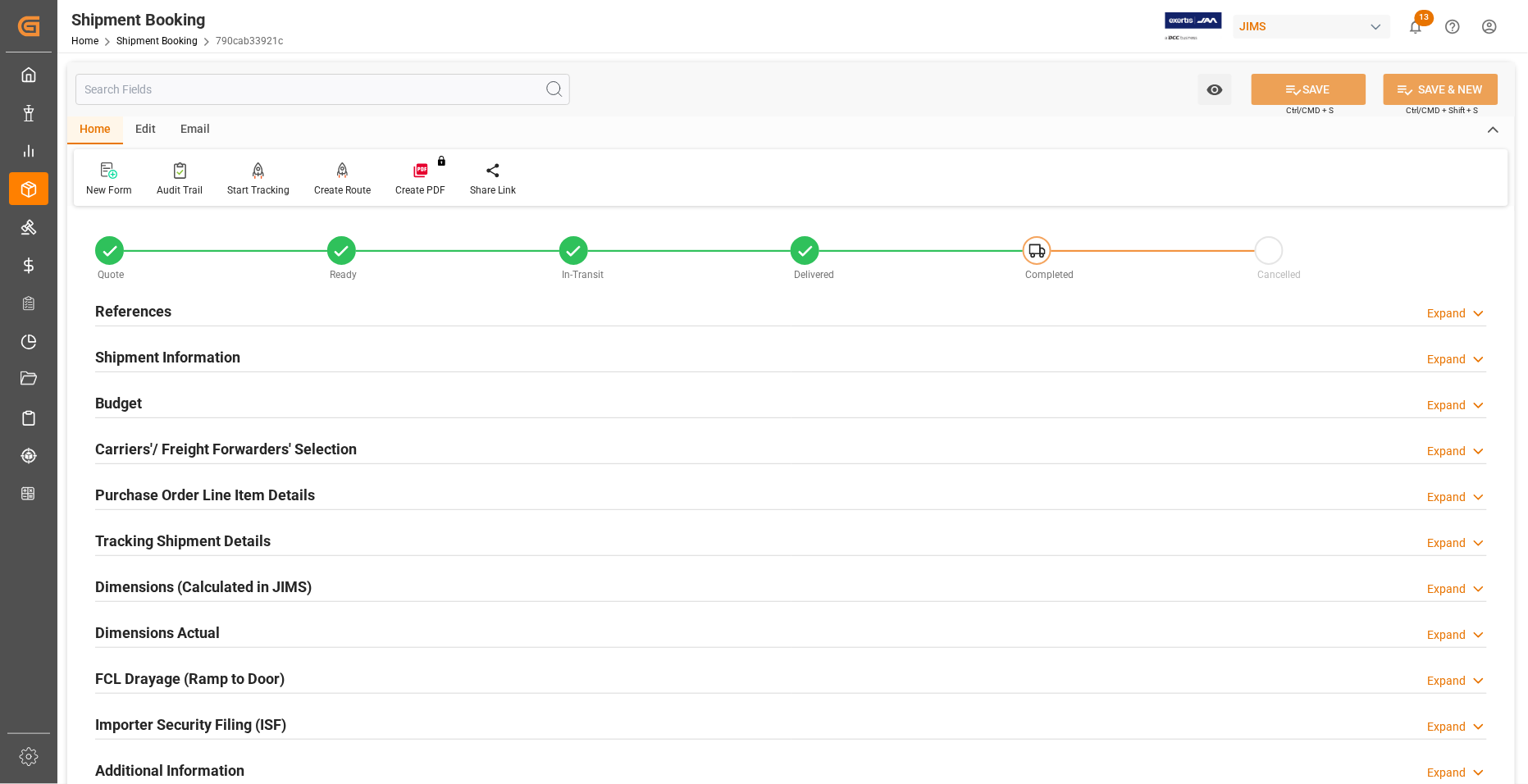
click at [115, 400] on h2 "Budget" at bounding box center [119, 403] width 47 height 23
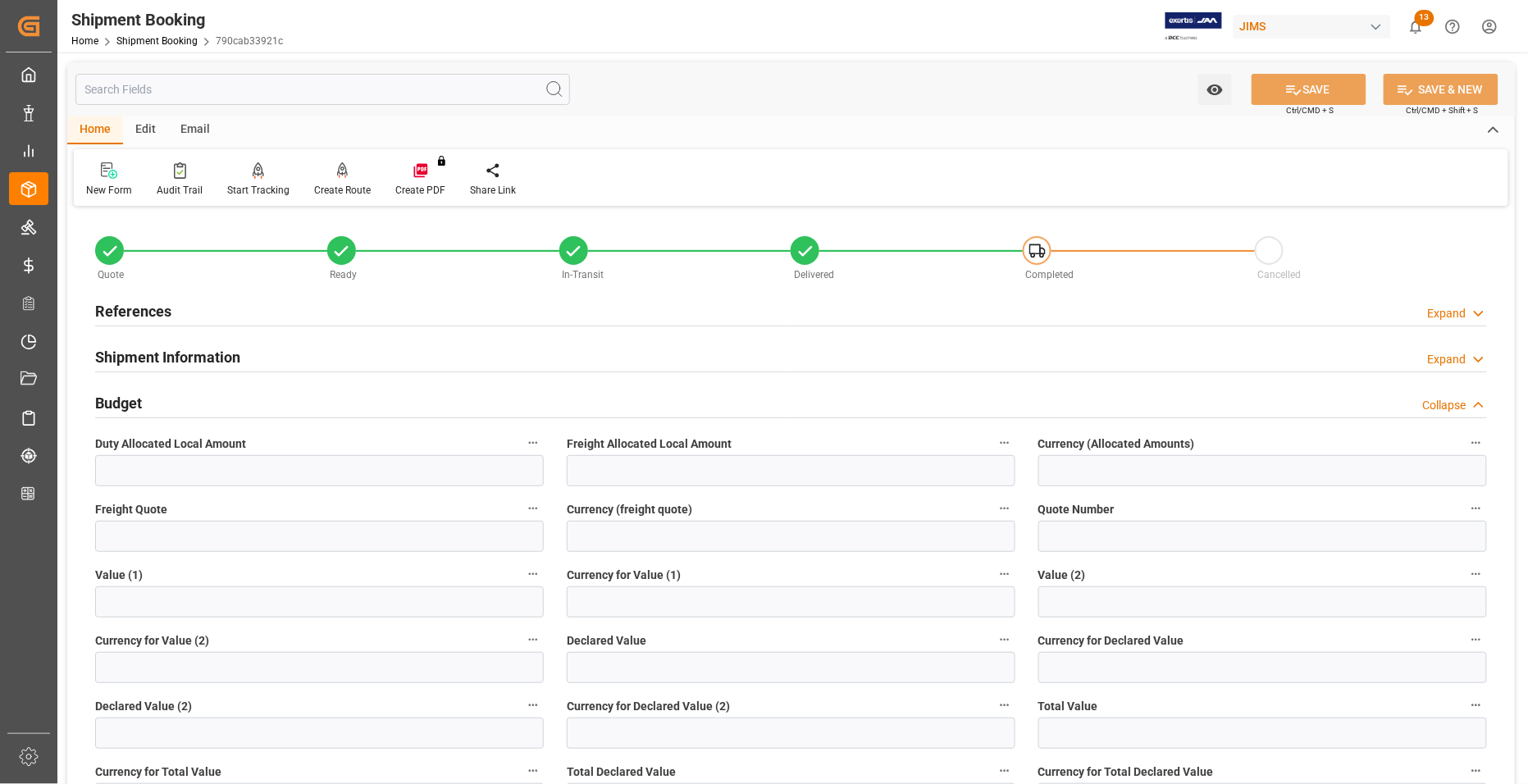
click at [115, 400] on h2 "Budget" at bounding box center [119, 403] width 47 height 23
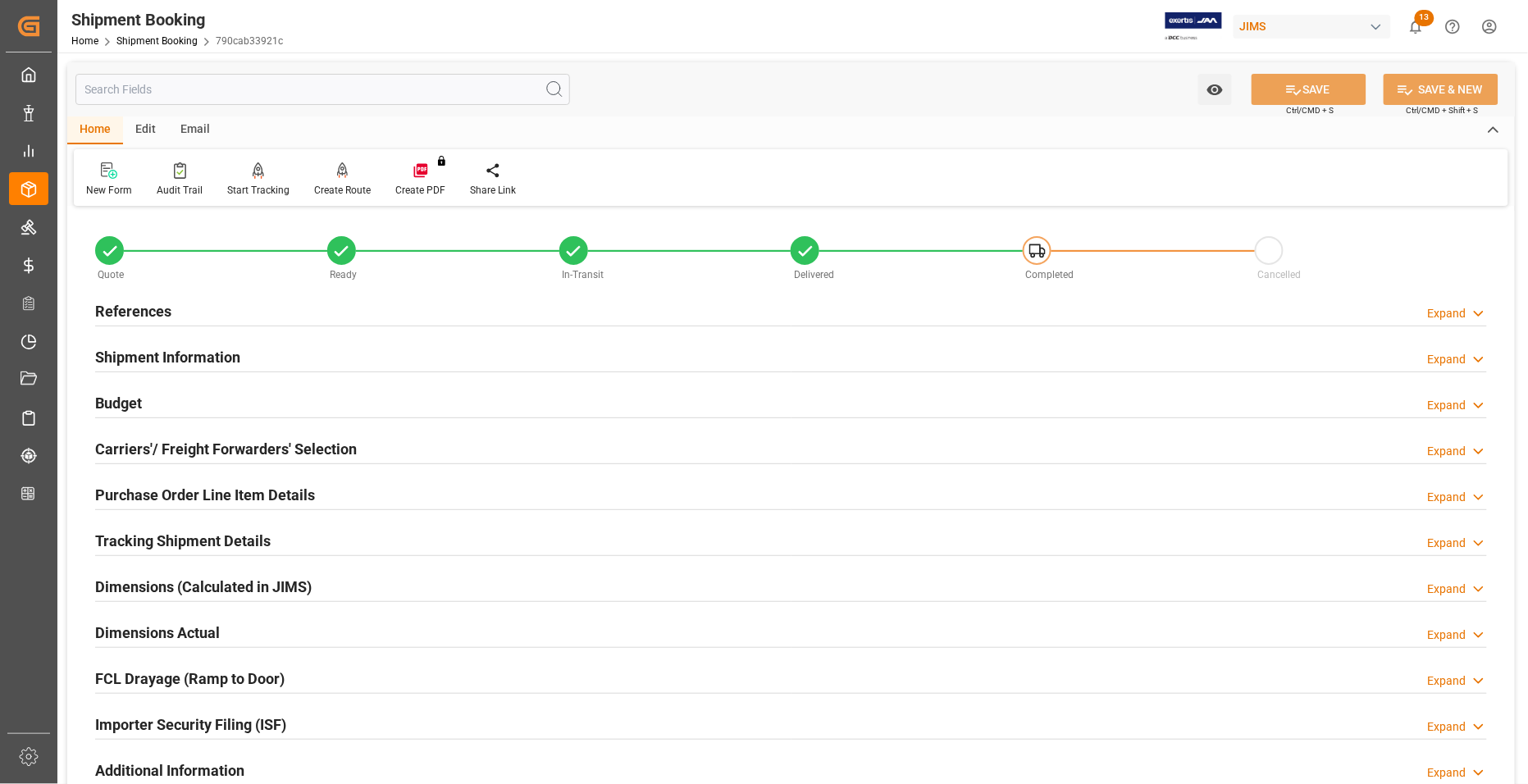
click at [152, 449] on h2 "Carriers'/ Freight Forwarders' Selection" at bounding box center [226, 448] width 262 height 23
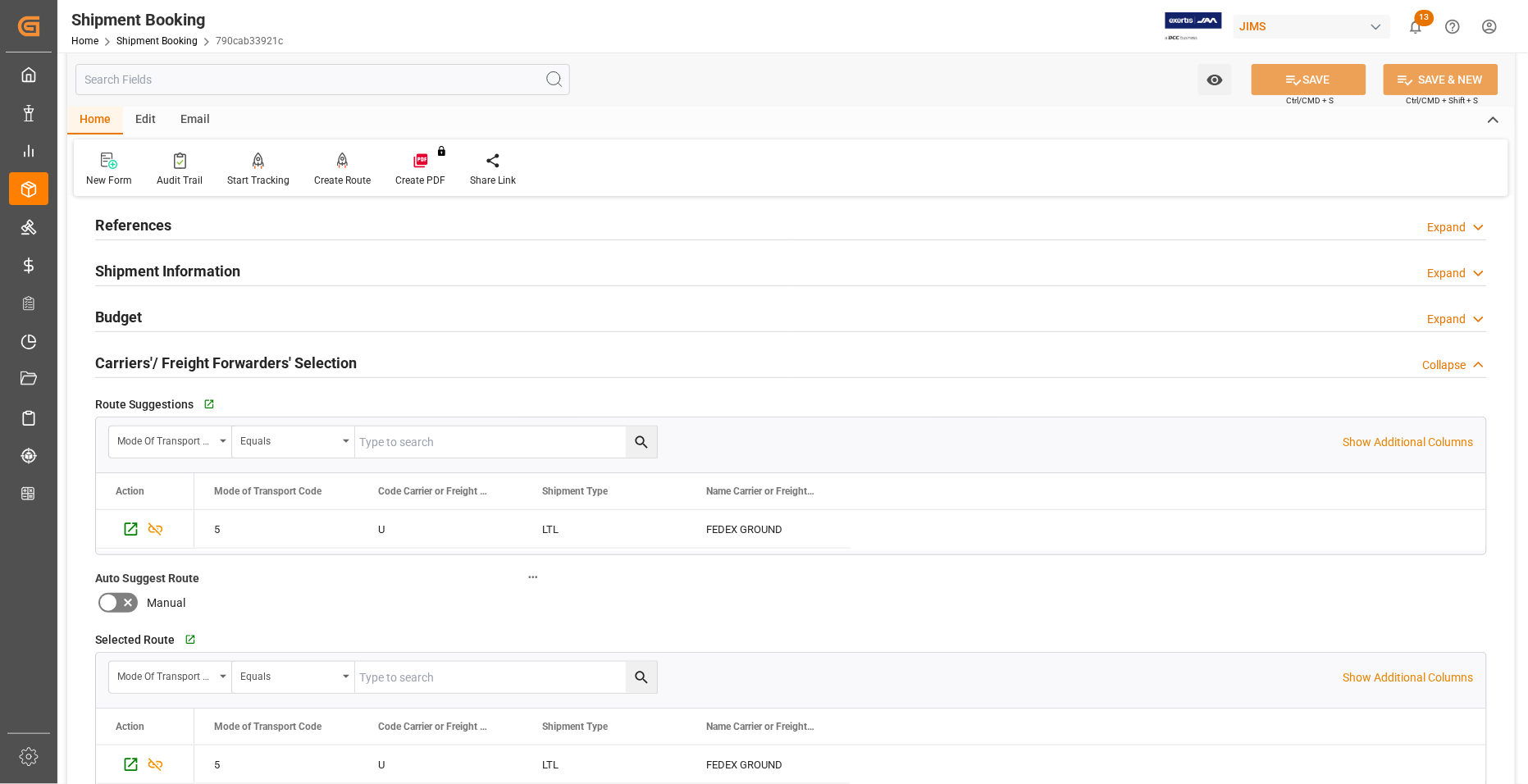
scroll to position [205, 0]
